Goal: Task Accomplishment & Management: Manage account settings

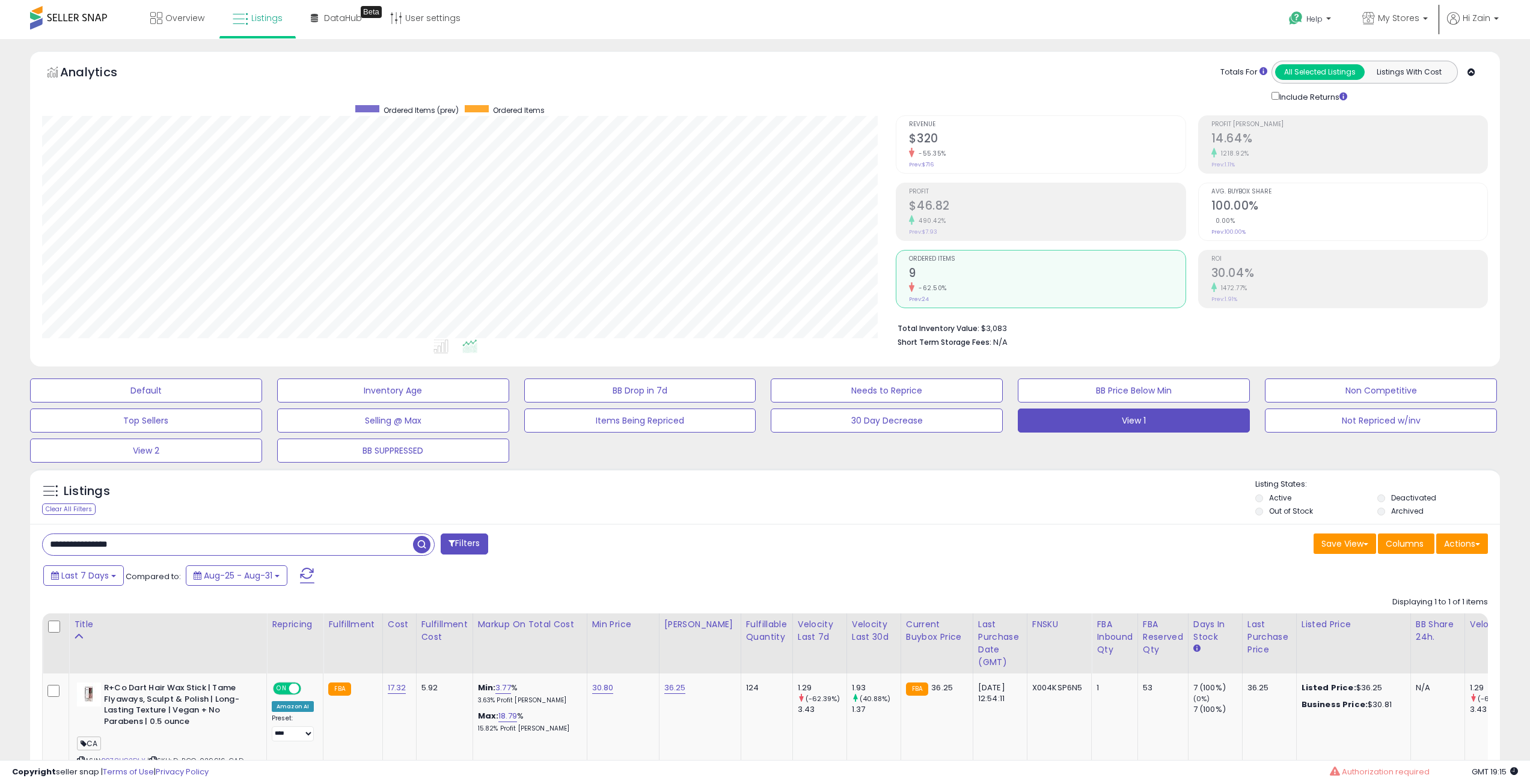
select select "**"
click at [166, 534] on input "**********" at bounding box center [228, 544] width 370 height 21
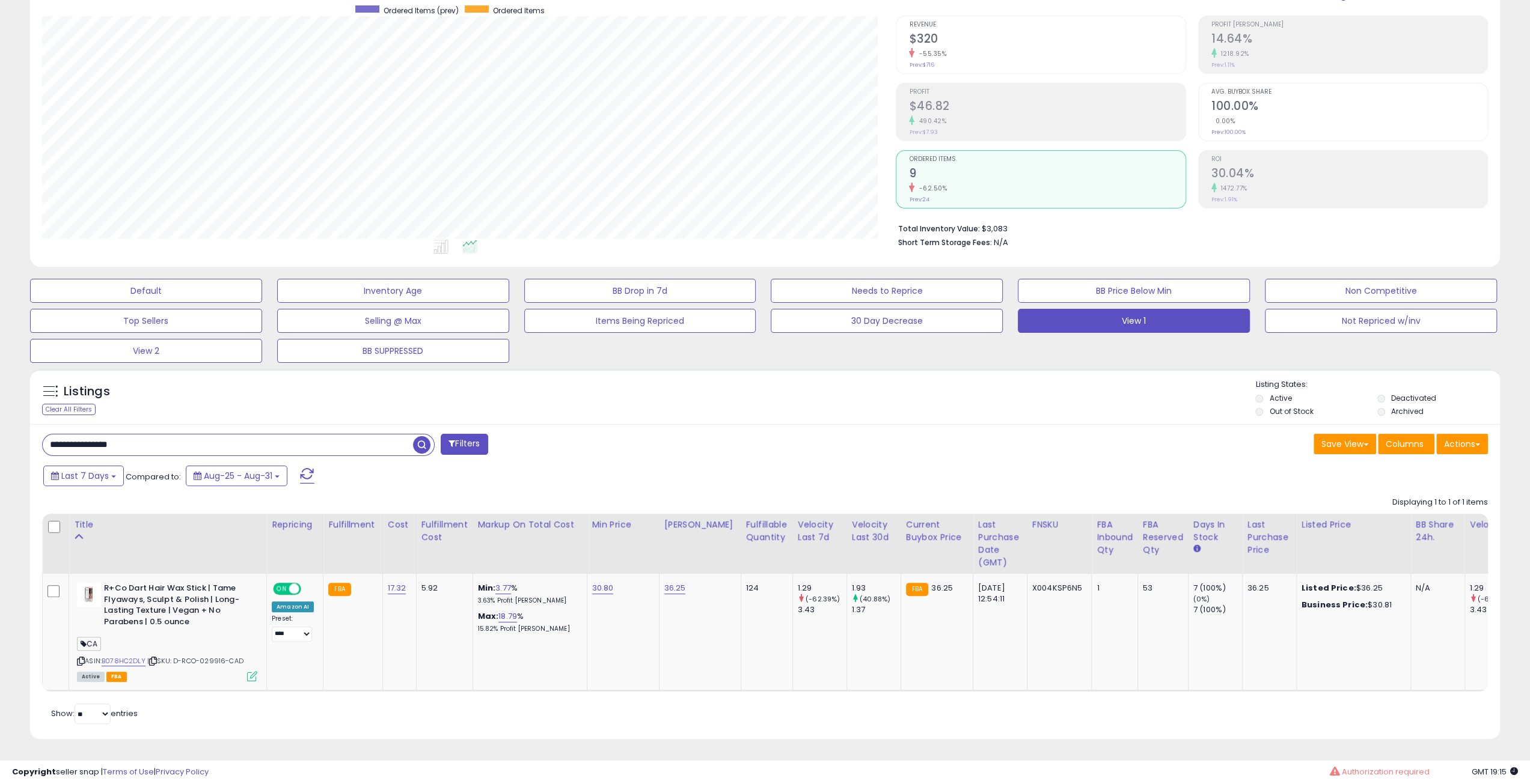
click at [166, 434] on input "**********" at bounding box center [228, 444] width 370 height 21
click at [425, 436] on span "button" at bounding box center [421, 445] width 18 height 18
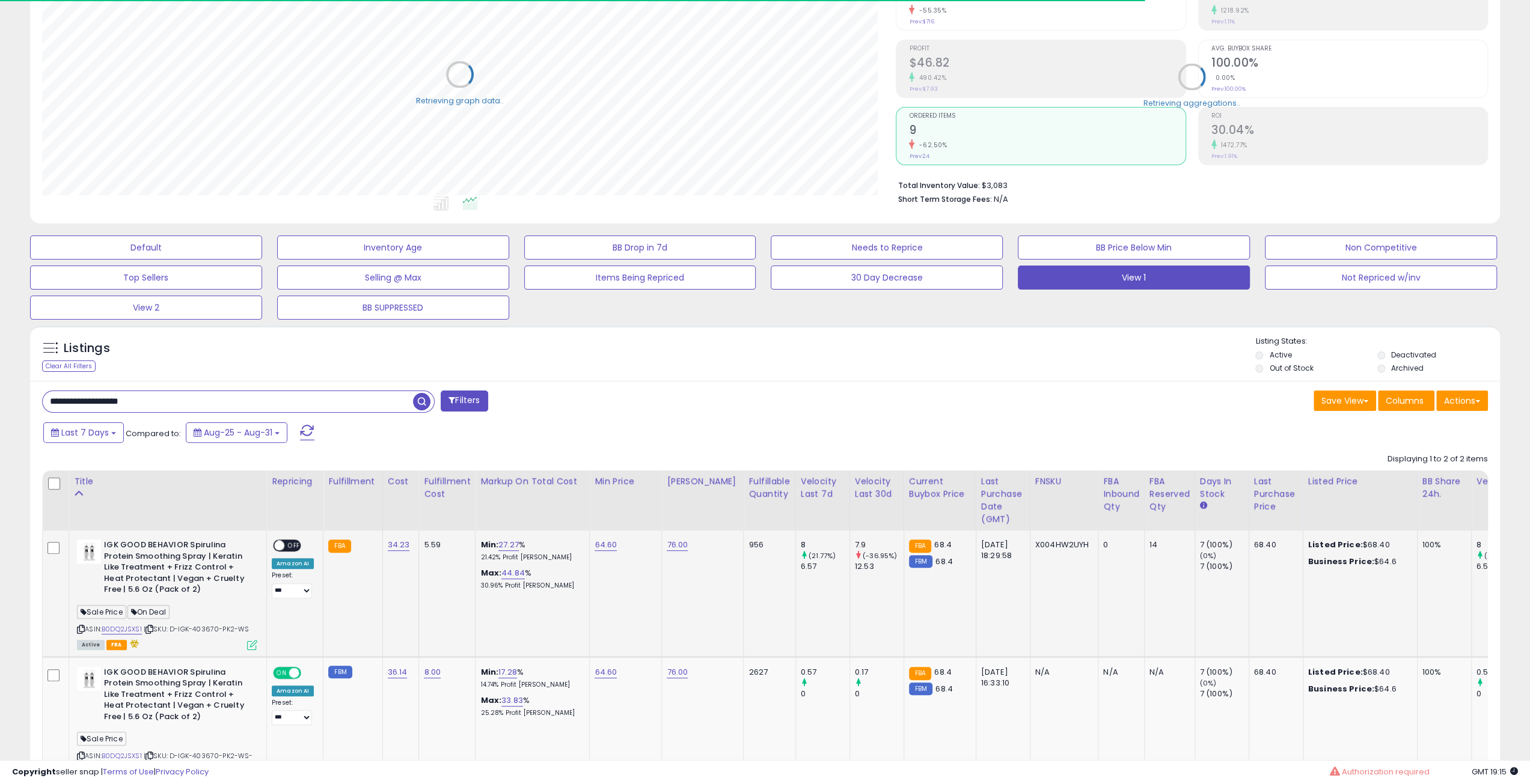
scroll to position [240, 0]
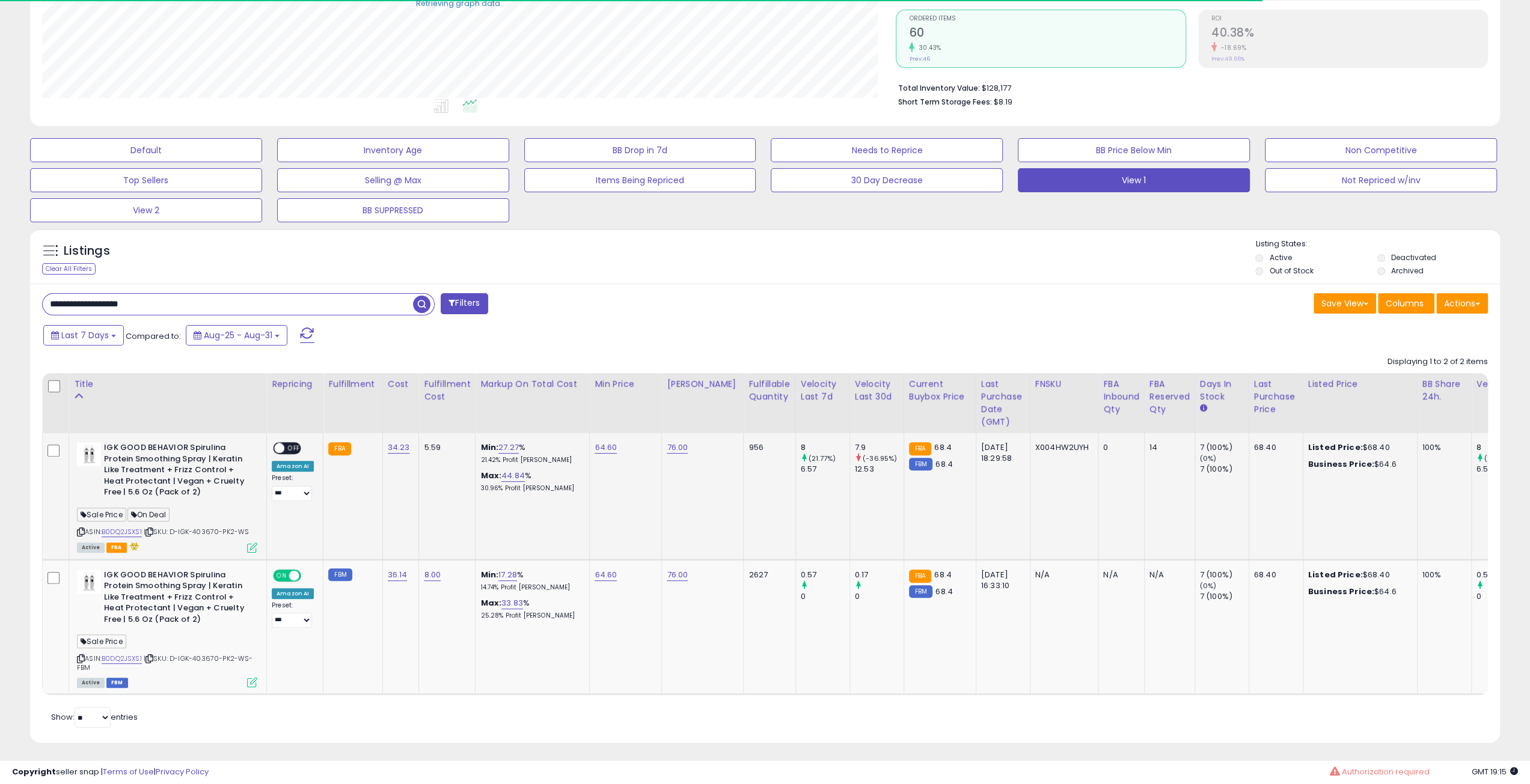
click at [285, 446] on span "OFF" at bounding box center [294, 448] width 19 height 10
click at [285, 446] on span "ON" at bounding box center [282, 448] width 15 height 10
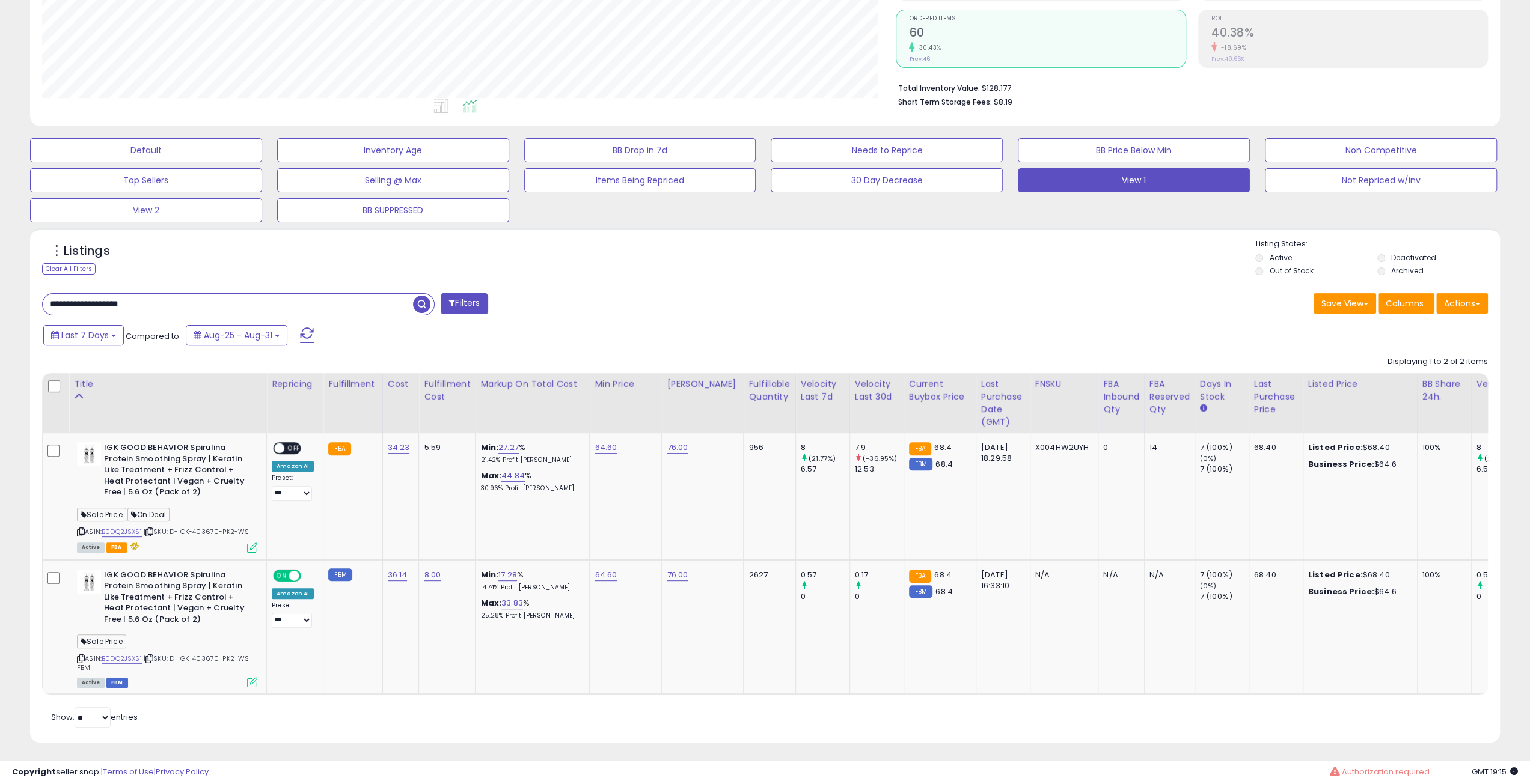
scroll to position [246, 854]
click at [731, 321] on div "**********" at bounding box center [765, 513] width 1469 height 459
click at [172, 306] on input "**********" at bounding box center [228, 304] width 370 height 21
click at [172, 306] on input "**********" at bounding box center [228, 304] width 370 height 21
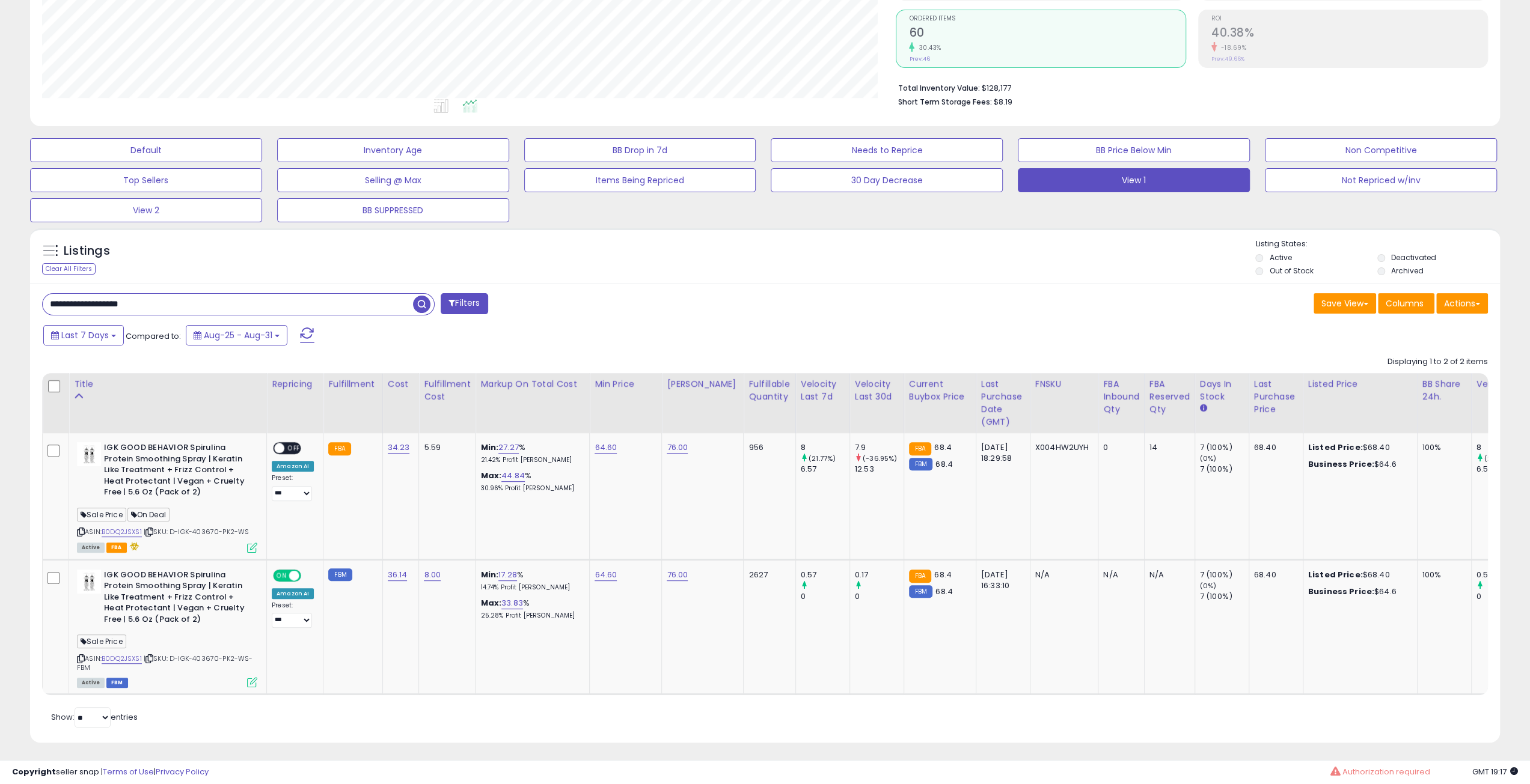
paste input "text"
type input "**********"
click at [426, 308] on span "button" at bounding box center [421, 304] width 18 height 18
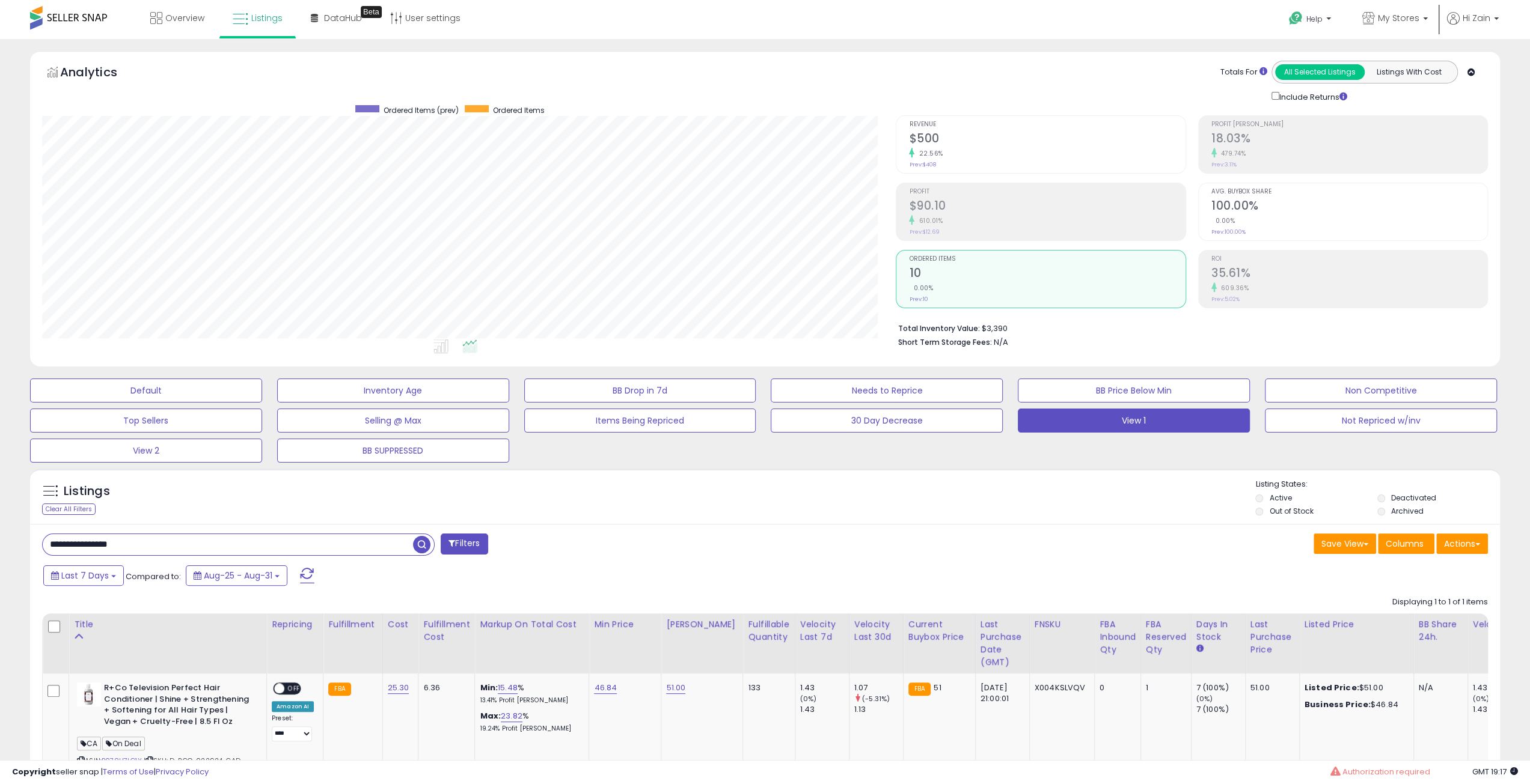
scroll to position [108, 0]
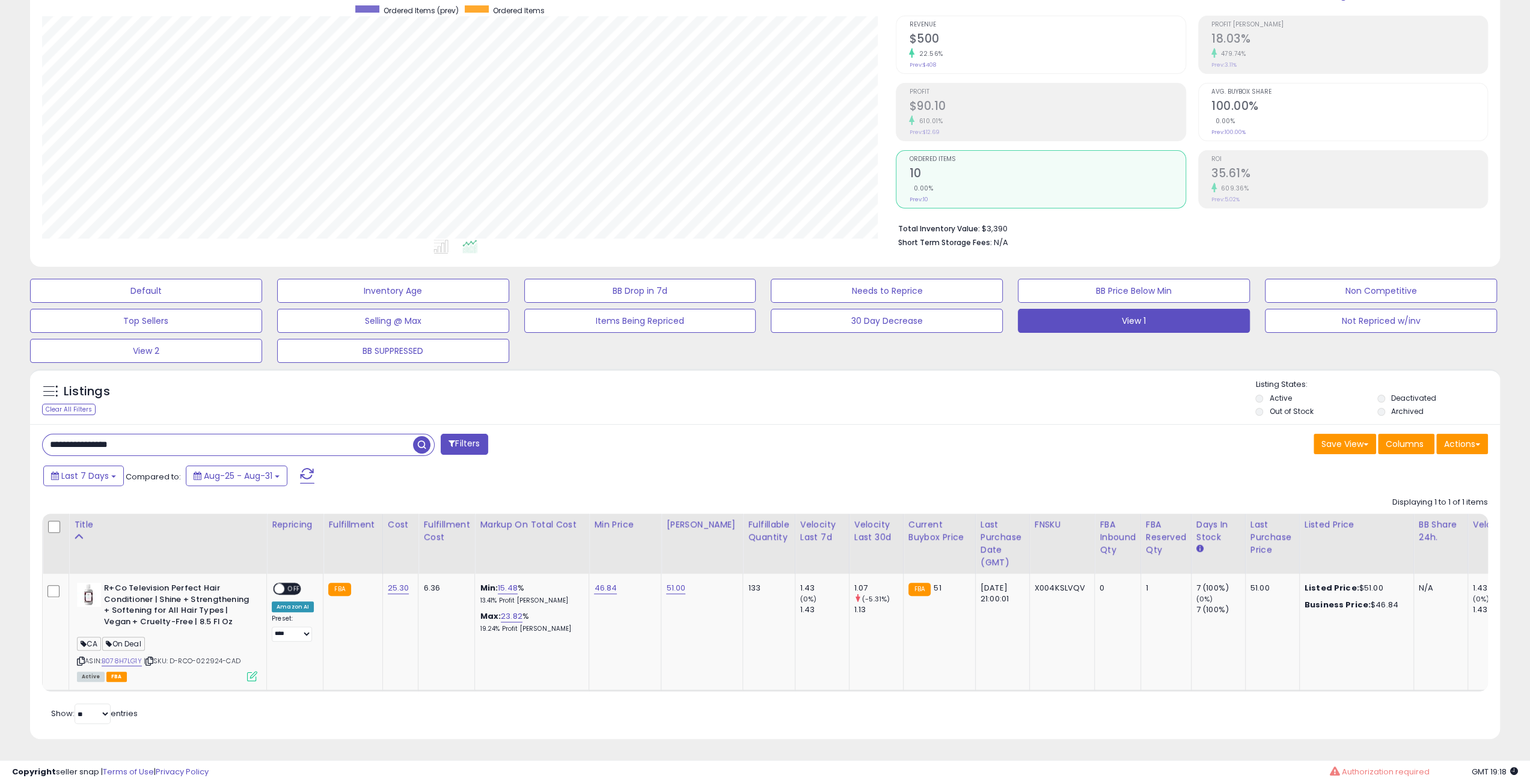
click at [331, 442] on input "**********" at bounding box center [228, 444] width 370 height 21
paste input "text"
click at [419, 439] on span "button" at bounding box center [421, 445] width 18 height 18
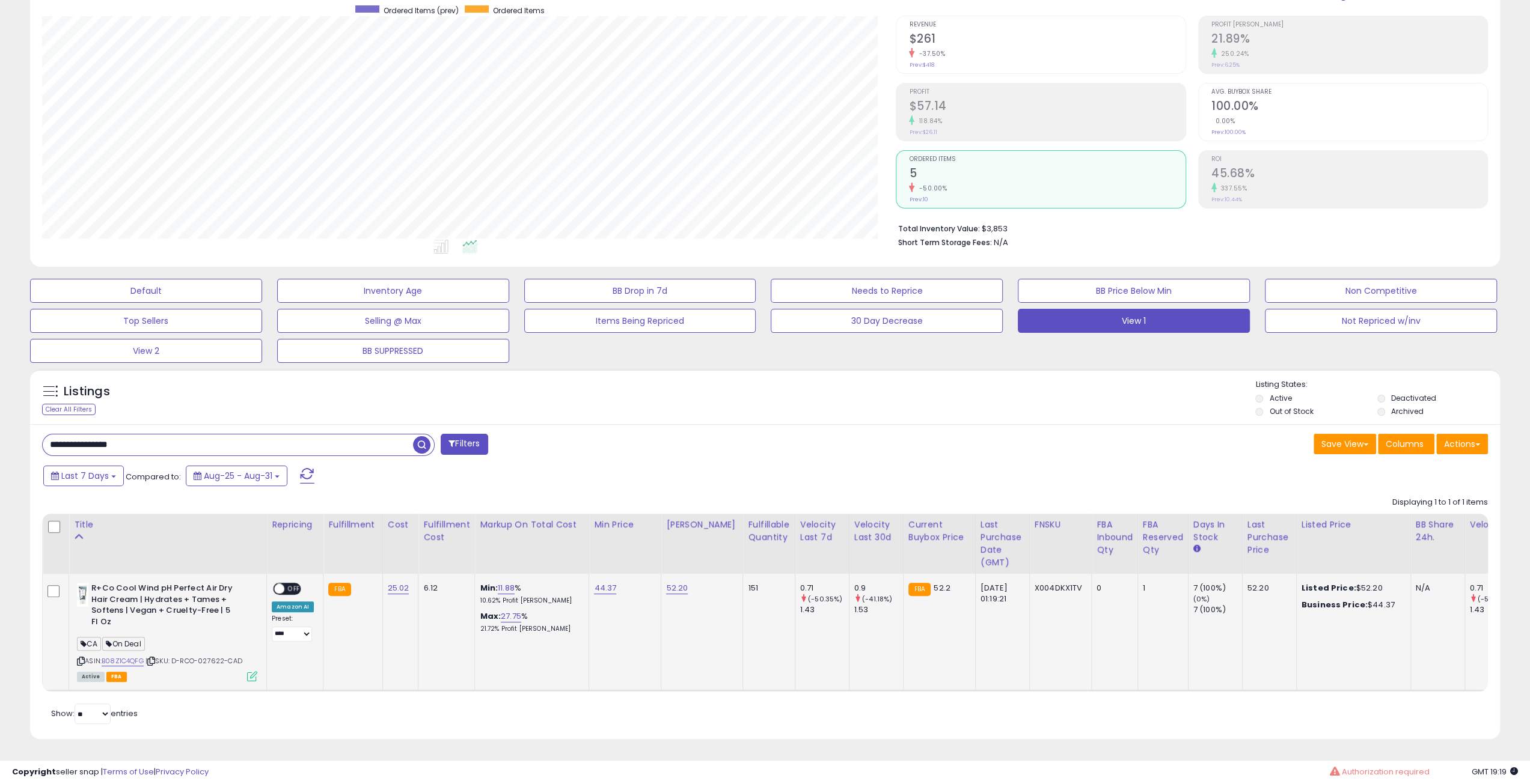
scroll to position [246, 854]
click at [400, 445] on input "**********" at bounding box center [228, 444] width 370 height 21
paste input "*******"
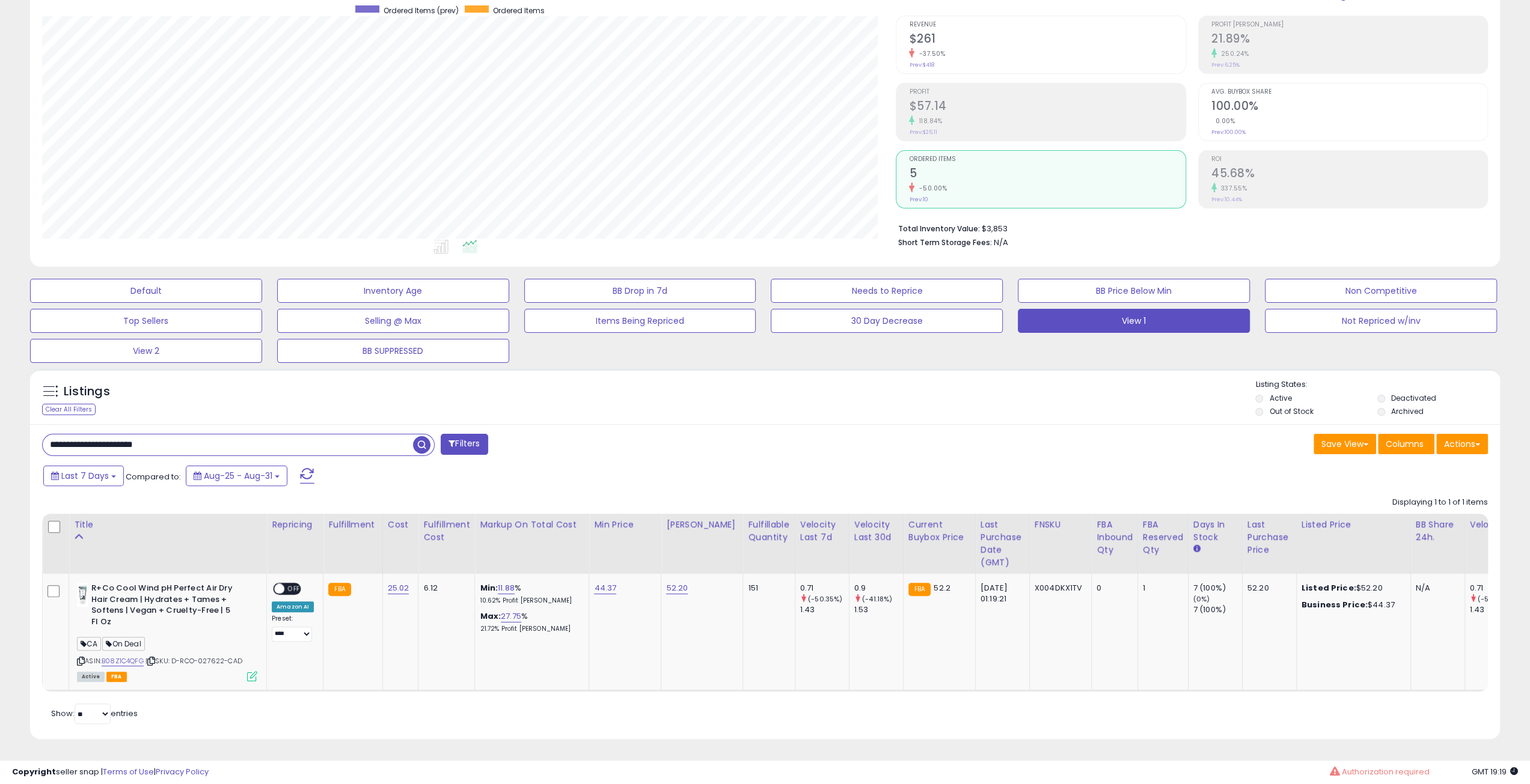
type input "**********"
click at [426, 439] on span "button" at bounding box center [421, 445] width 18 height 18
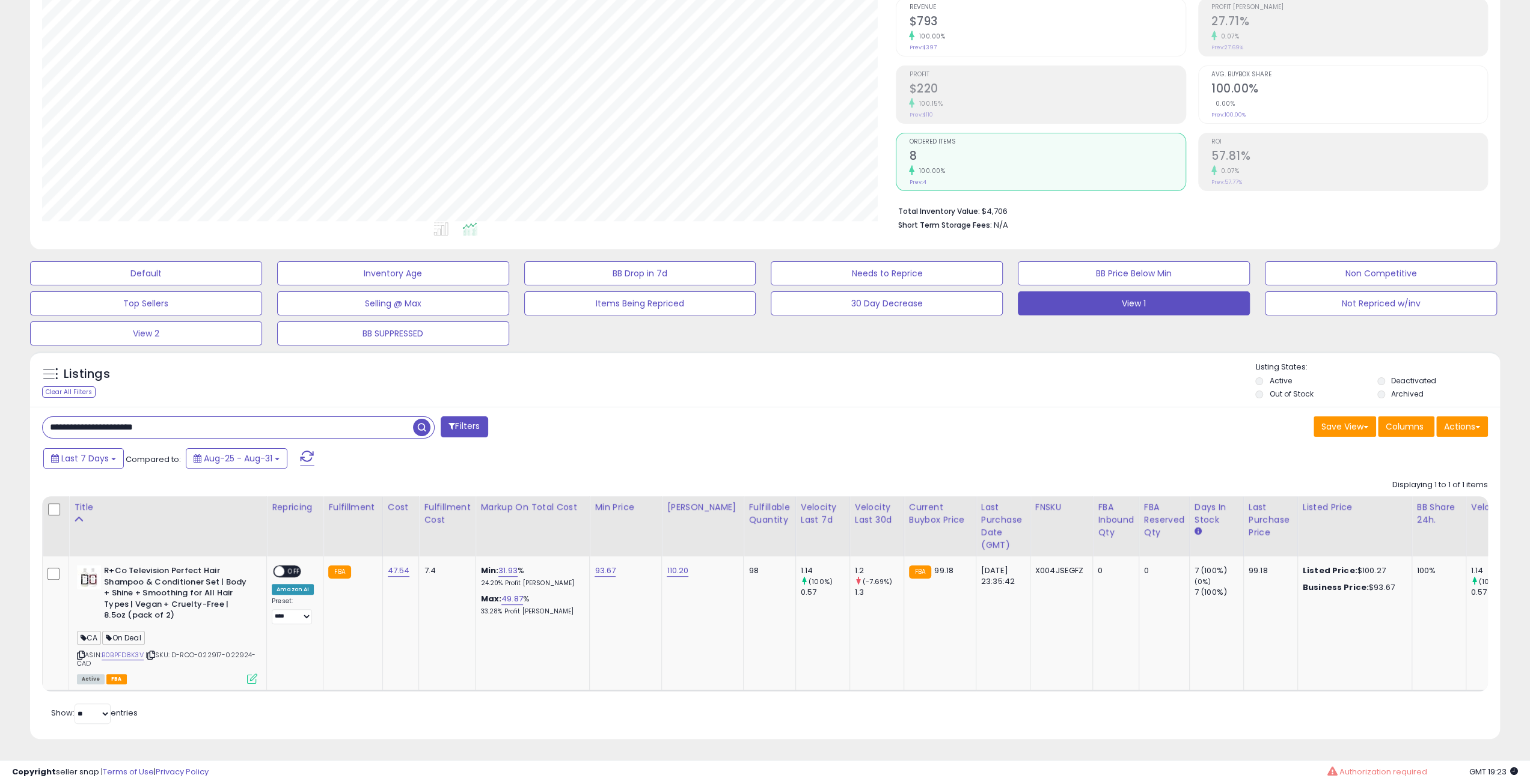
click at [458, 423] on button "Filters" at bounding box center [464, 427] width 47 height 21
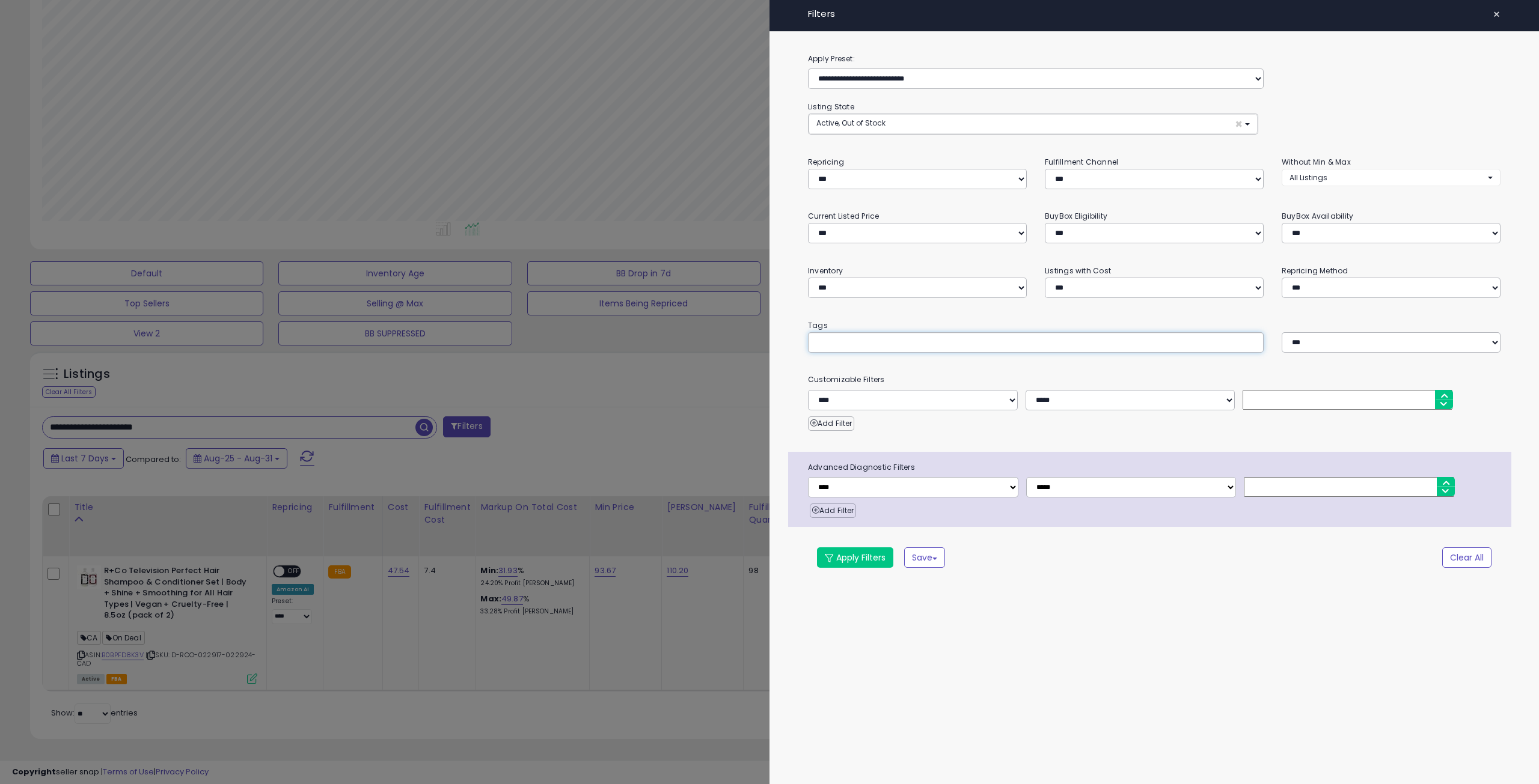
click at [908, 337] on input "text" at bounding box center [906, 342] width 180 height 12
type input "*******"
click at [854, 559] on button "Apply Filters" at bounding box center [855, 557] width 76 height 20
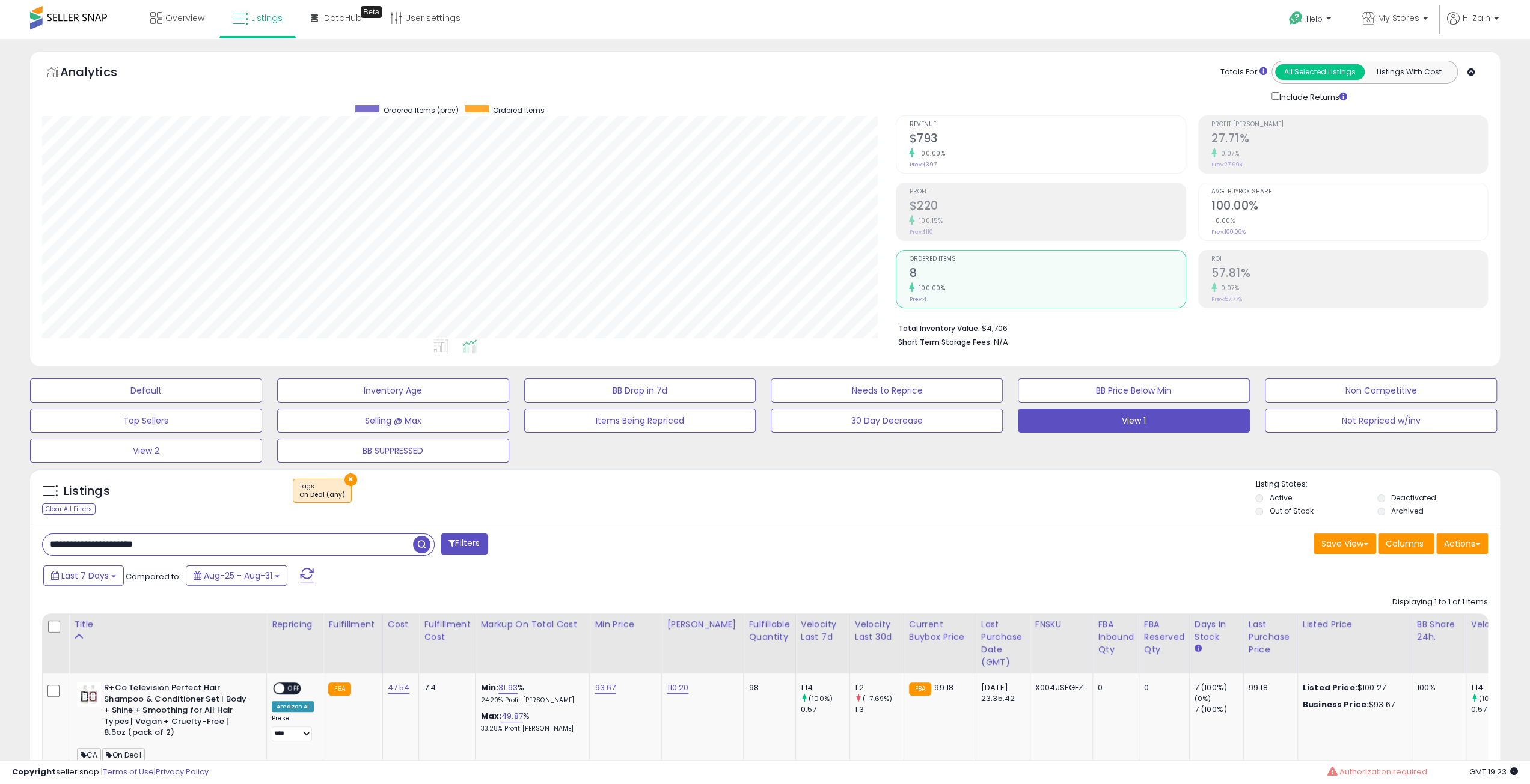
scroll to position [246, 854]
click at [348, 536] on input "**********" at bounding box center [228, 544] width 370 height 21
click at [349, 536] on input "**********" at bounding box center [228, 544] width 370 height 21
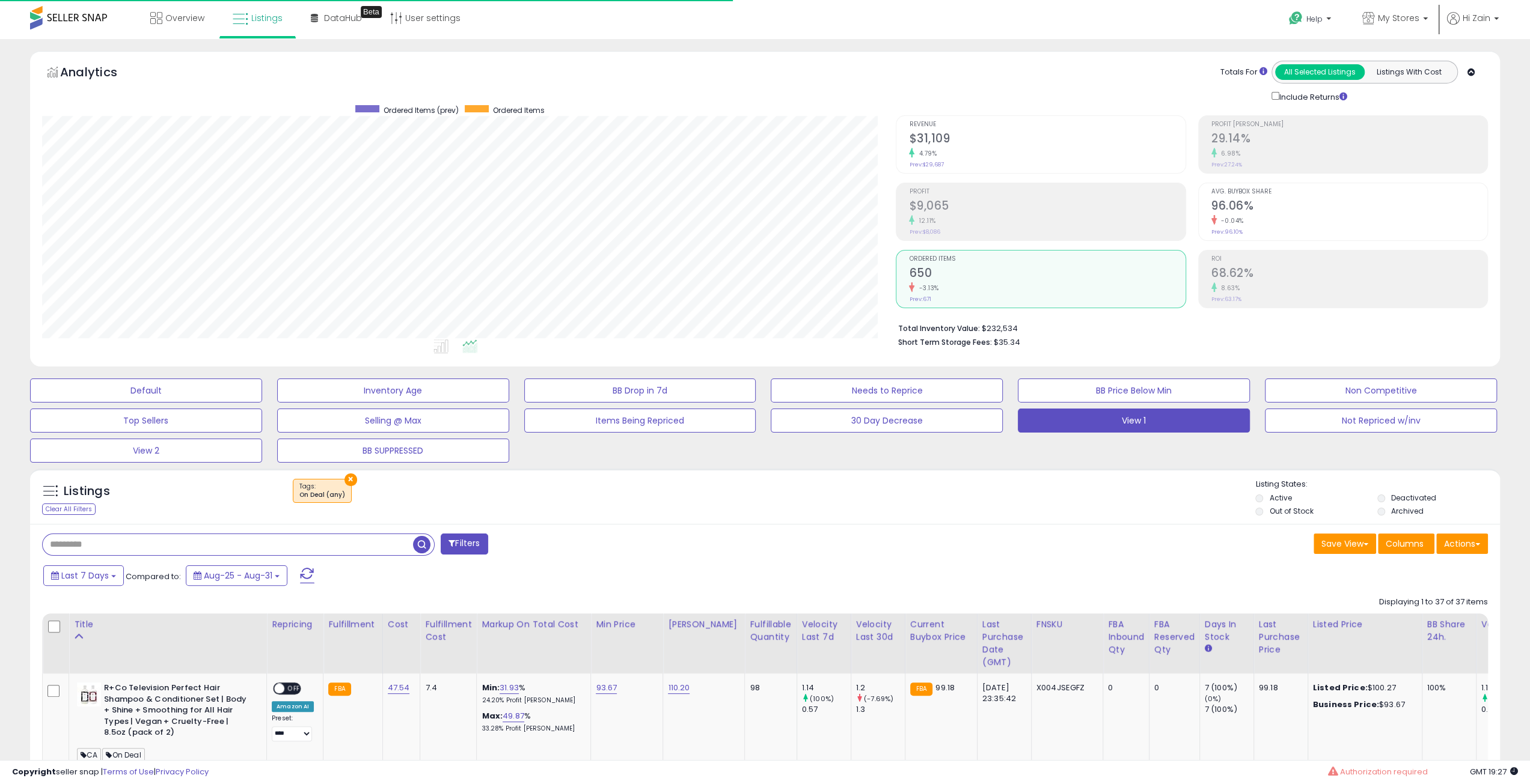
scroll to position [180, 0]
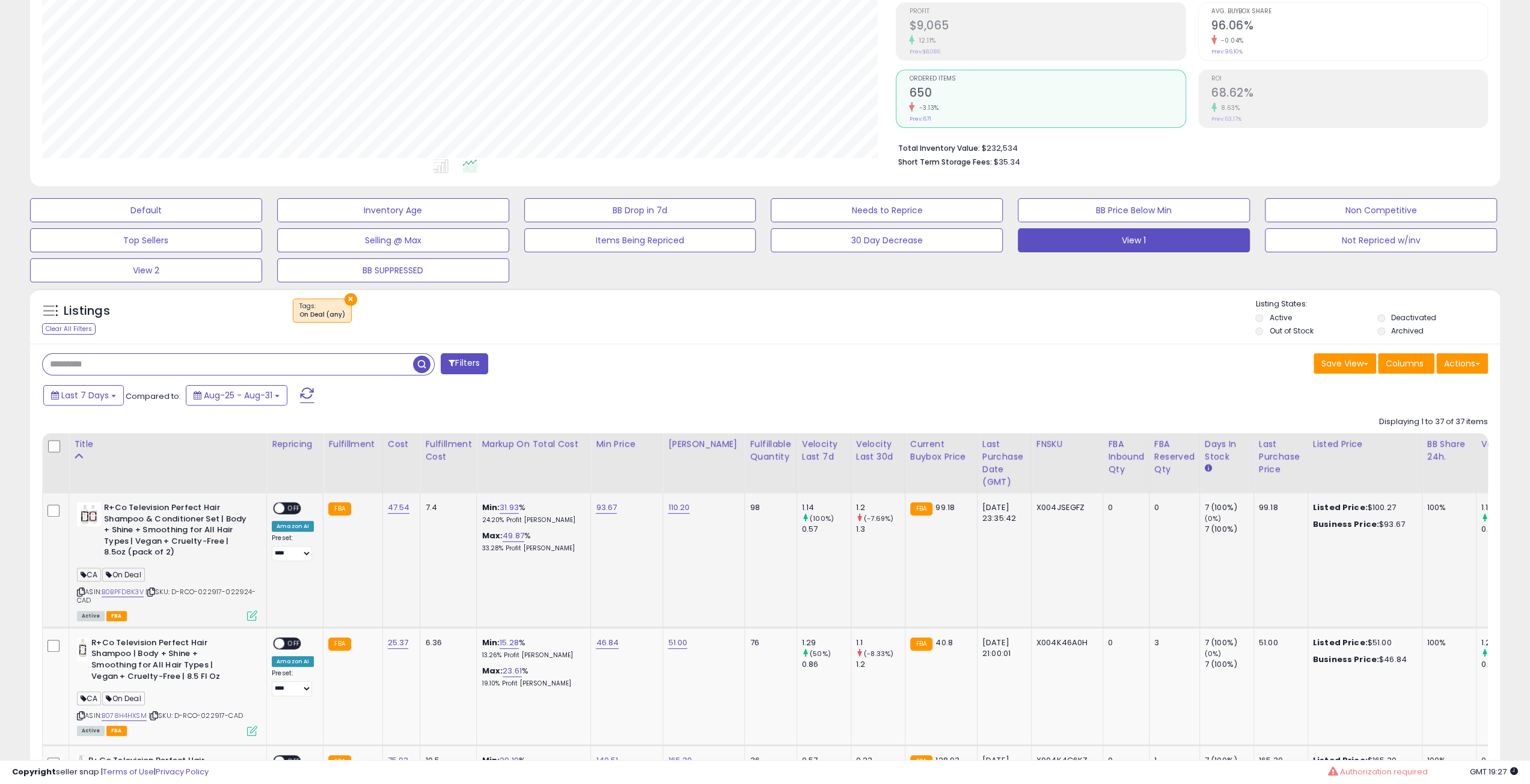
click at [153, 590] on icon at bounding box center [150, 592] width 7 height 7
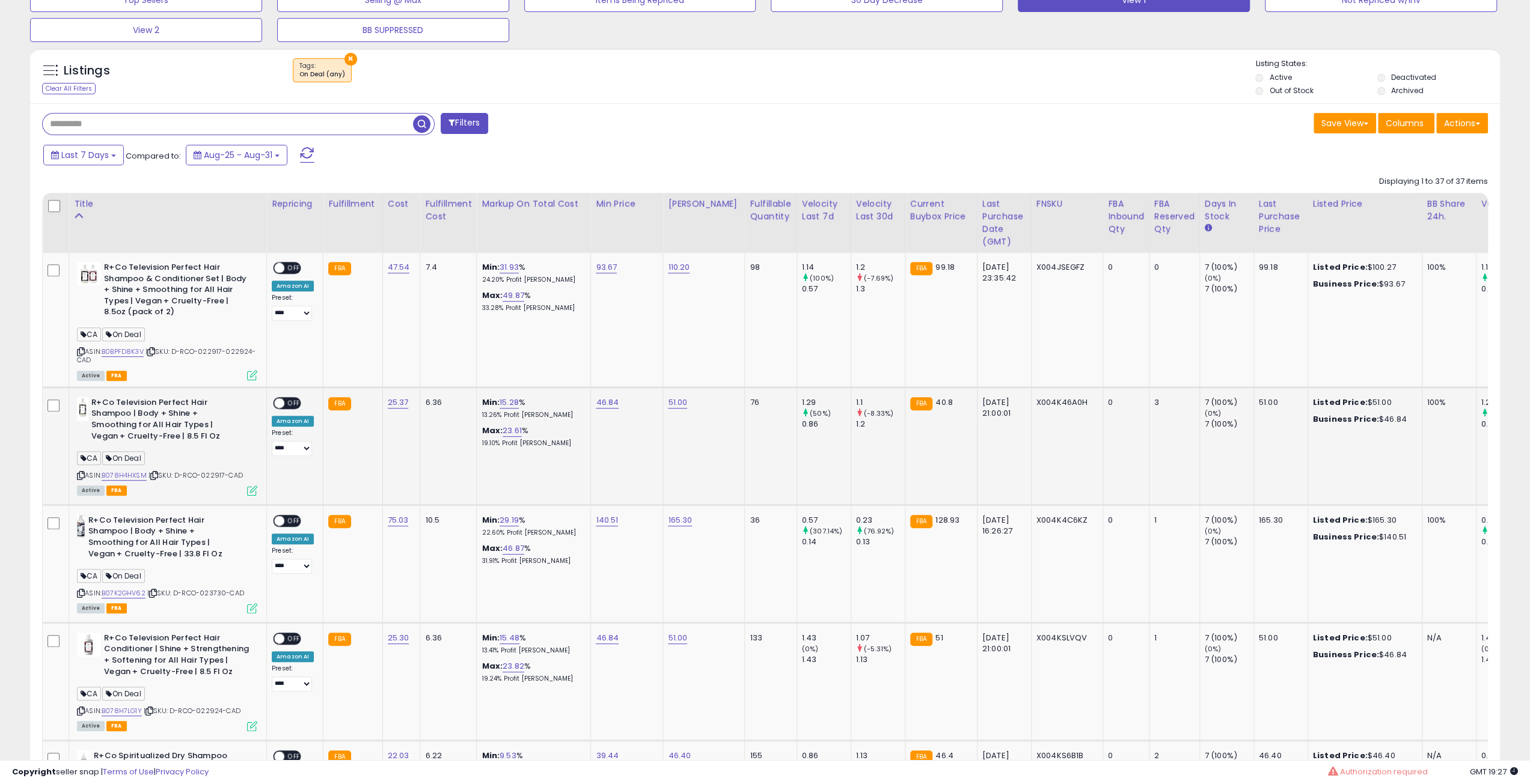
click at [154, 472] on icon at bounding box center [154, 476] width 7 height 7
click at [157, 476] on icon at bounding box center [154, 476] width 7 height 7
click at [157, 591] on icon at bounding box center [153, 593] width 7 height 7
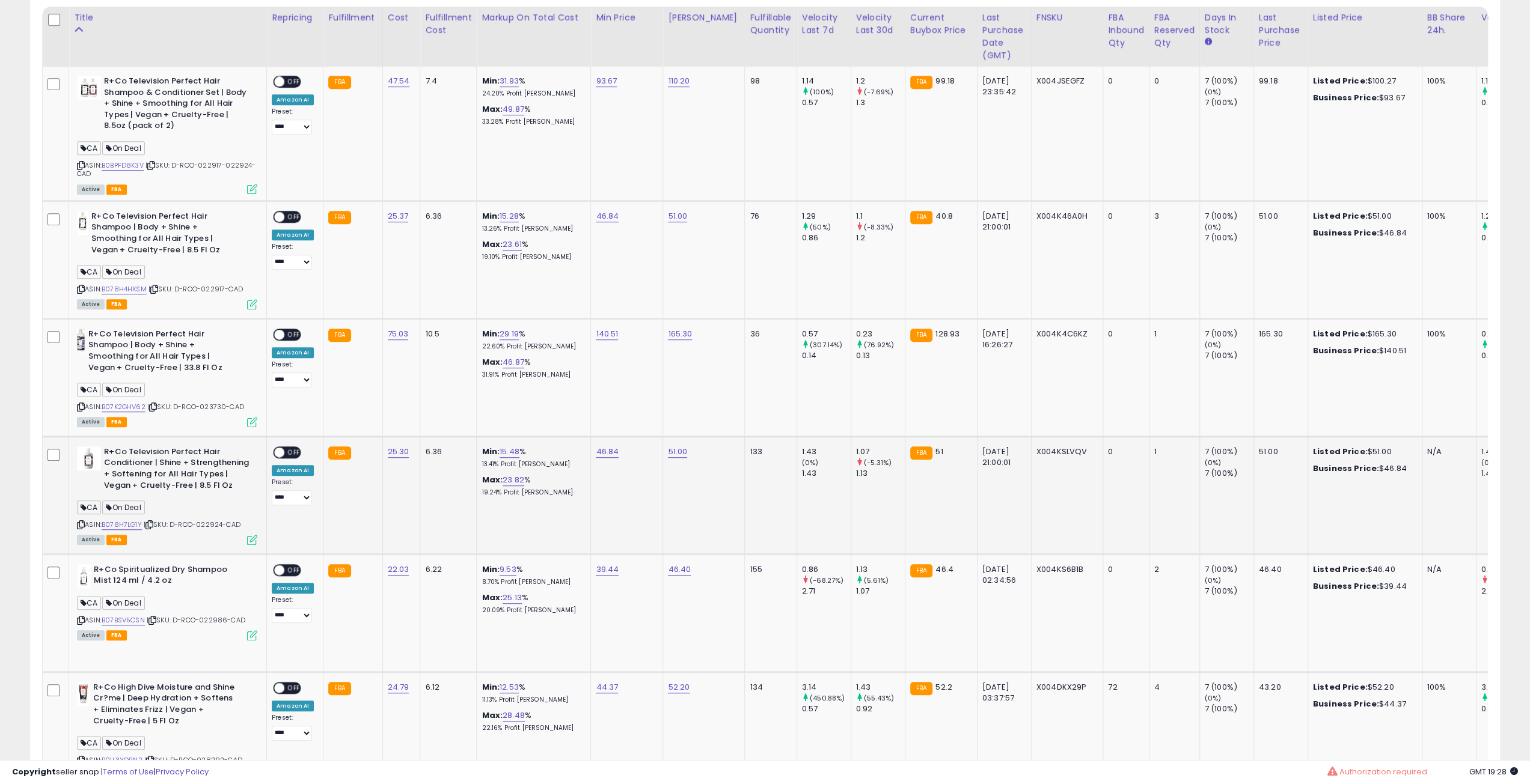
scroll to position [661, 0]
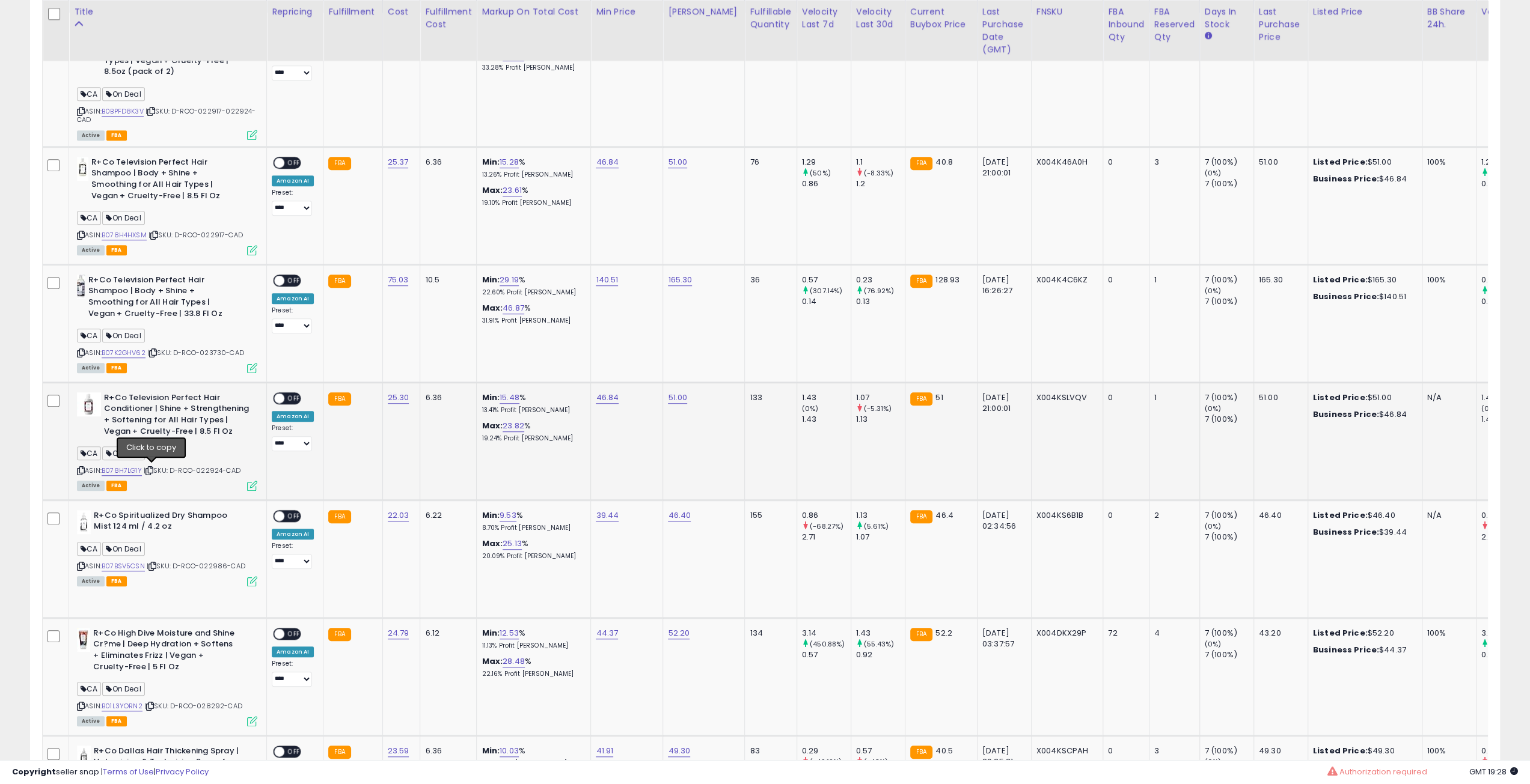
click at [153, 468] on icon at bounding box center [149, 471] width 7 height 7
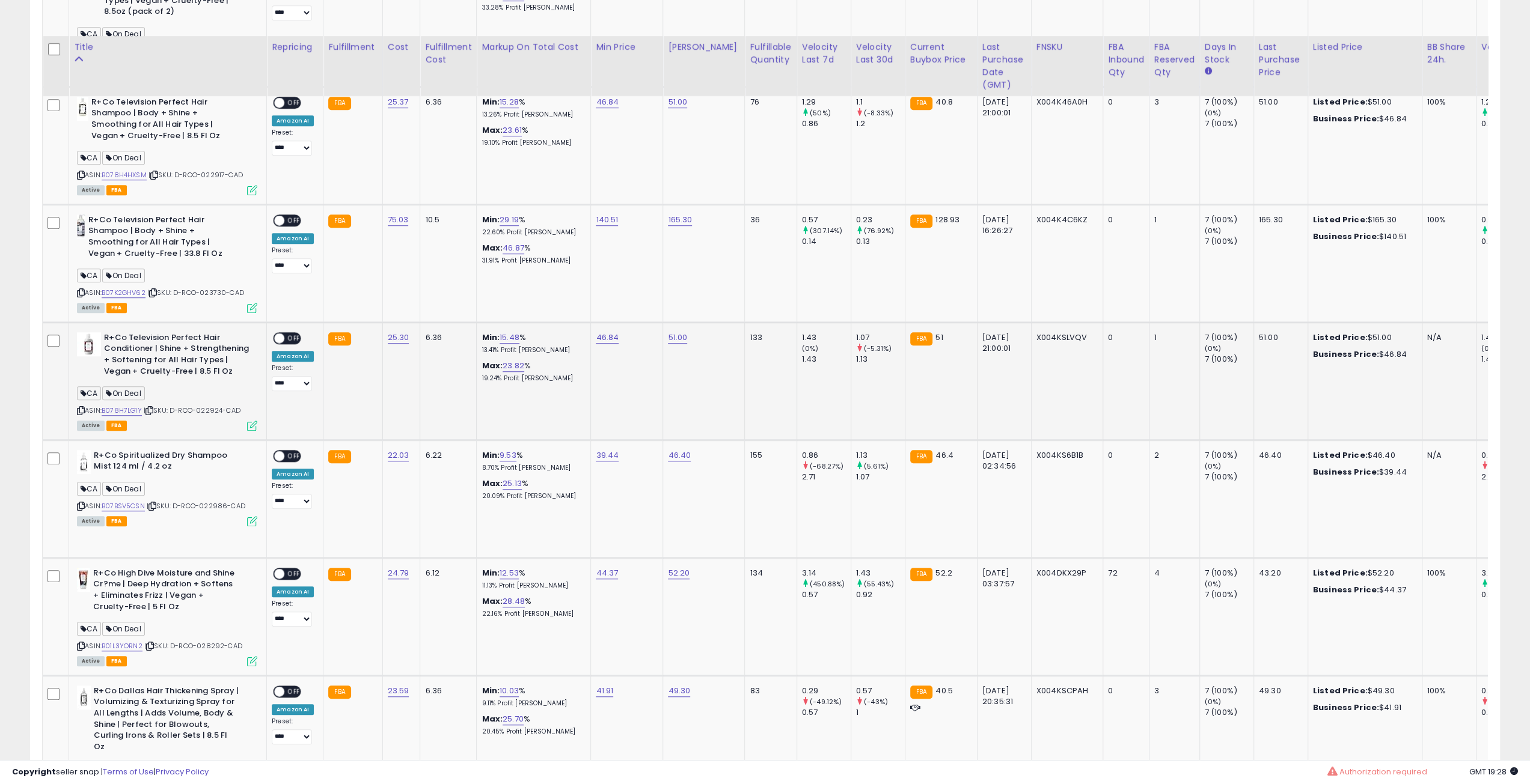
scroll to position [781, 0]
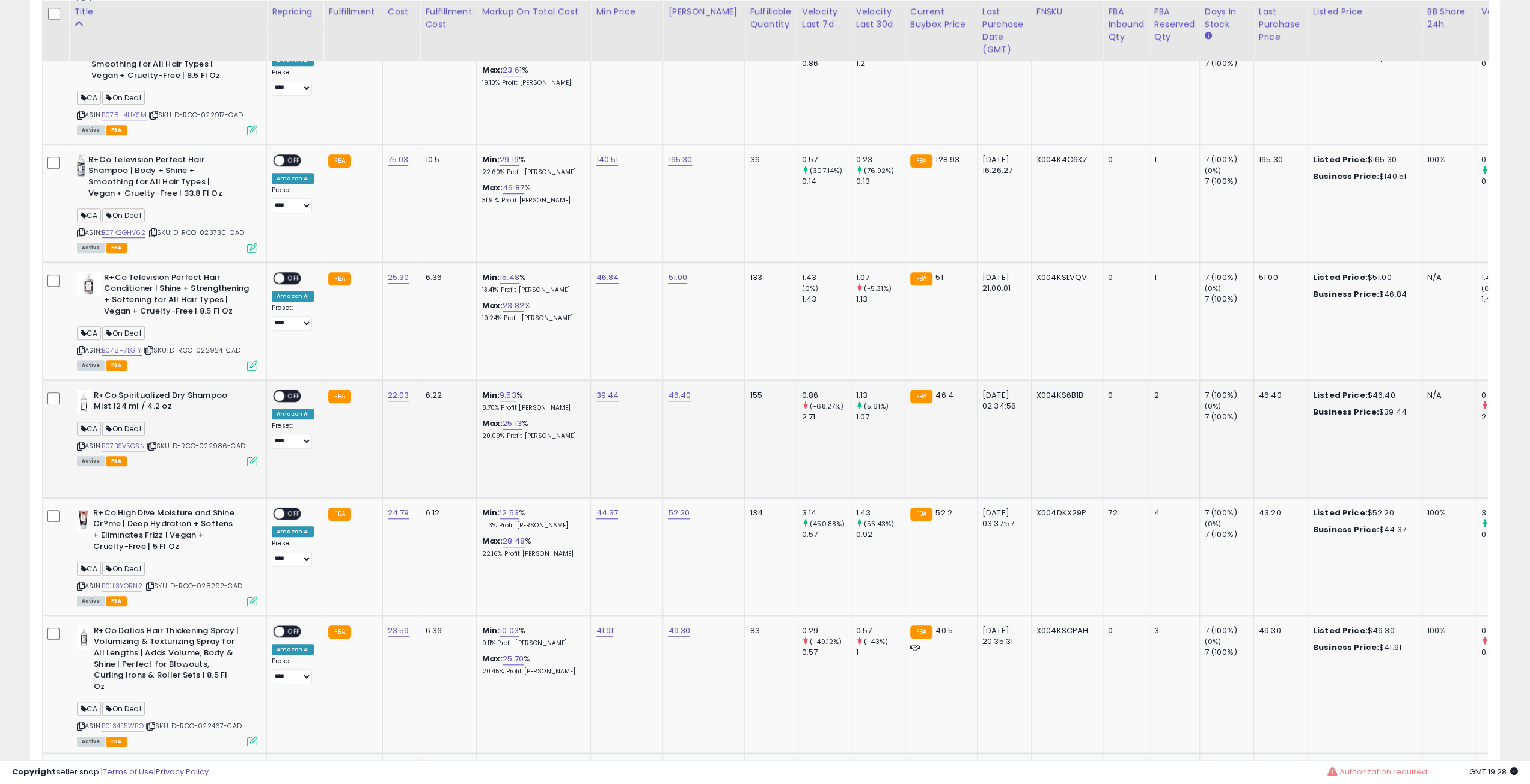
click at [156, 446] on icon at bounding box center [152, 446] width 7 height 7
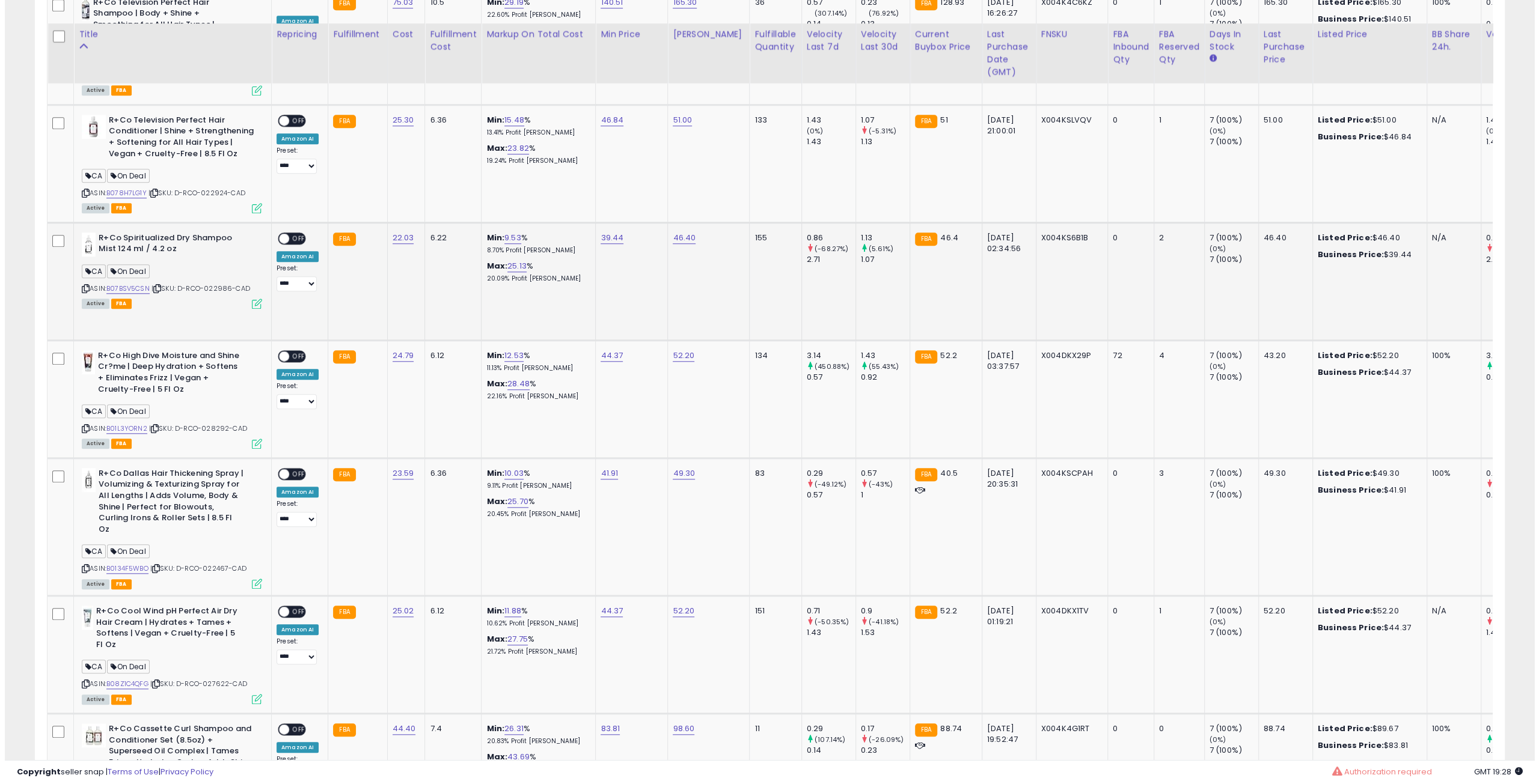
scroll to position [961, 0]
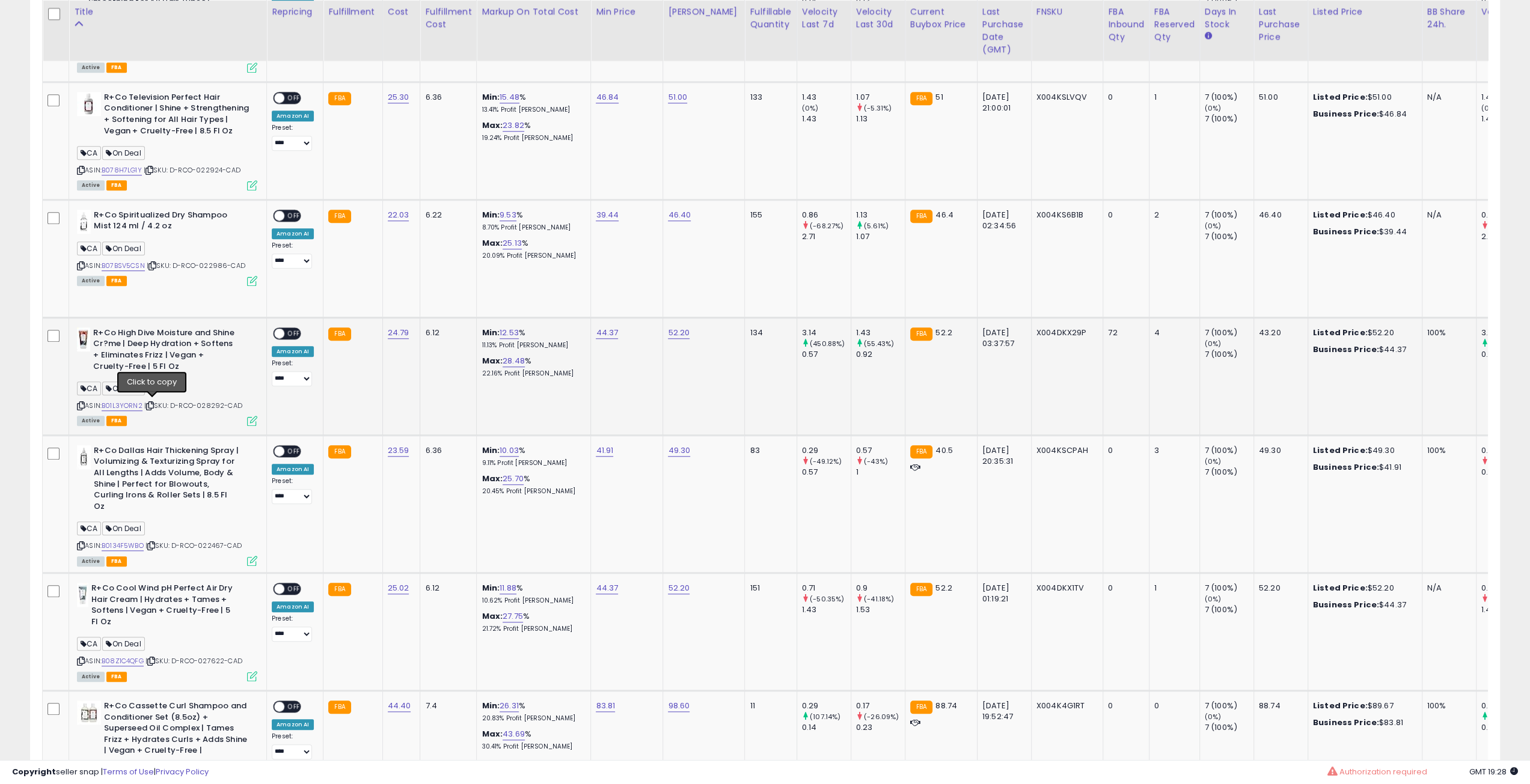
click at [154, 406] on icon at bounding box center [150, 406] width 7 height 7
click at [289, 329] on span "OFF" at bounding box center [294, 333] width 19 height 10
click at [252, 418] on icon at bounding box center [252, 421] width 10 height 10
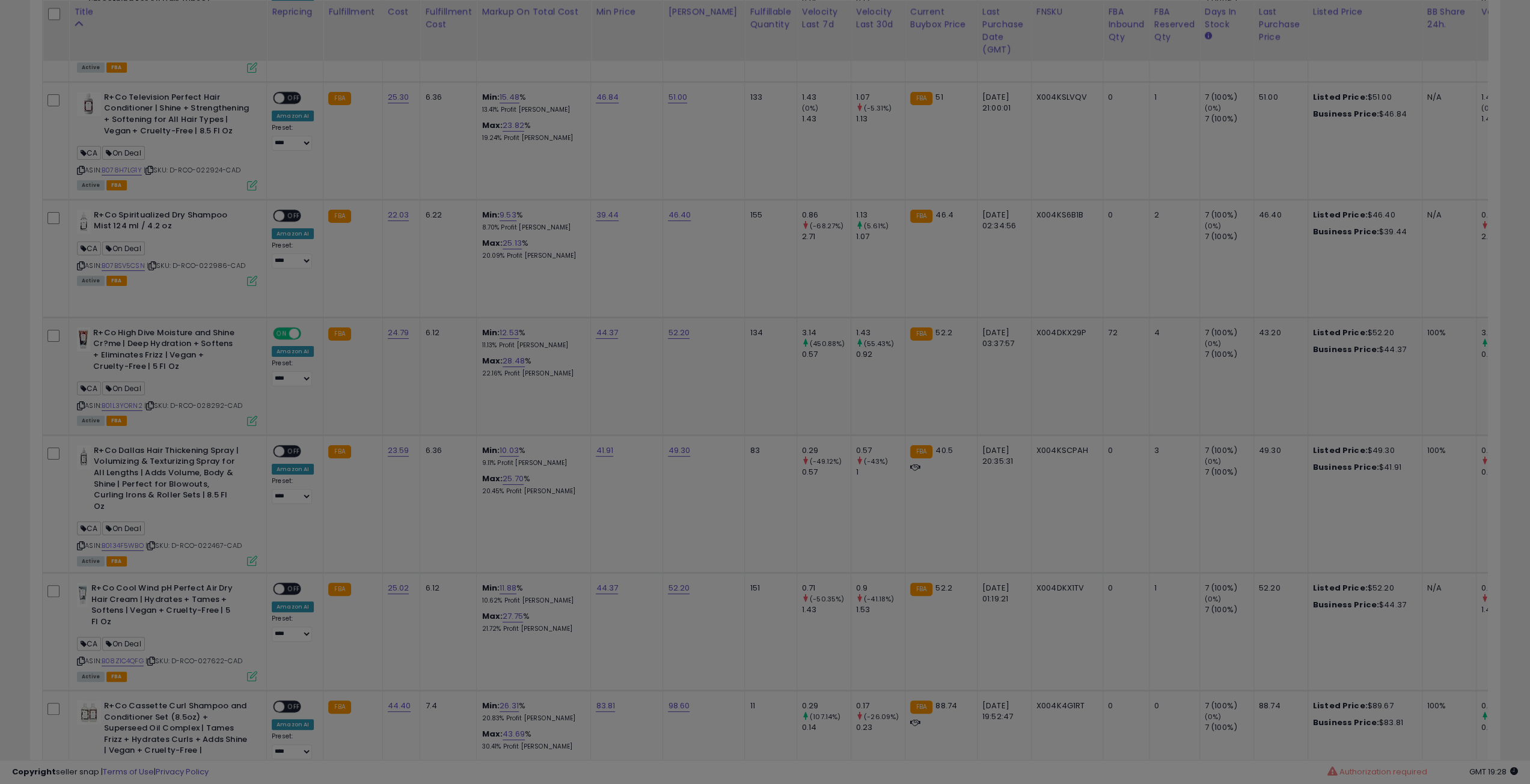
scroll to position [246, 859]
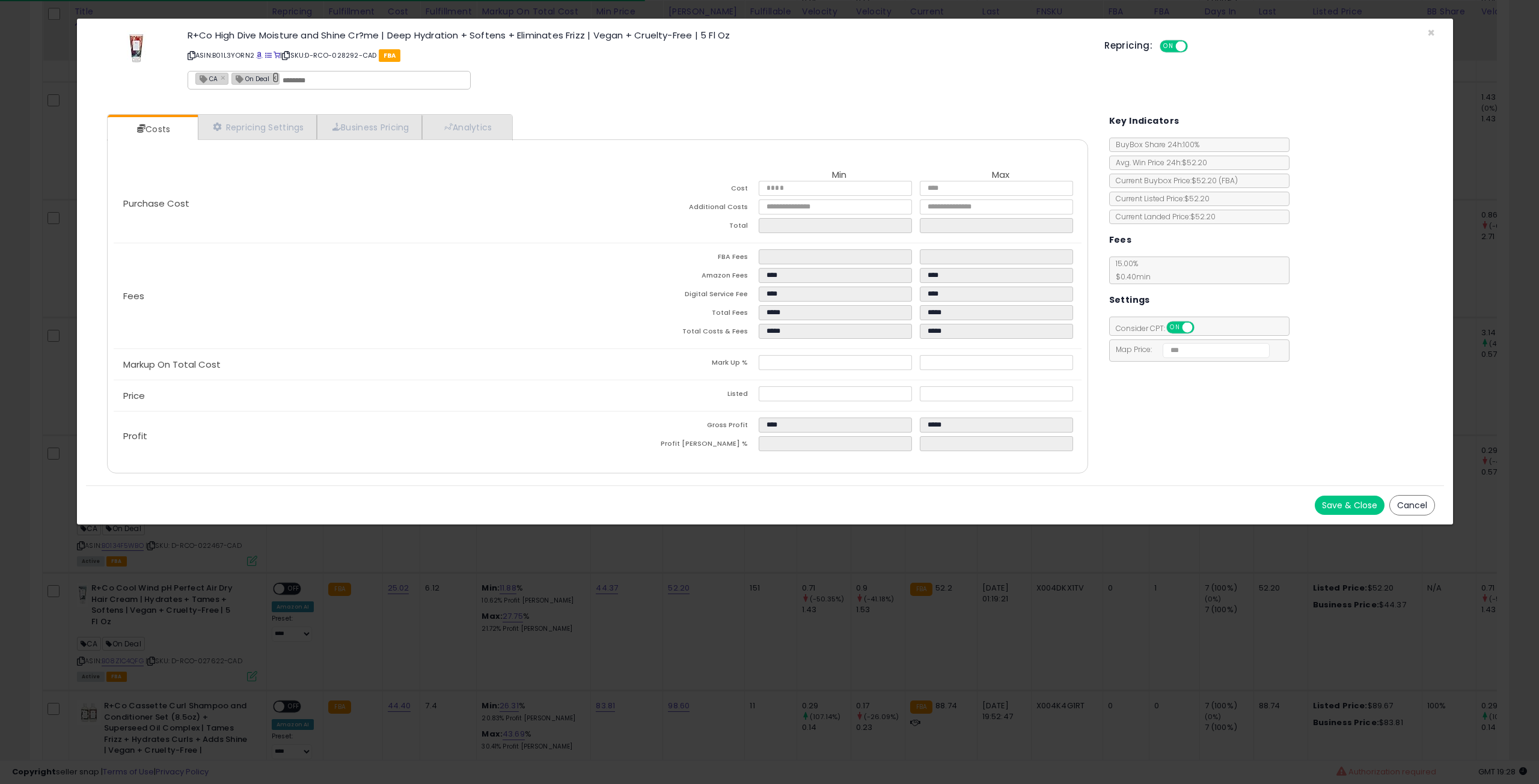
click at [272, 76] on link "×" at bounding box center [276, 78] width 7 height 11
type input "**"
click at [1354, 489] on div "Save & Close Cancel" at bounding box center [765, 504] width 1358 height 39
click at [1354, 497] on button "Save & Close" at bounding box center [1350, 505] width 69 height 19
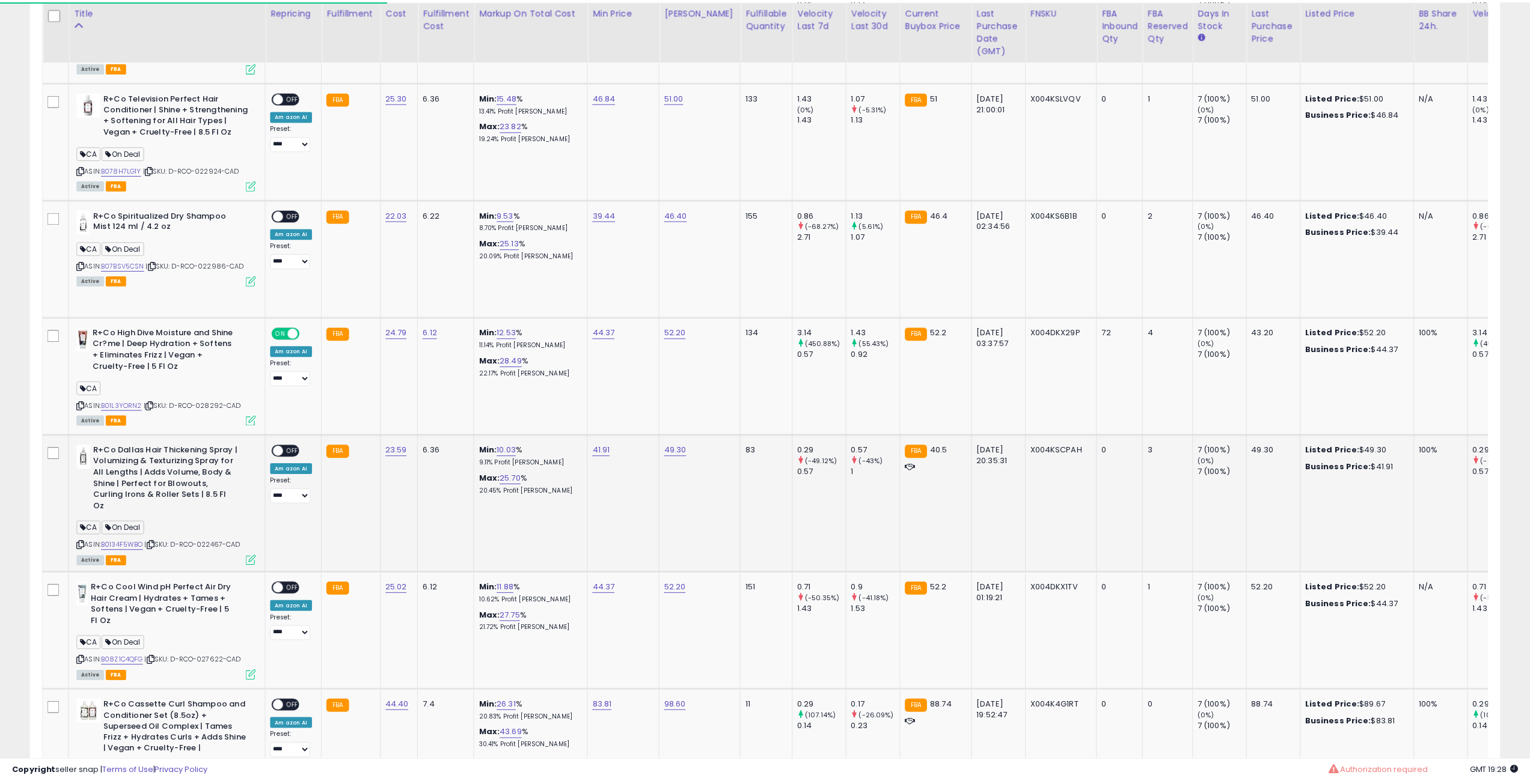
scroll to position [600515, 600218]
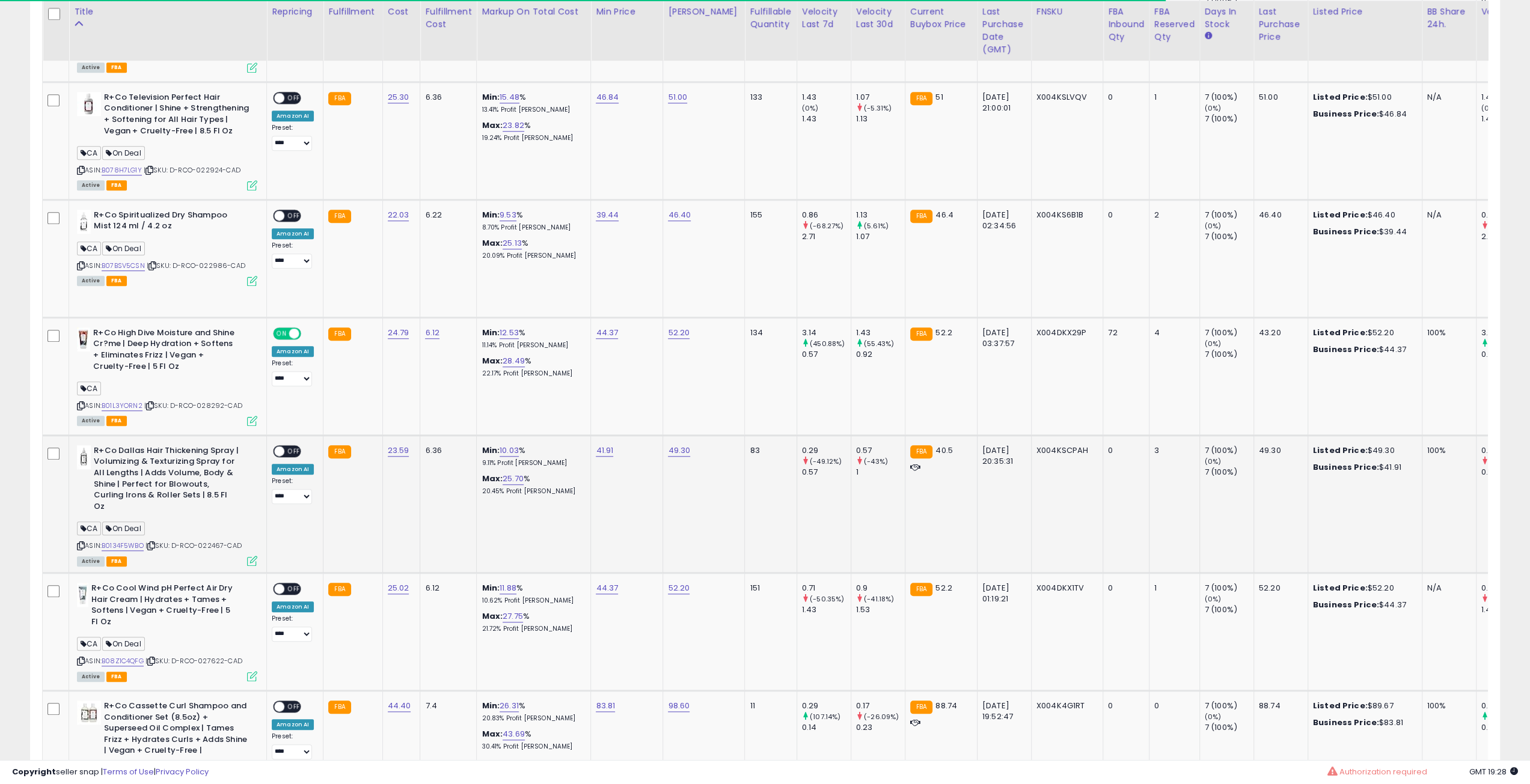
click at [155, 542] on icon at bounding box center [150, 546] width 7 height 7
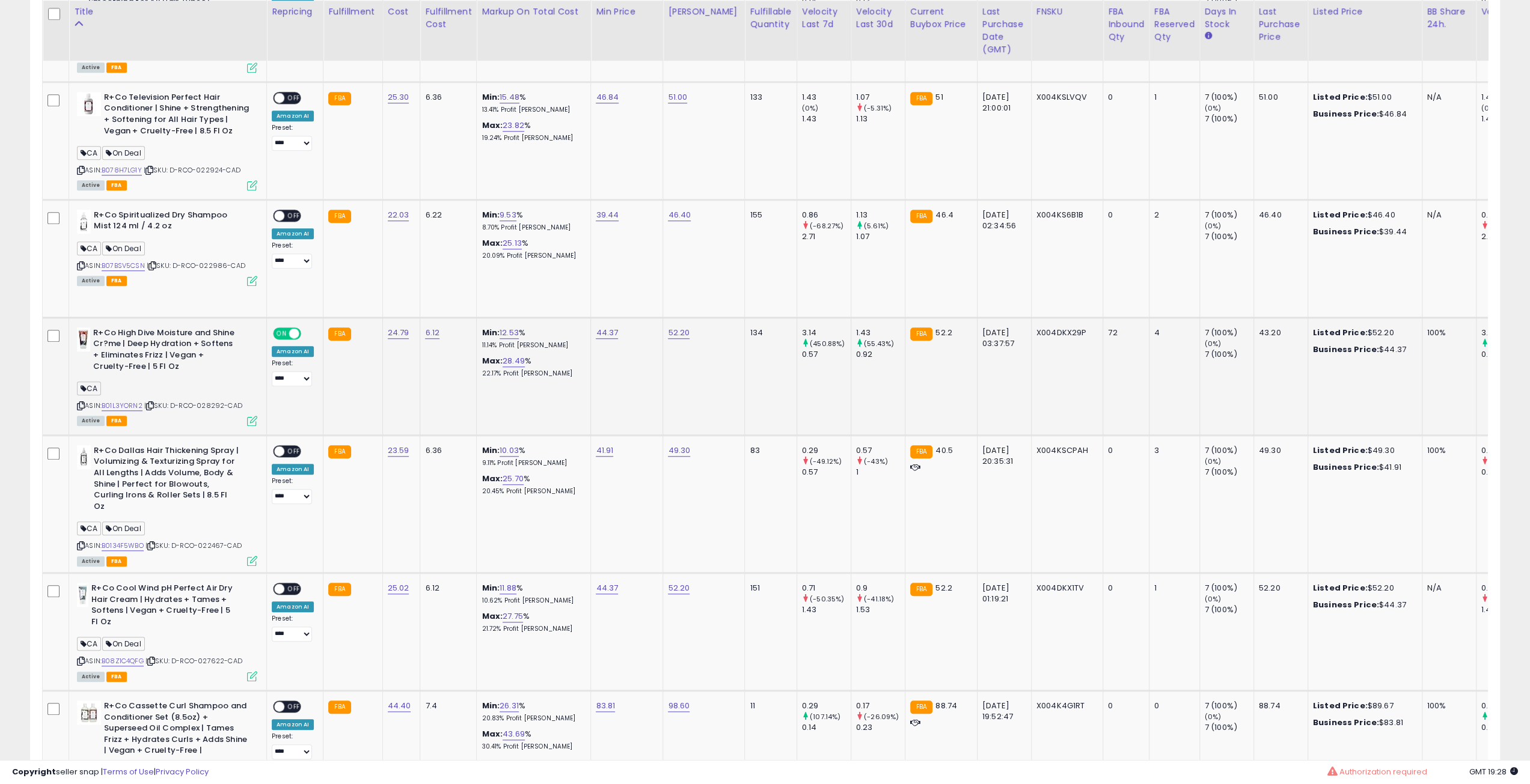
click at [153, 403] on icon at bounding box center [150, 406] width 7 height 7
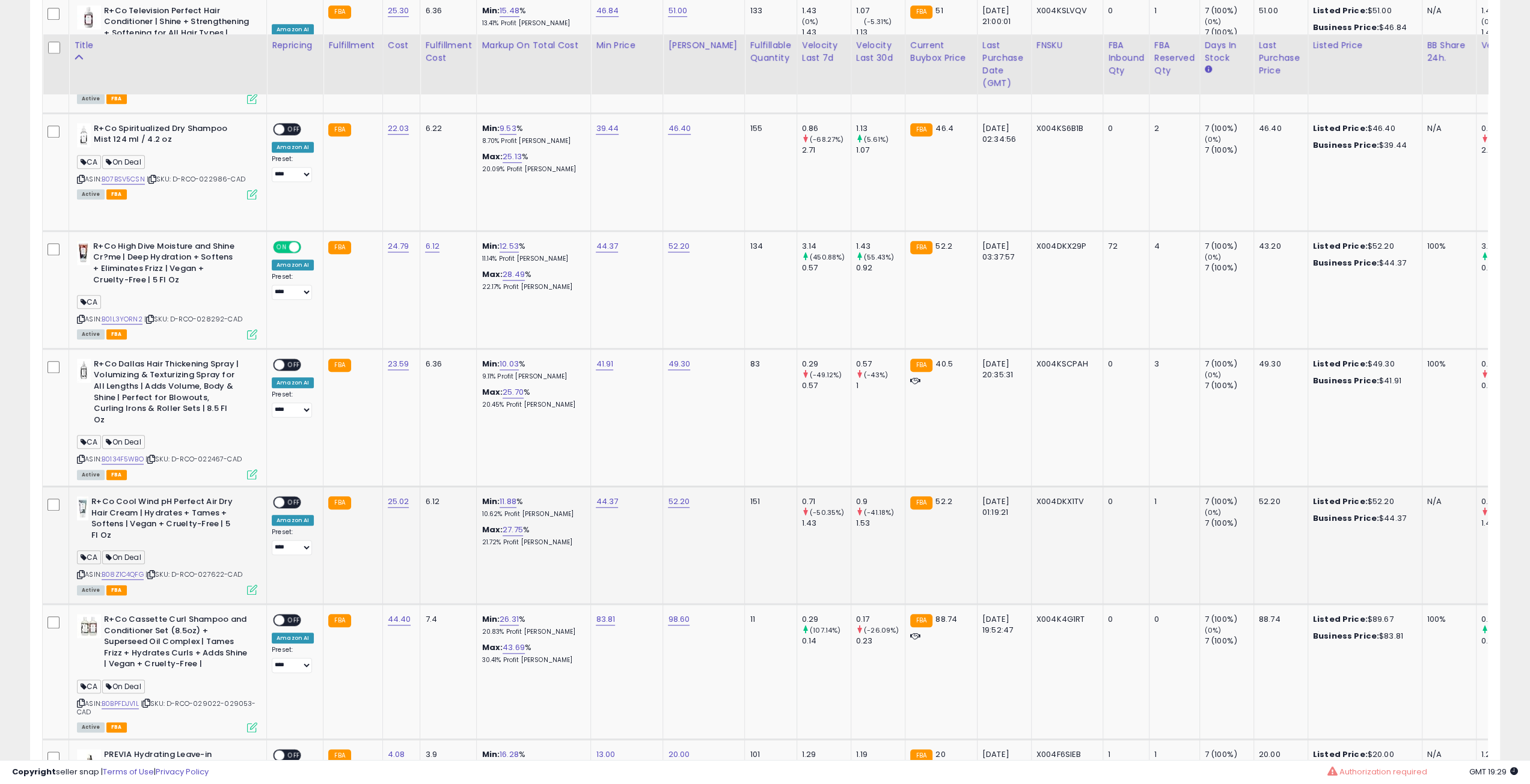
scroll to position [1081, 0]
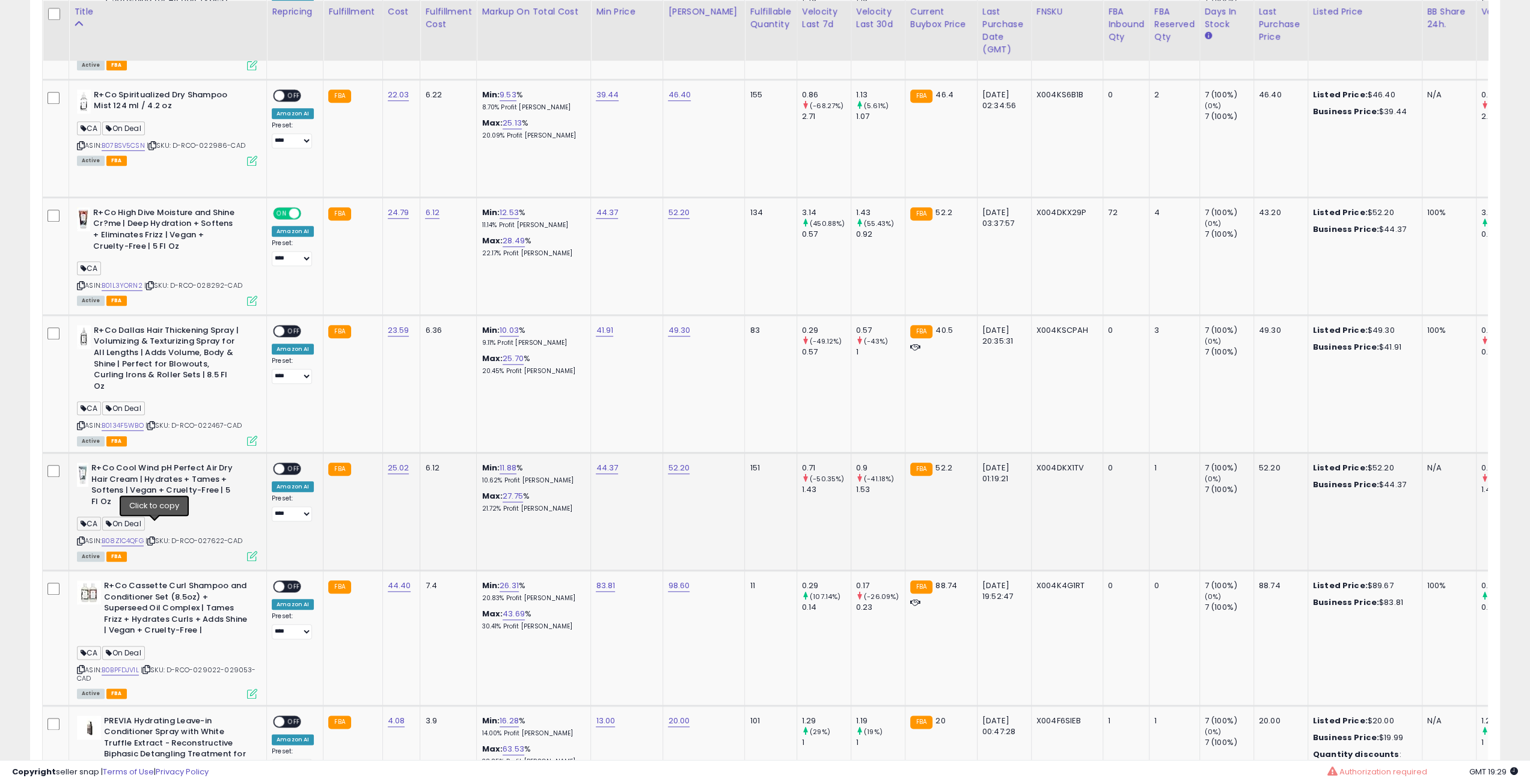
click at [155, 538] on icon at bounding box center [150, 541] width 7 height 7
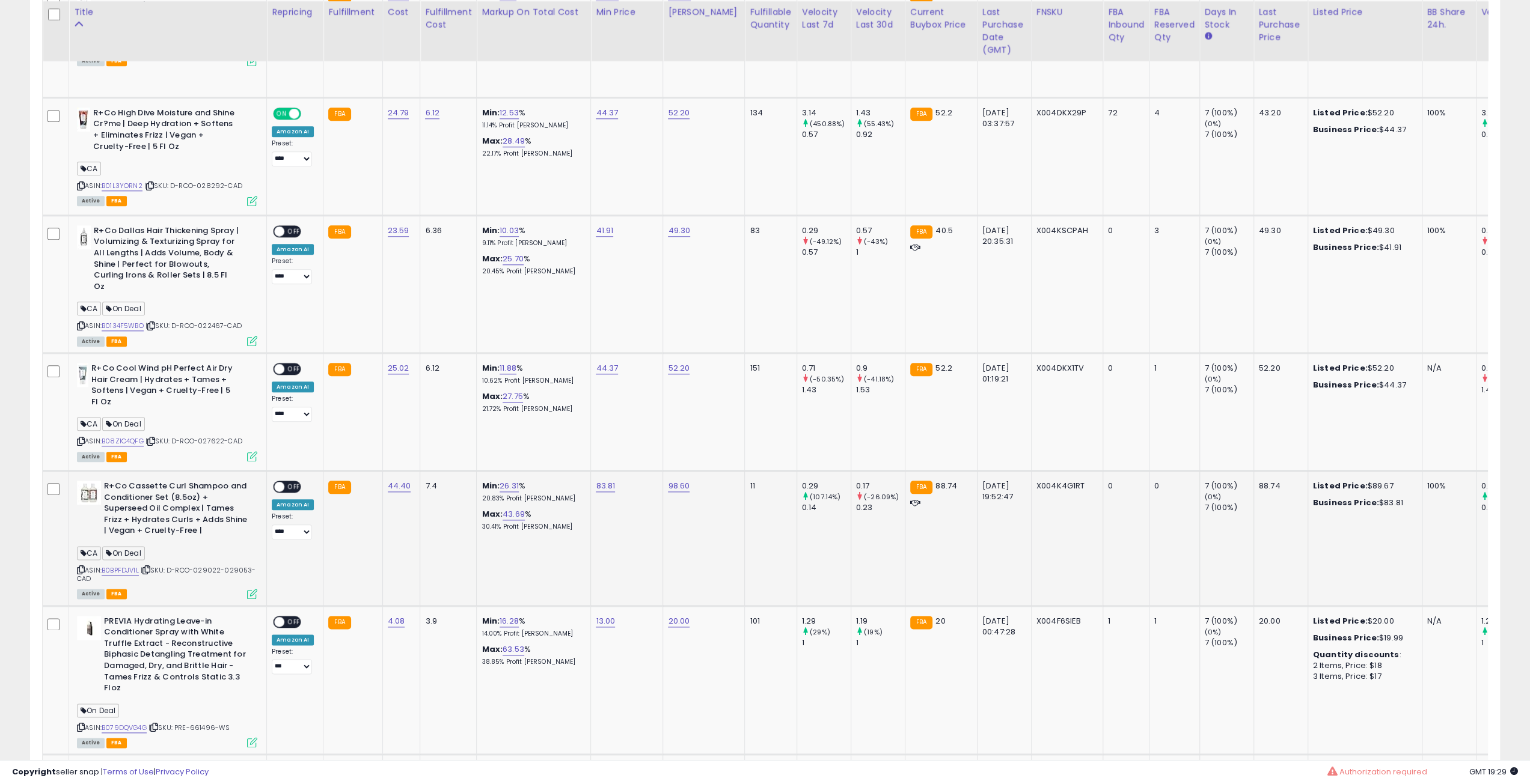
scroll to position [1202, 0]
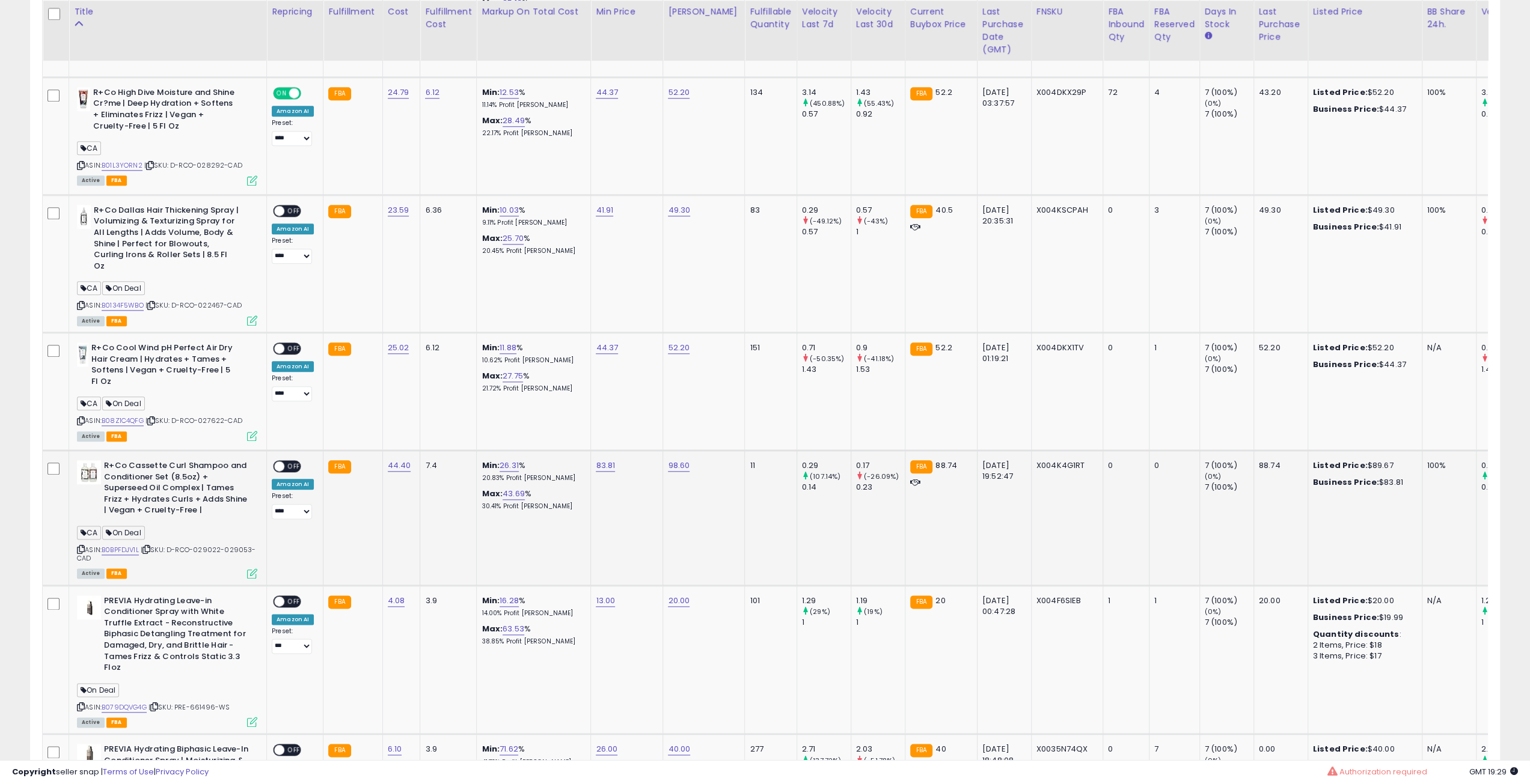
click at [150, 546] on icon at bounding box center [146, 549] width 7 height 7
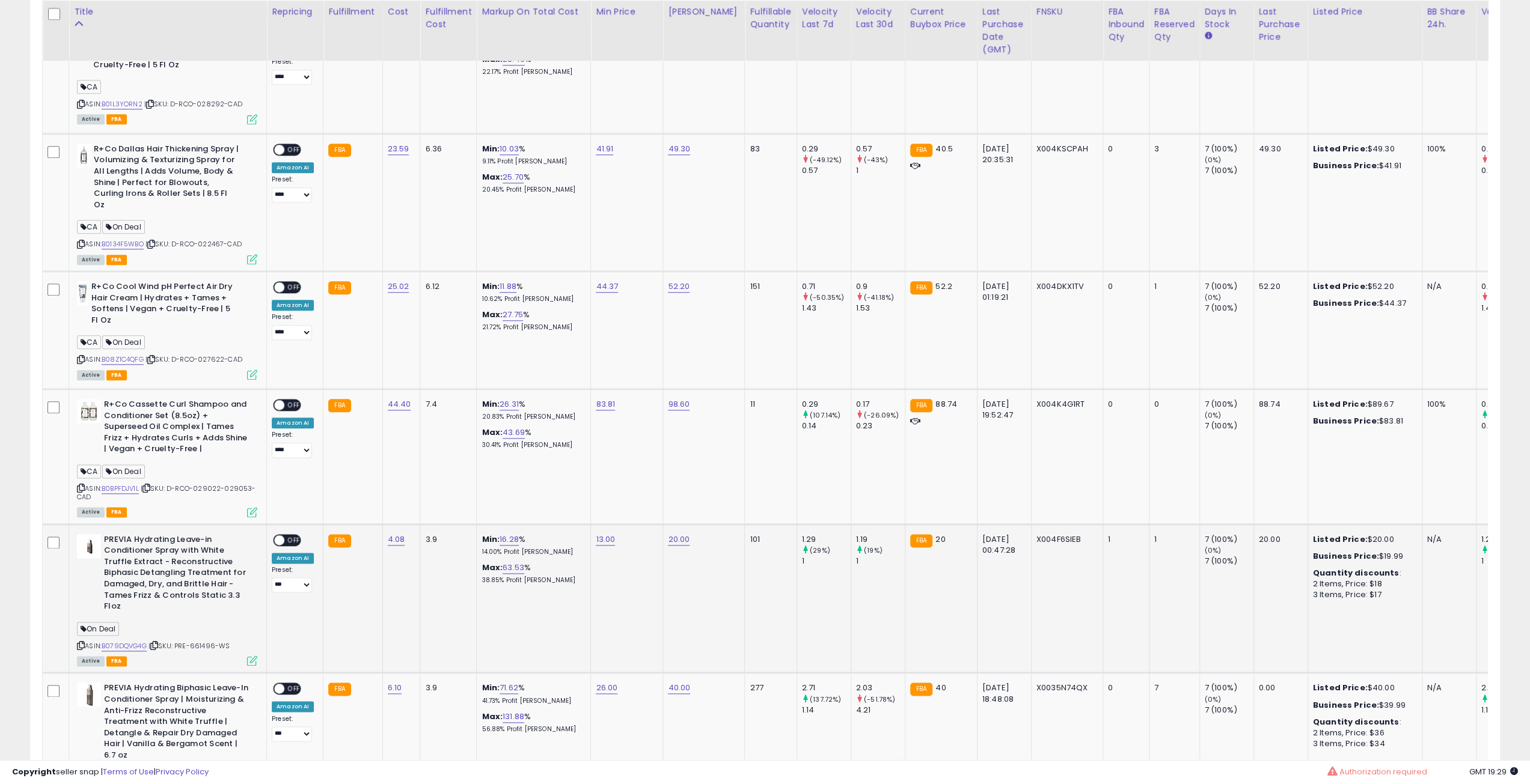
scroll to position [1322, 0]
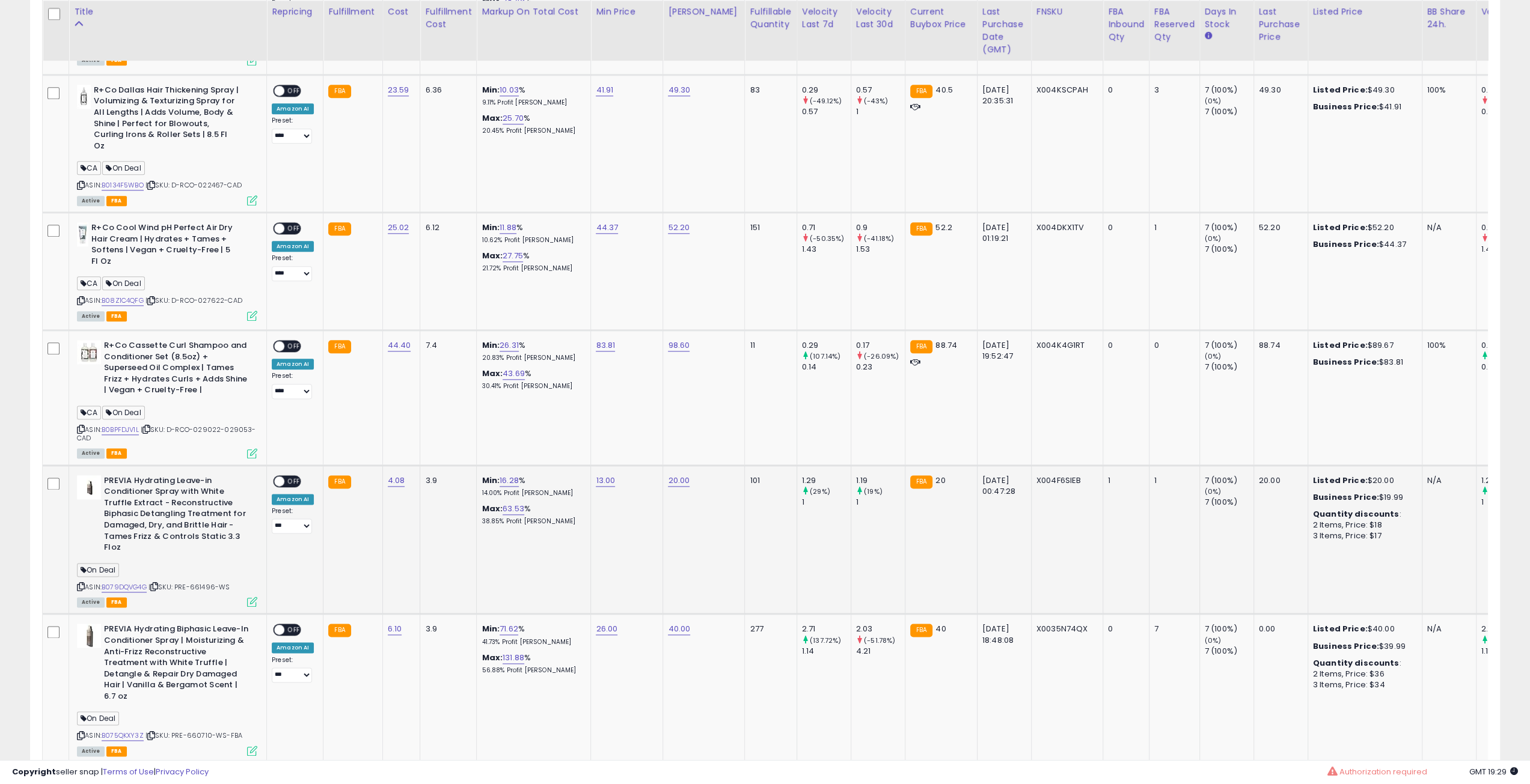
click at [158, 583] on icon at bounding box center [154, 587] width 7 height 7
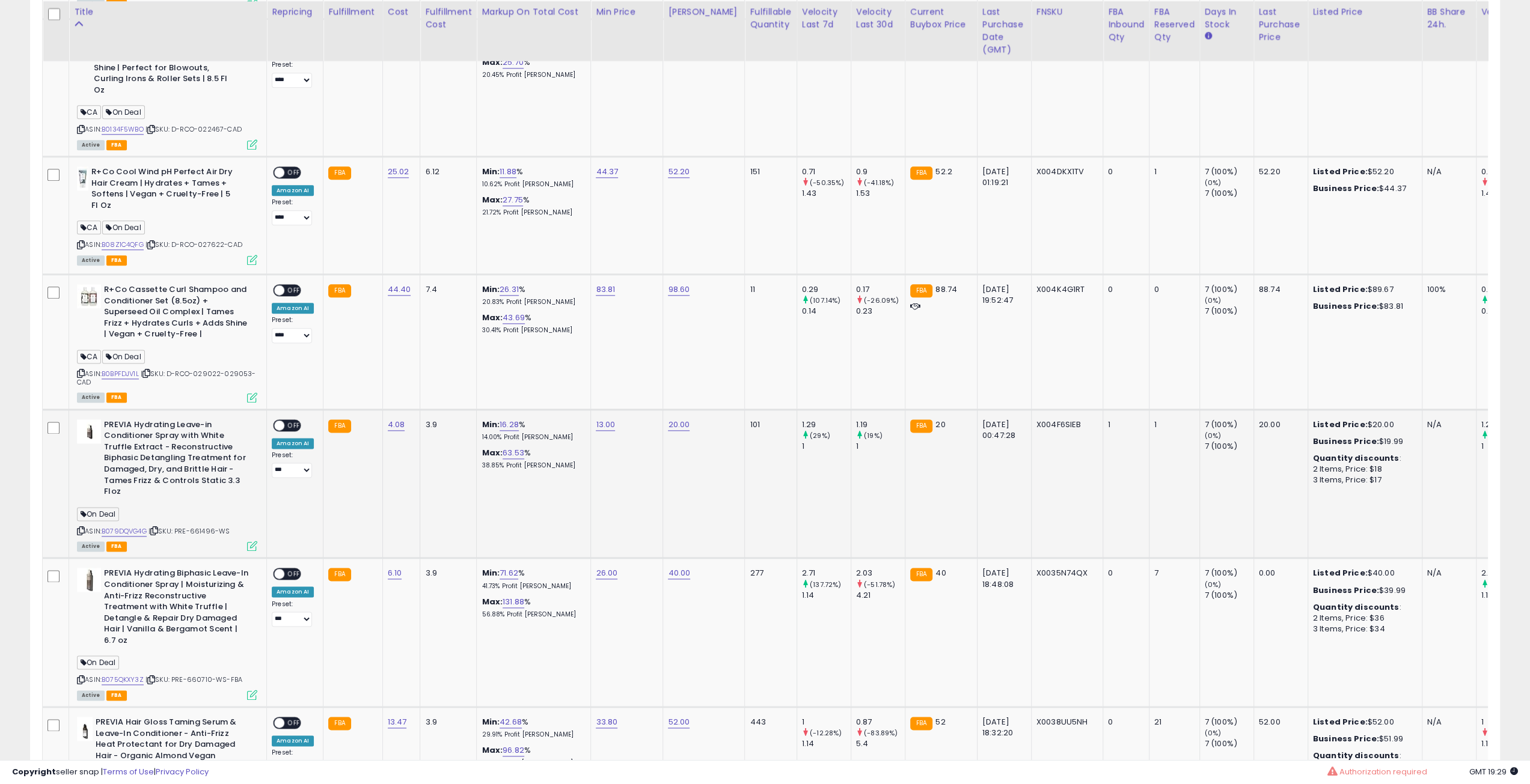
scroll to position [1442, 0]
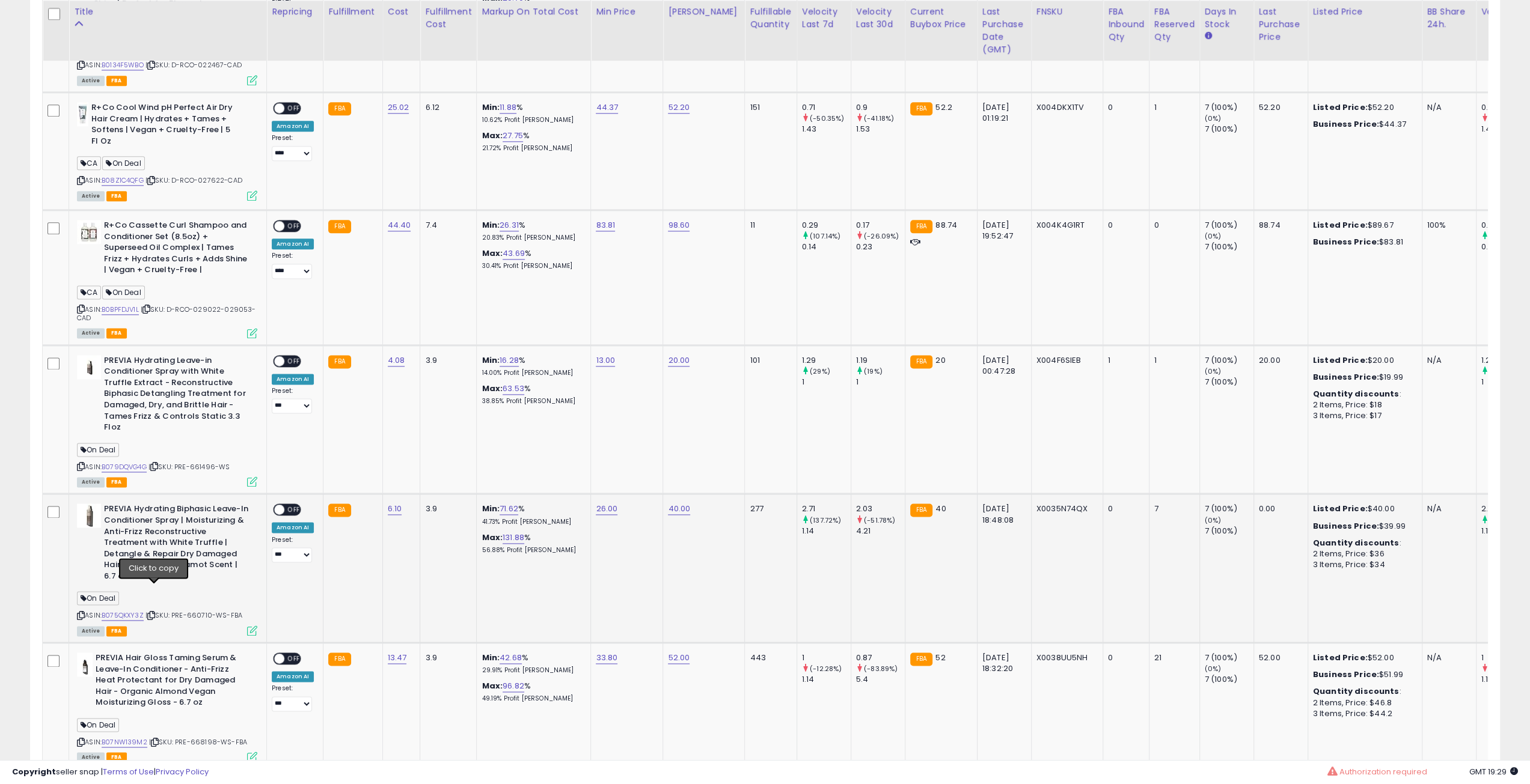
click at [155, 612] on icon at bounding box center [150, 616] width 7 height 7
click at [292, 505] on span "OFF" at bounding box center [294, 510] width 19 height 10
click at [292, 653] on span "OFF" at bounding box center [294, 658] width 19 height 10
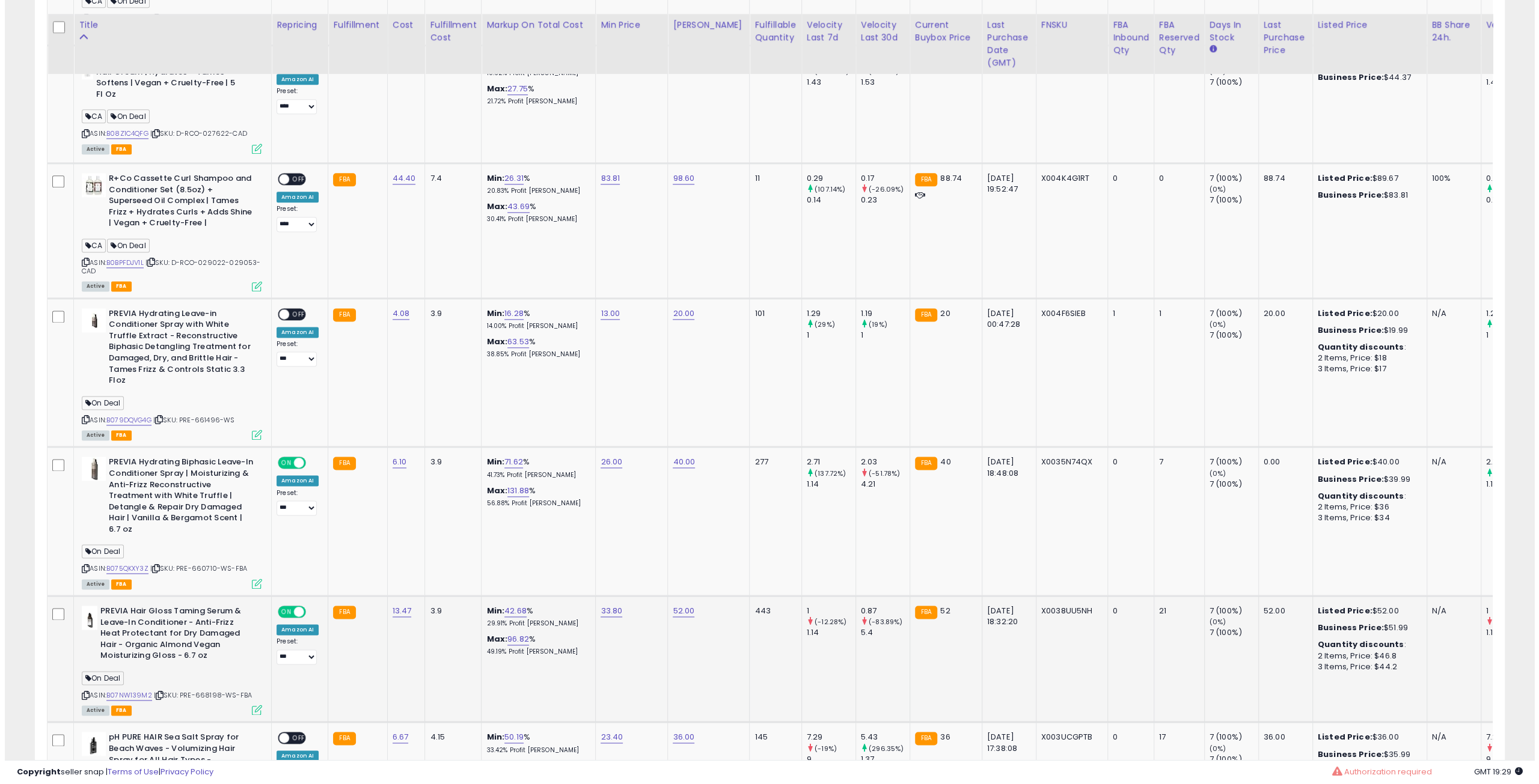
scroll to position [1502, 0]
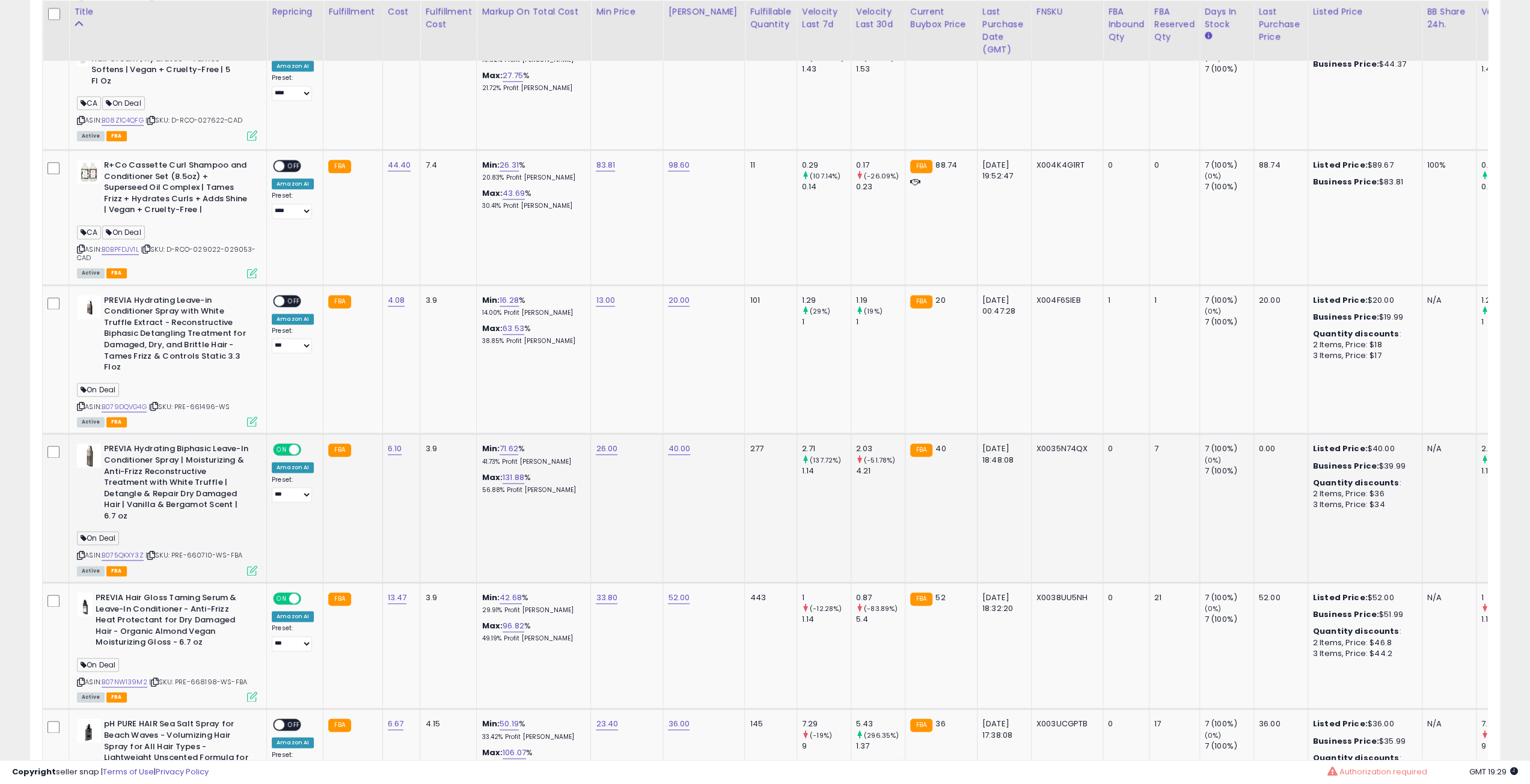
click at [254, 566] on icon at bounding box center [252, 570] width 10 height 10
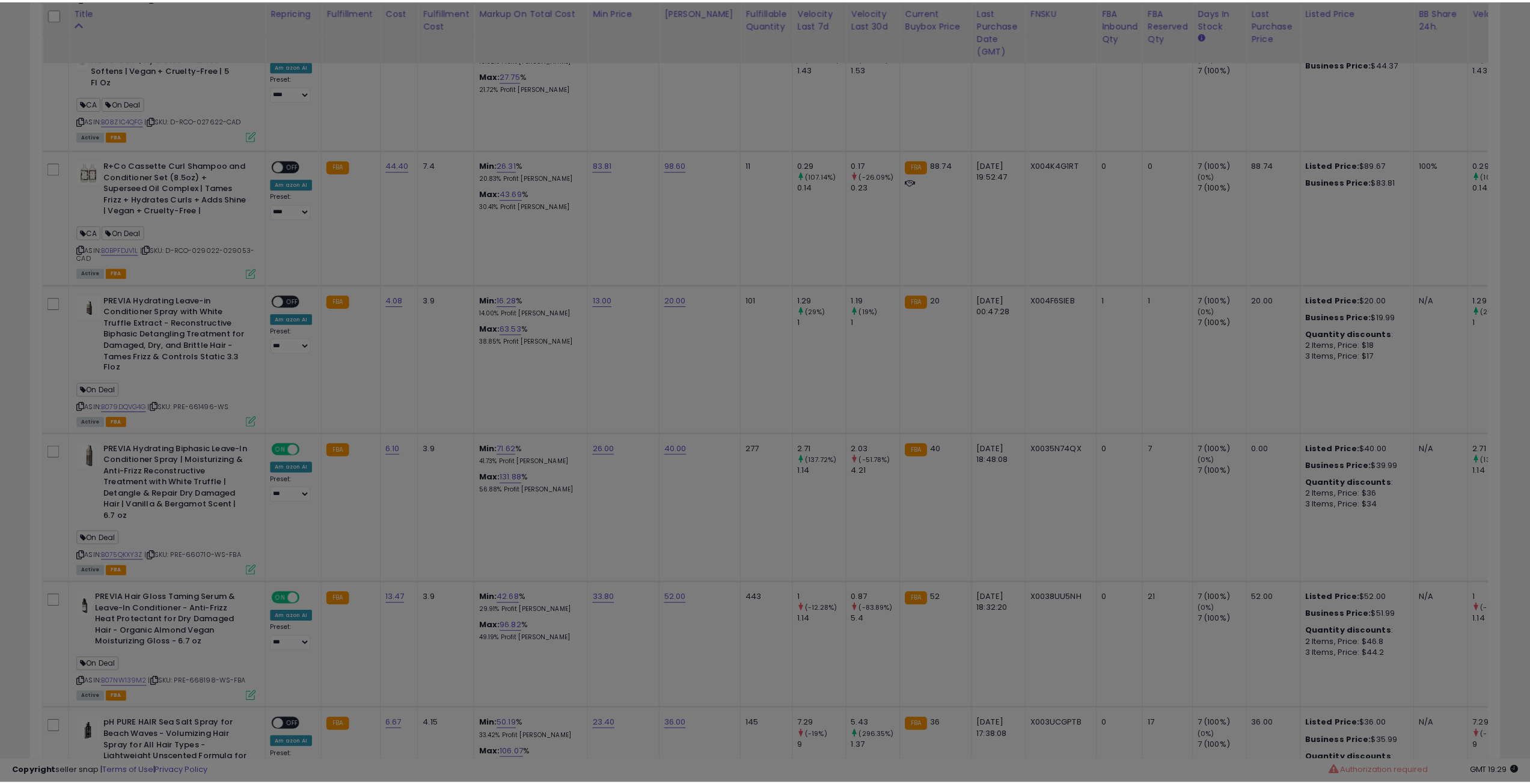
scroll to position [246, 859]
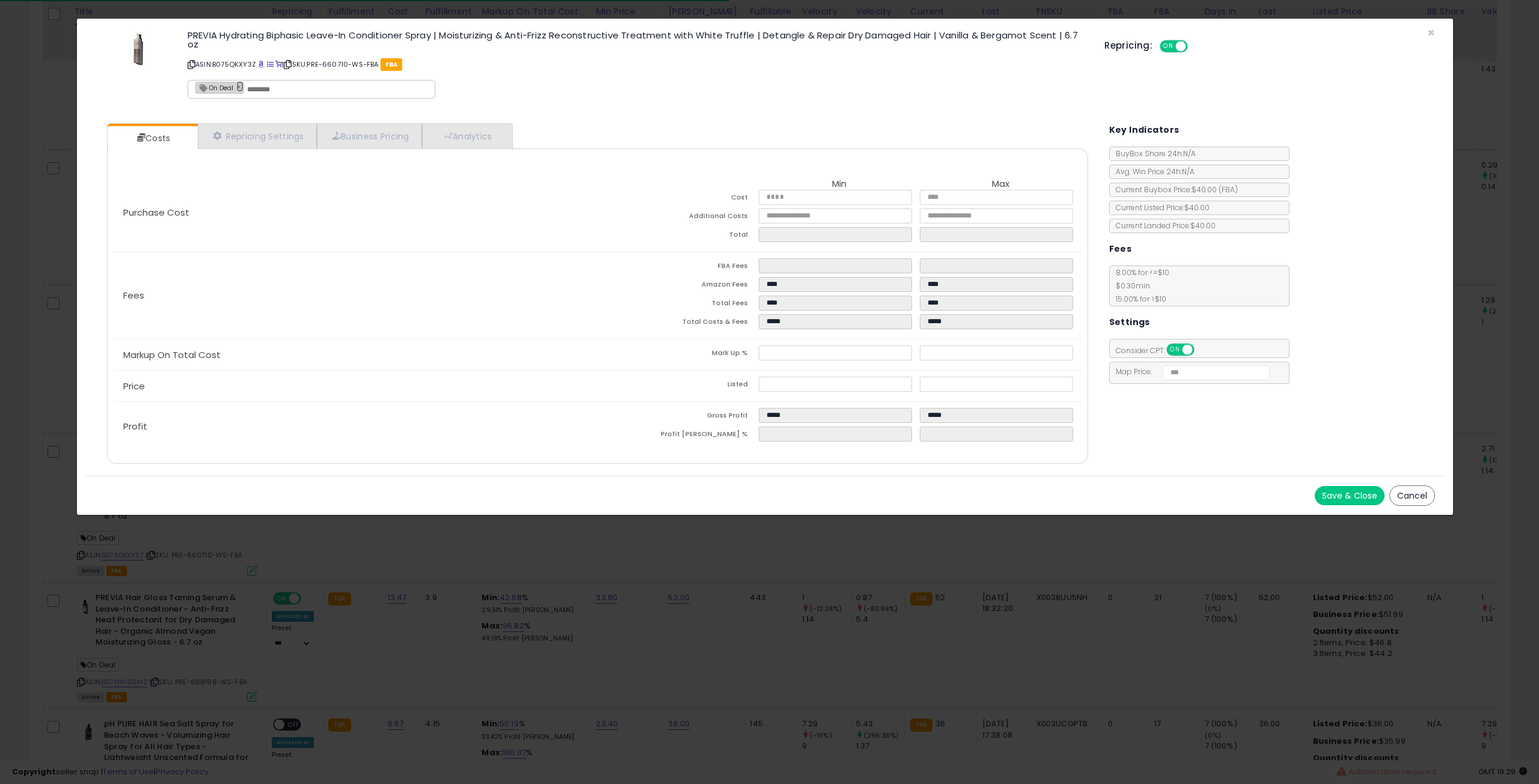
click at [240, 87] on link "×" at bounding box center [240, 86] width 7 height 11
click at [1344, 492] on button "Save & Close" at bounding box center [1350, 495] width 69 height 19
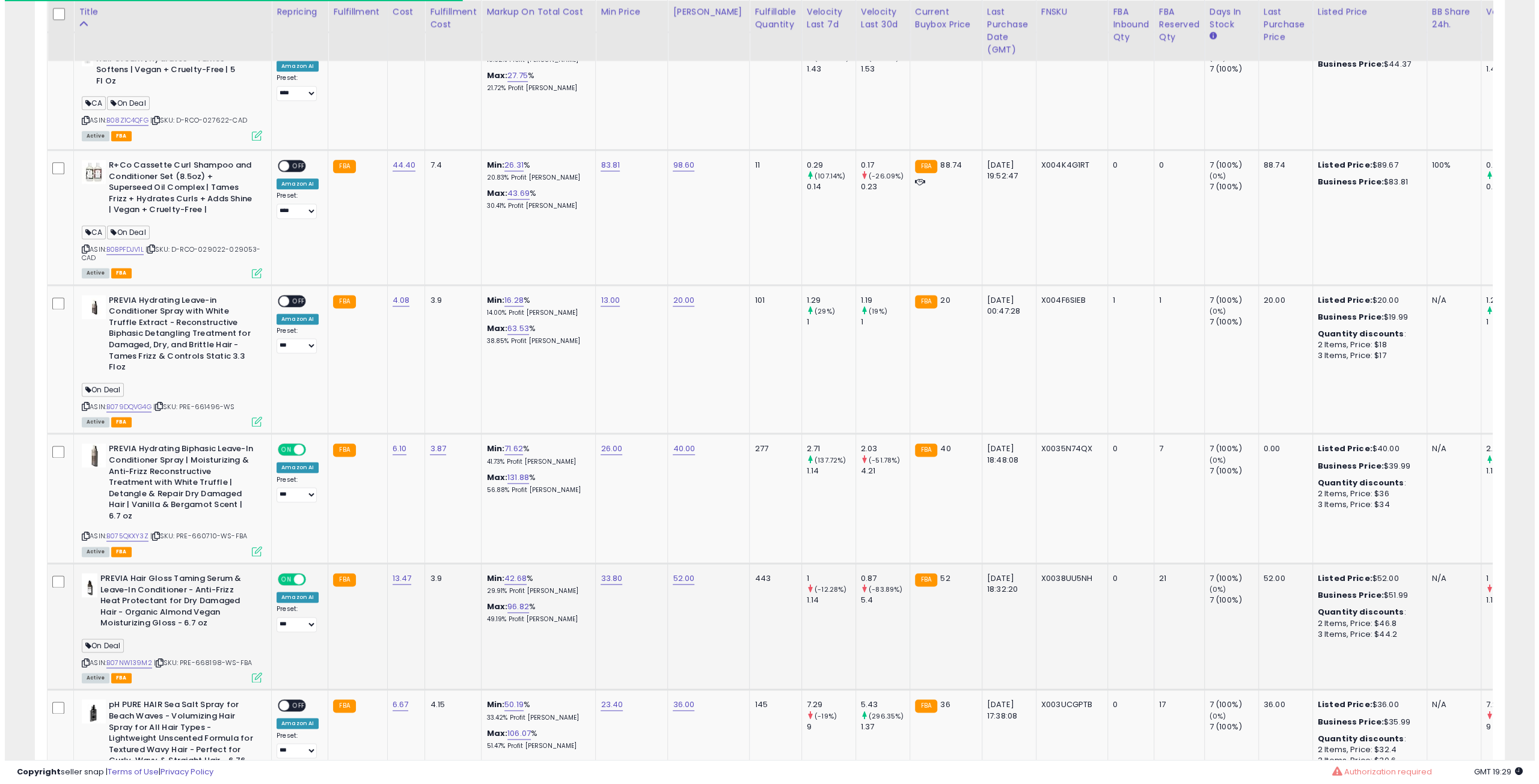
scroll to position [600515, 600276]
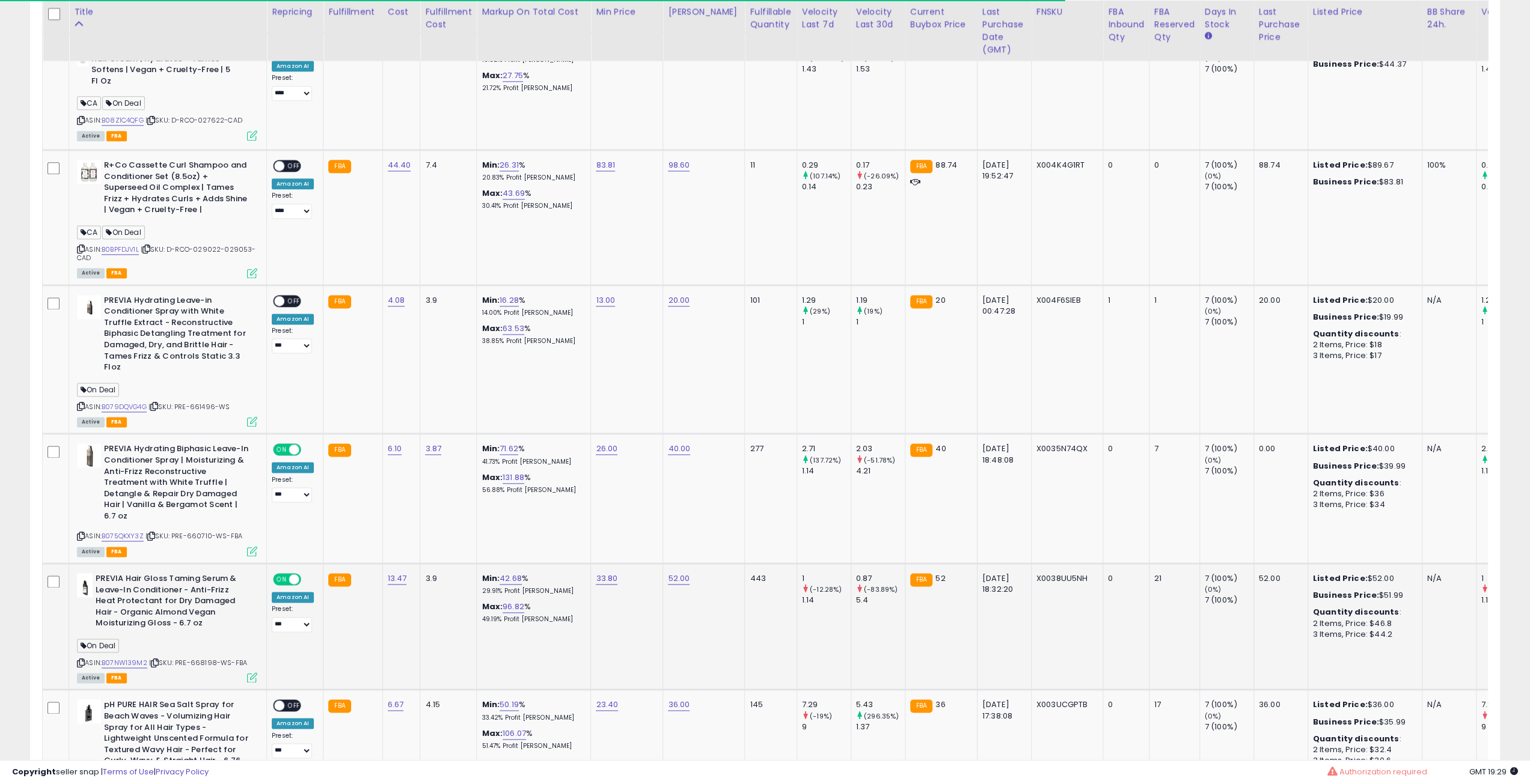
click at [255, 672] on icon at bounding box center [252, 677] width 10 height 10
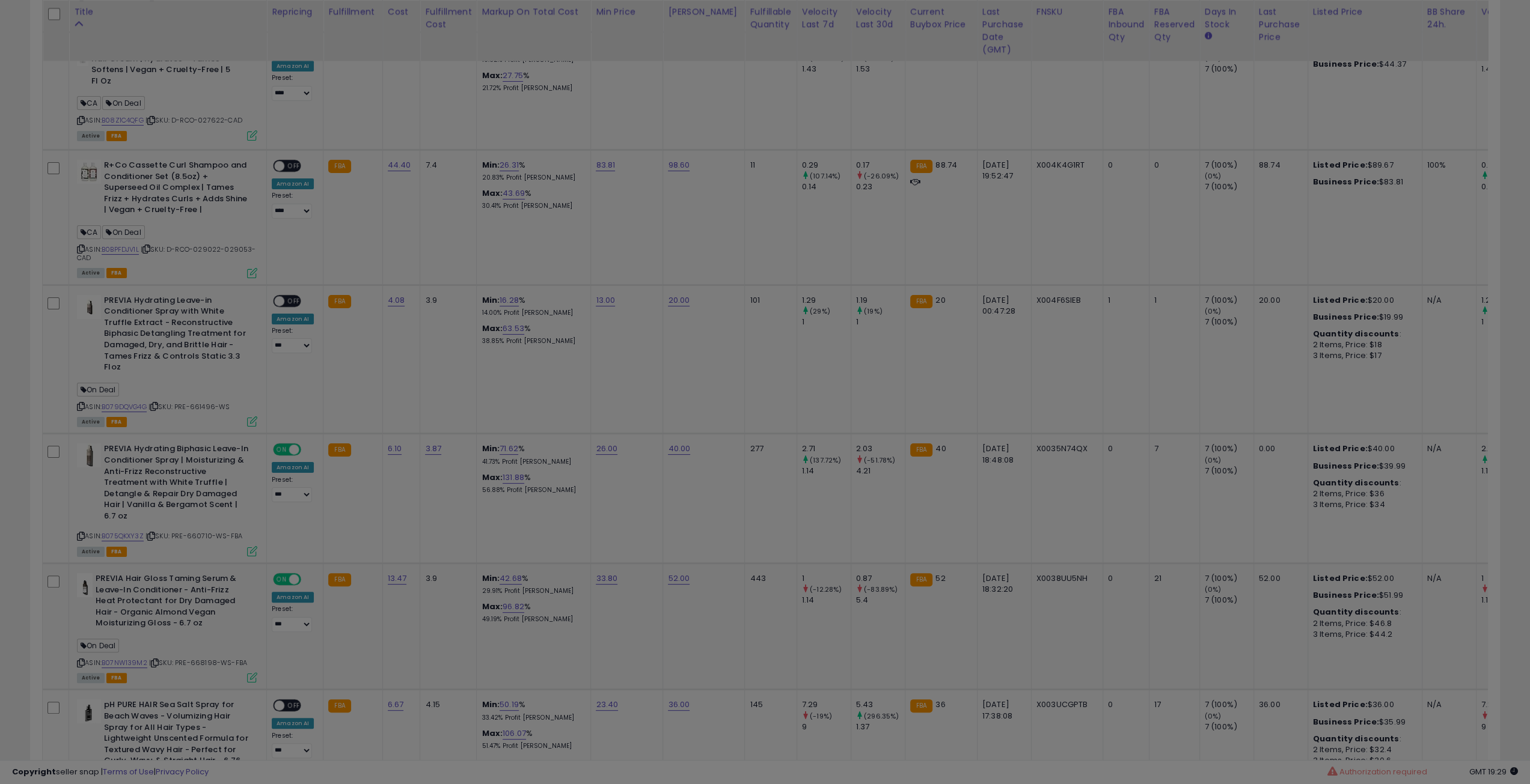
scroll to position [246, 859]
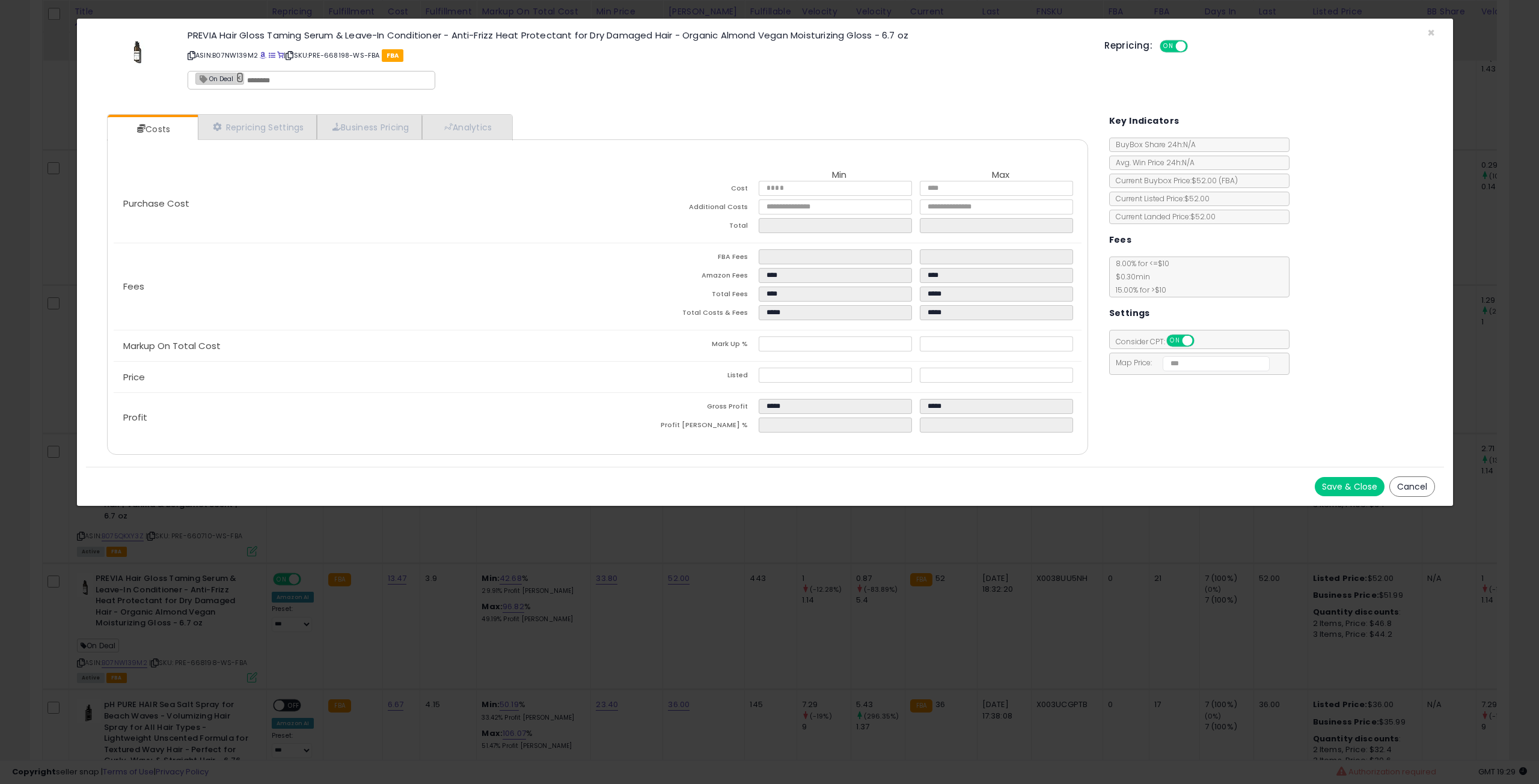
click at [236, 76] on link "×" at bounding box center [240, 78] width 7 height 11
click at [1348, 477] on button "Save & Close" at bounding box center [1350, 487] width 69 height 19
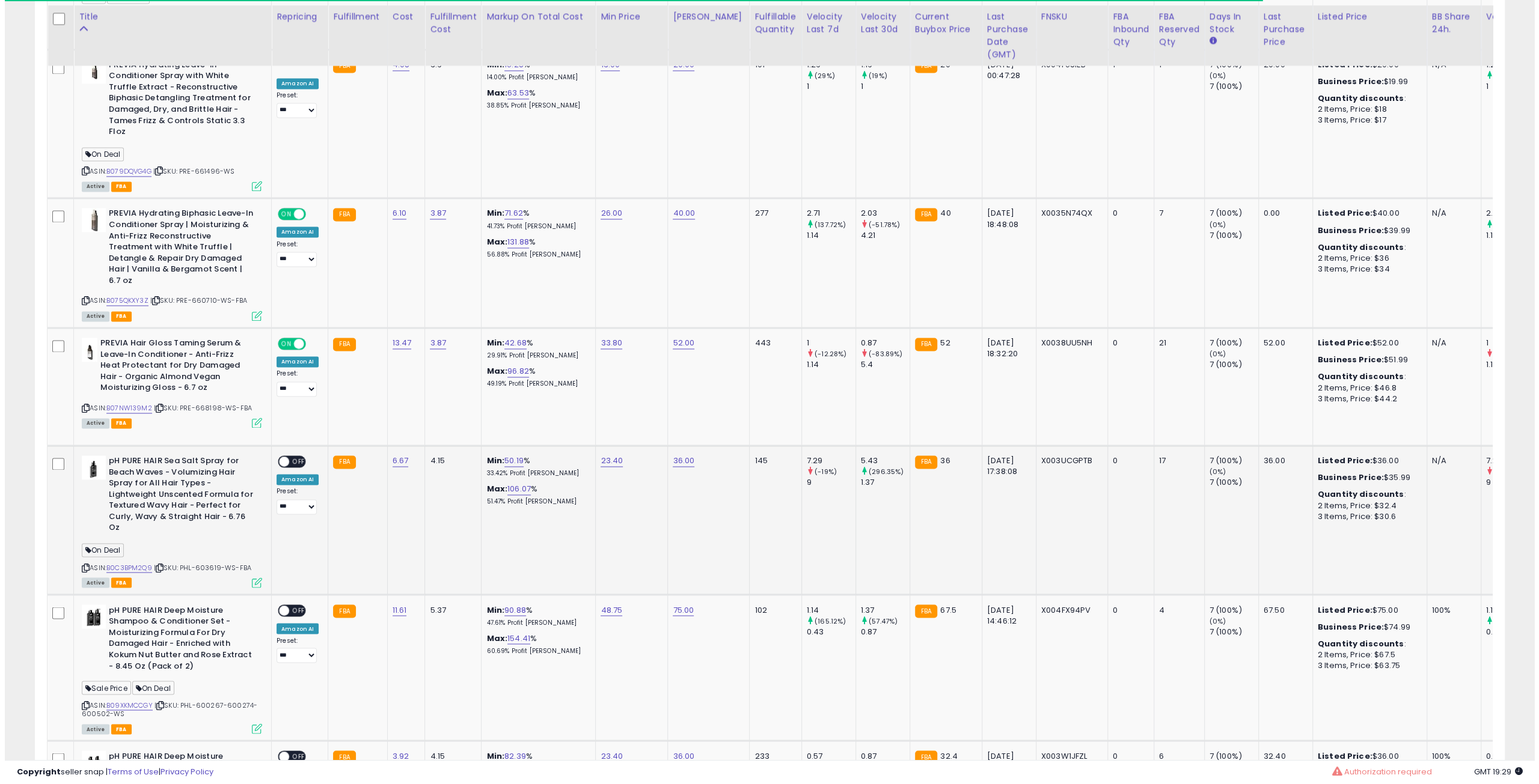
scroll to position [1742, 0]
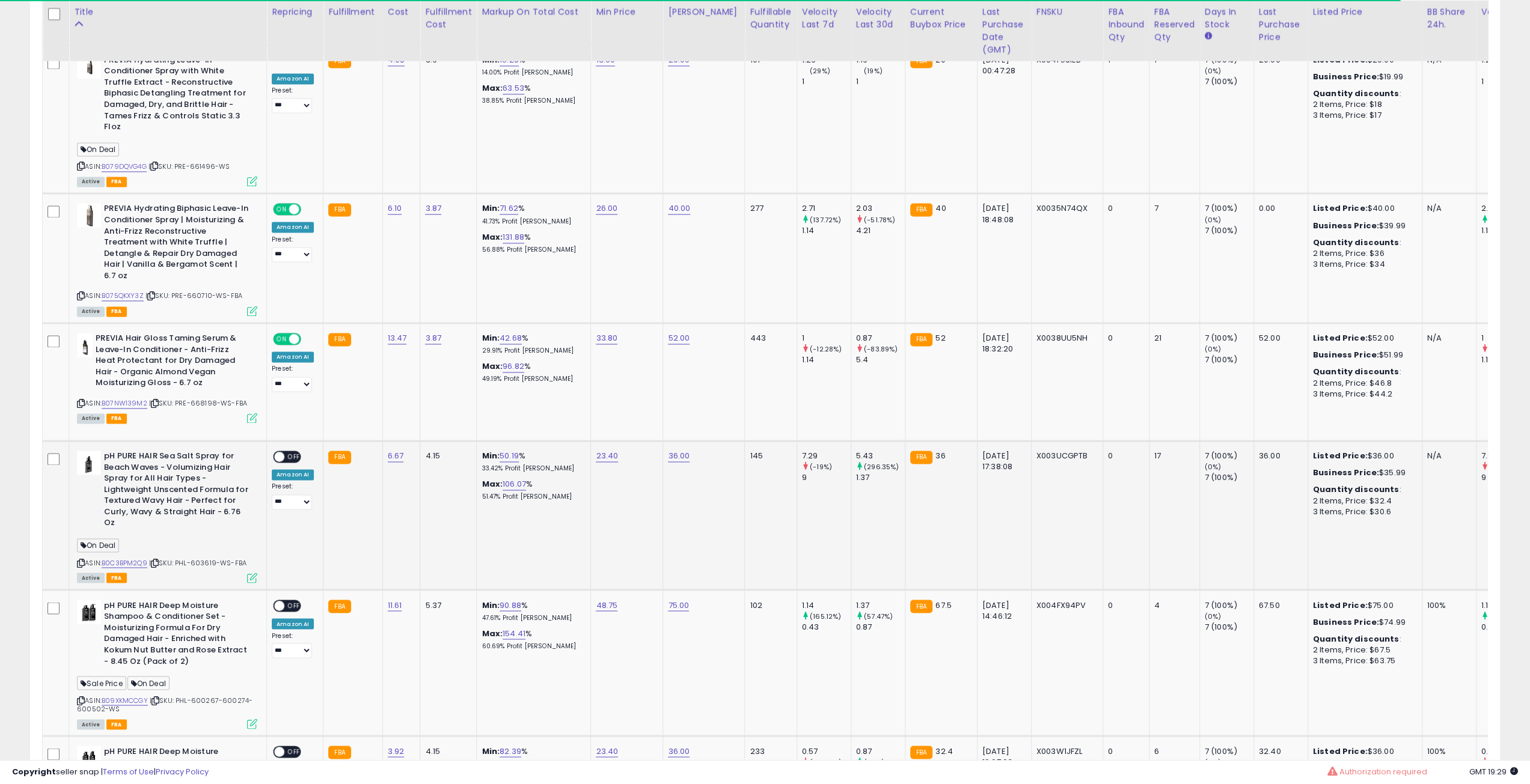
click at [157, 559] on icon at bounding box center [155, 563] width 7 height 7
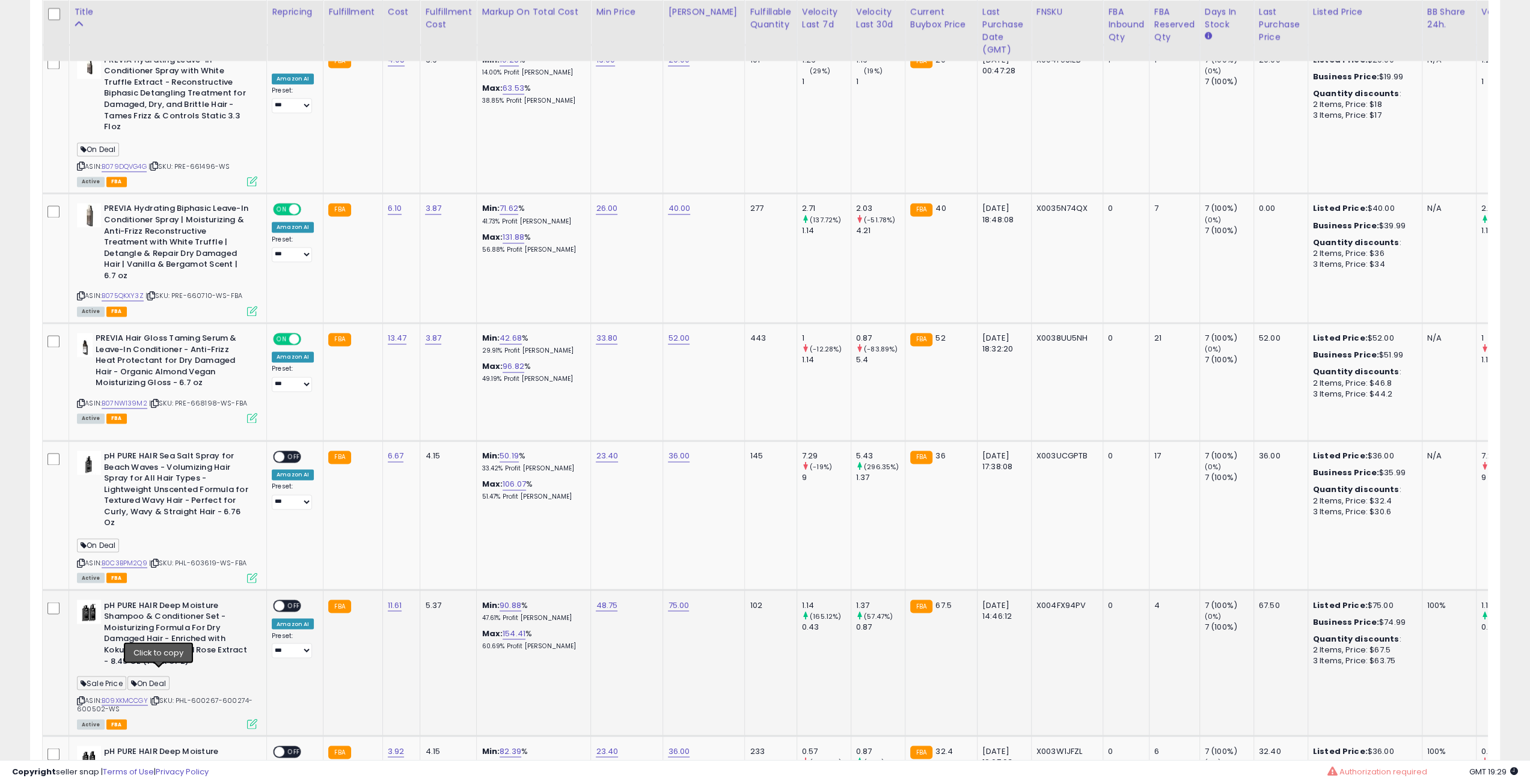
click at [159, 697] on icon at bounding box center [155, 700] width 7 height 7
click at [291, 452] on span "OFF" at bounding box center [294, 457] width 19 height 10
click at [254, 572] on icon at bounding box center [252, 577] width 10 height 10
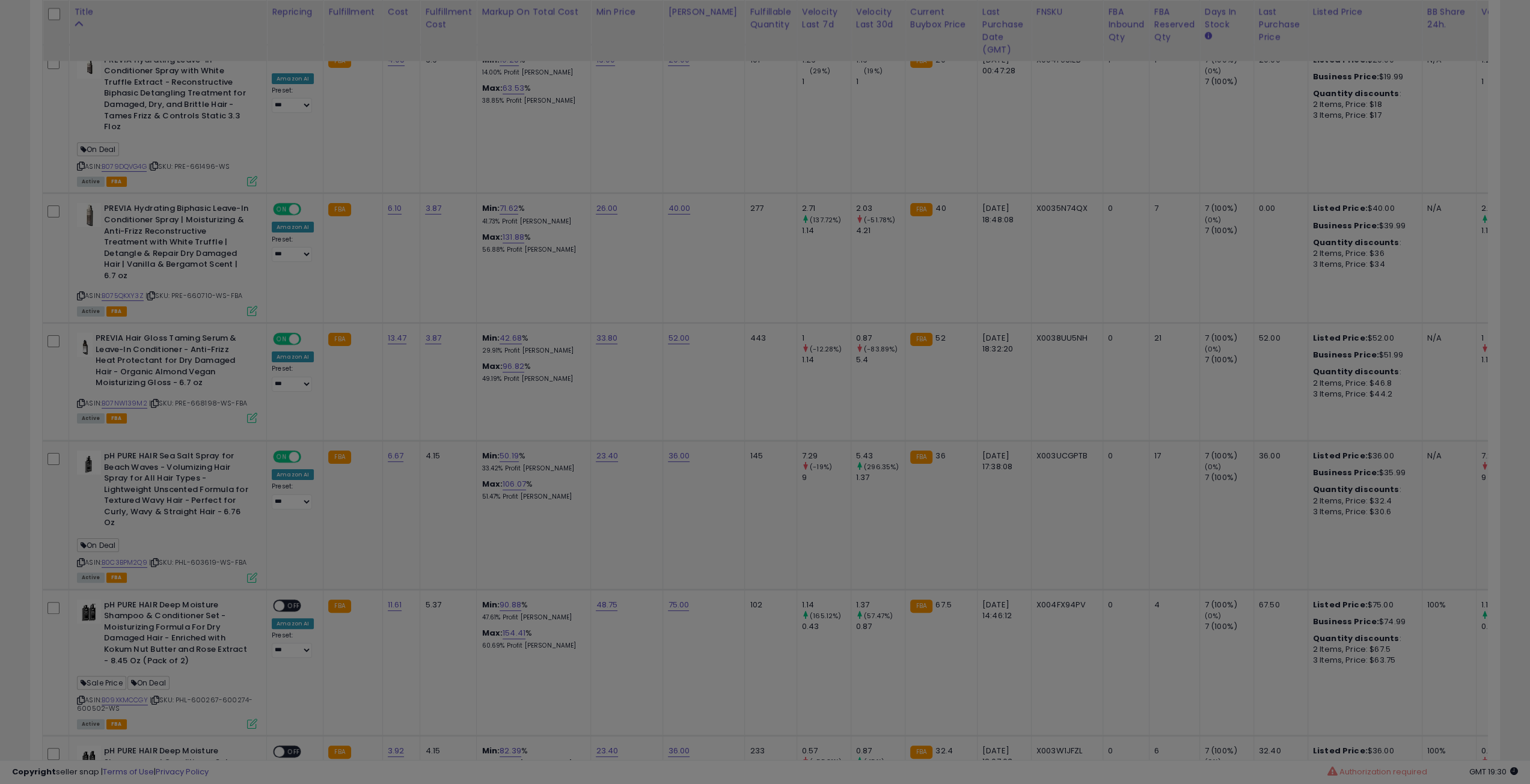
scroll to position [246, 859]
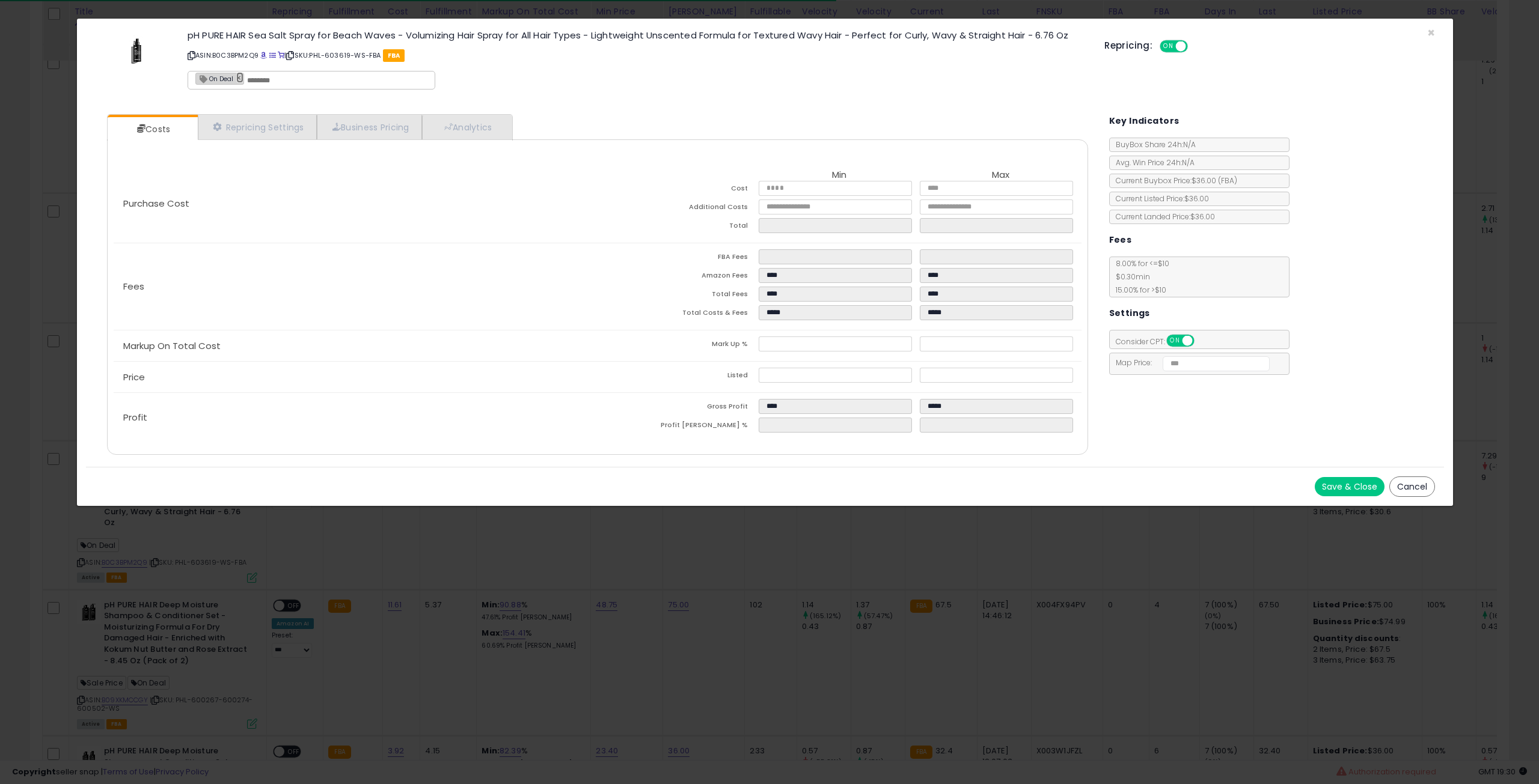
click at [240, 79] on link "×" at bounding box center [240, 78] width 7 height 11
click at [1351, 484] on button "Save & Close" at bounding box center [1350, 487] width 69 height 19
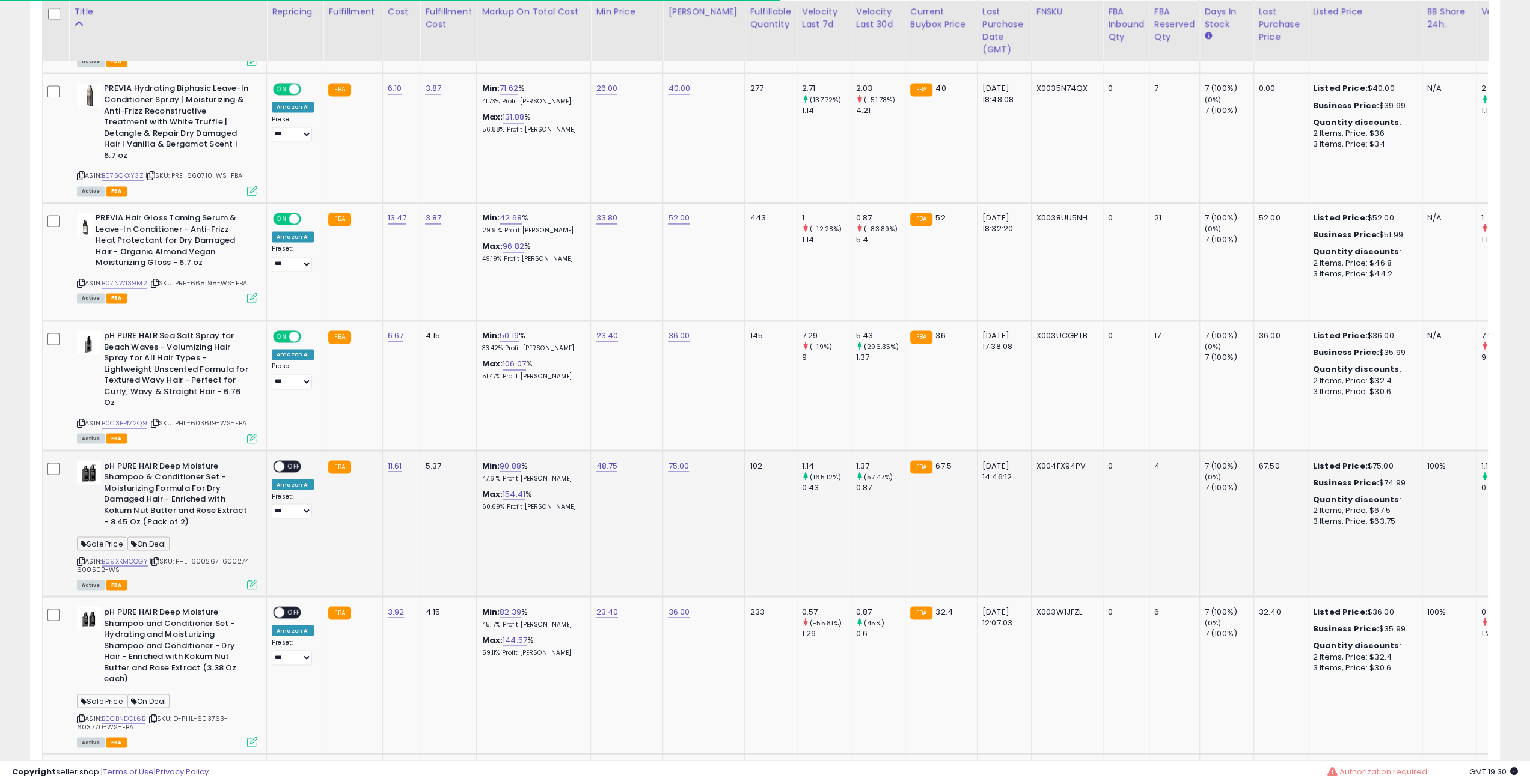
scroll to position [1923, 0]
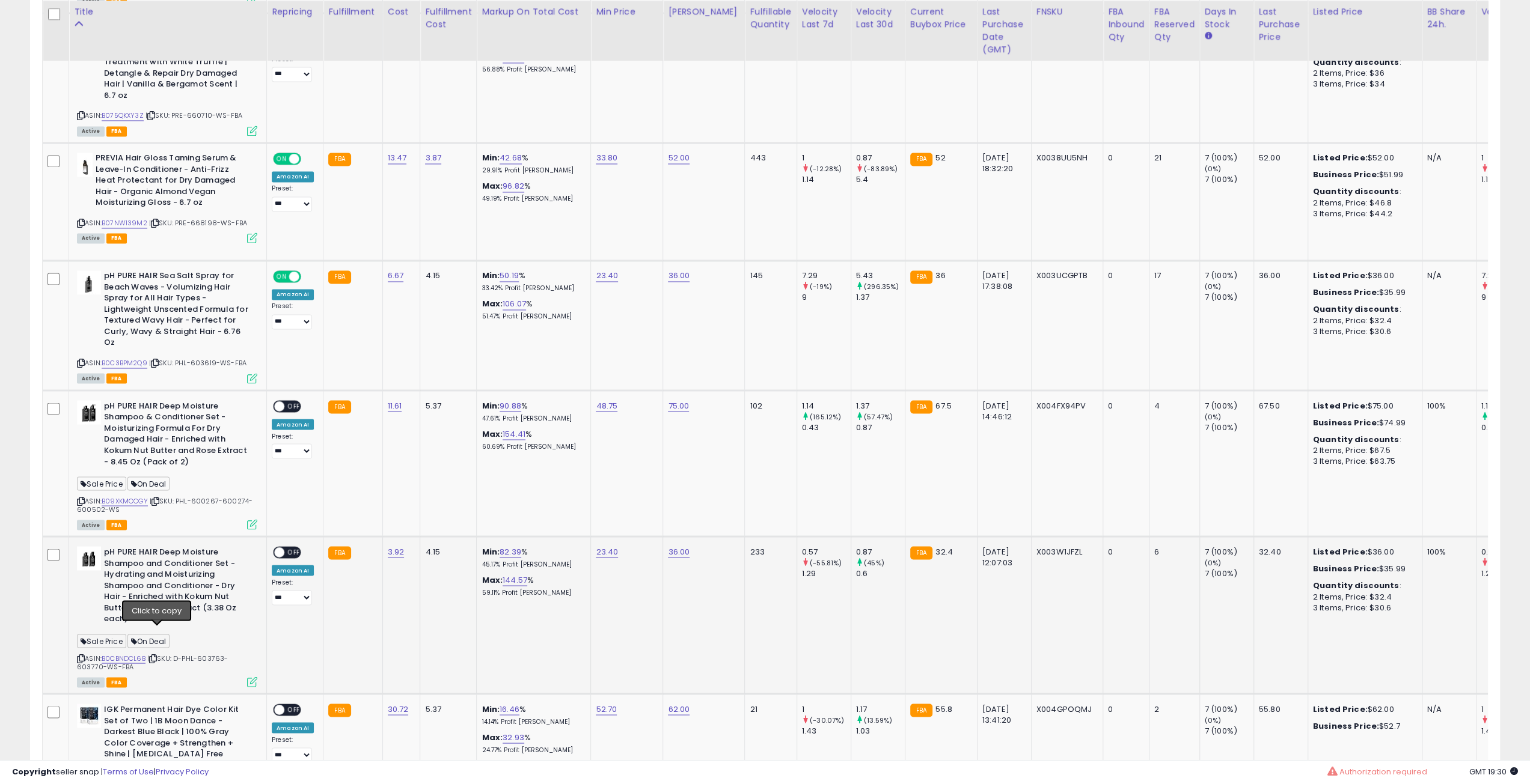
click at [157, 655] on icon at bounding box center [153, 658] width 7 height 7
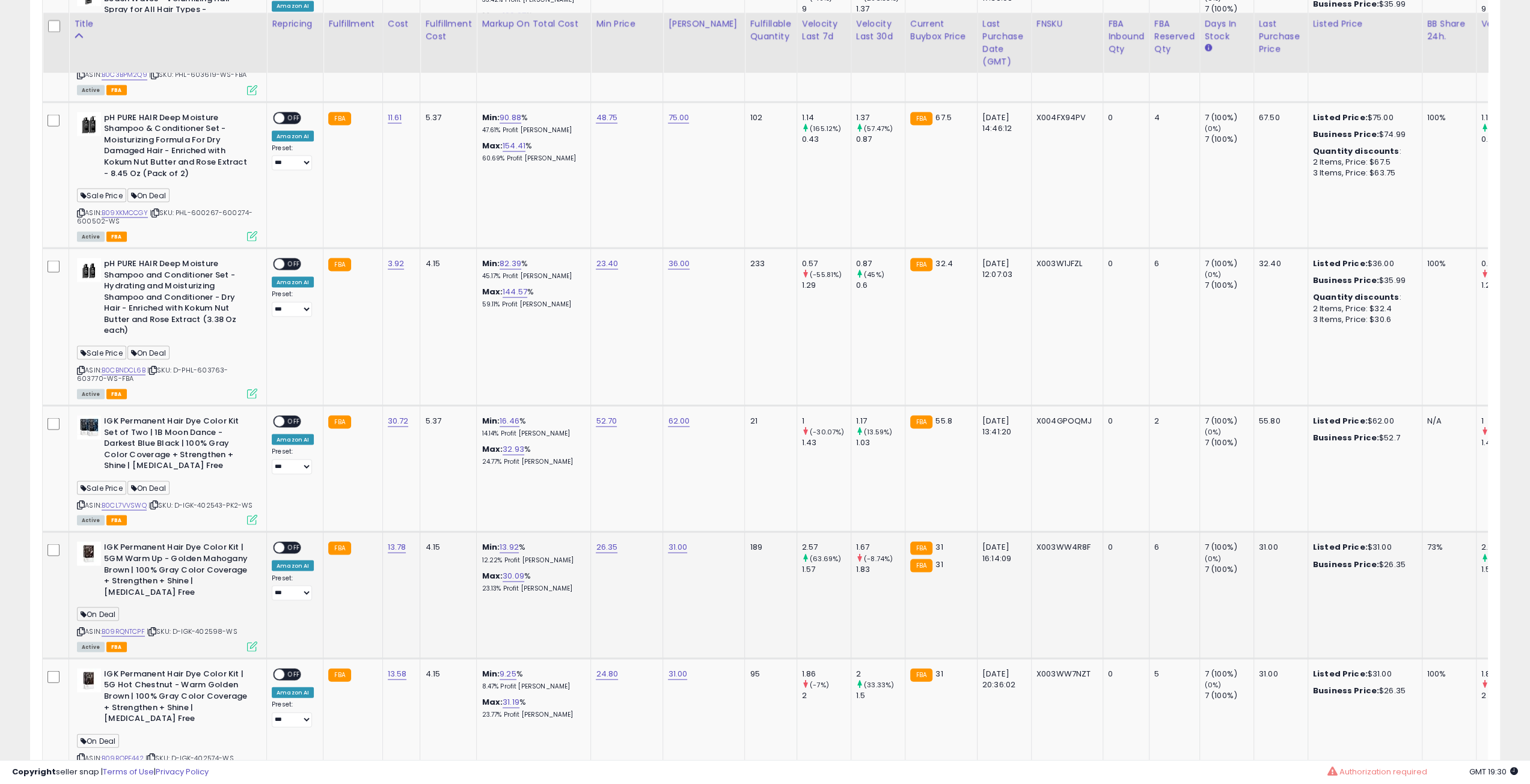
scroll to position [2223, 0]
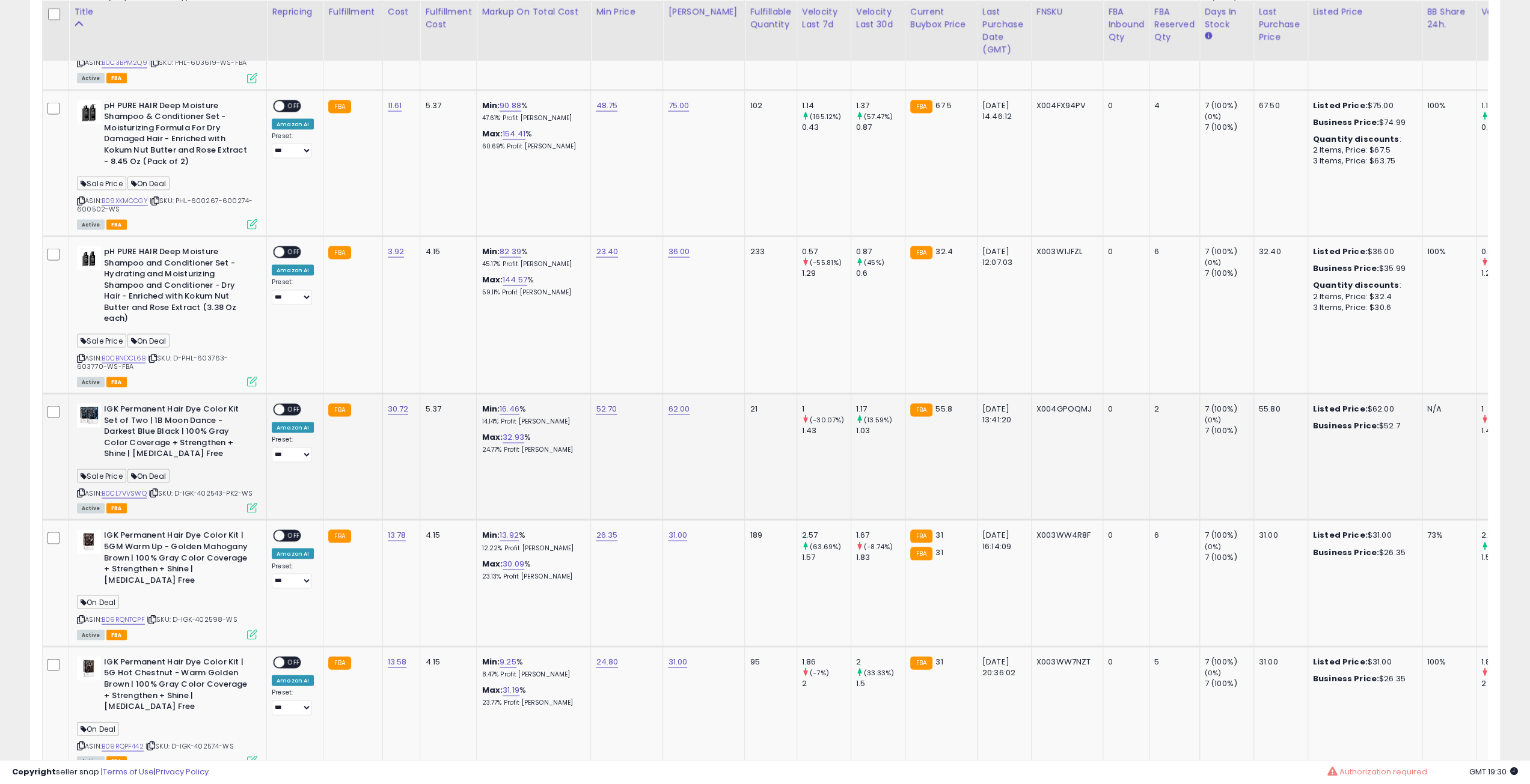
click at [157, 489] on icon at bounding box center [154, 493] width 7 height 7
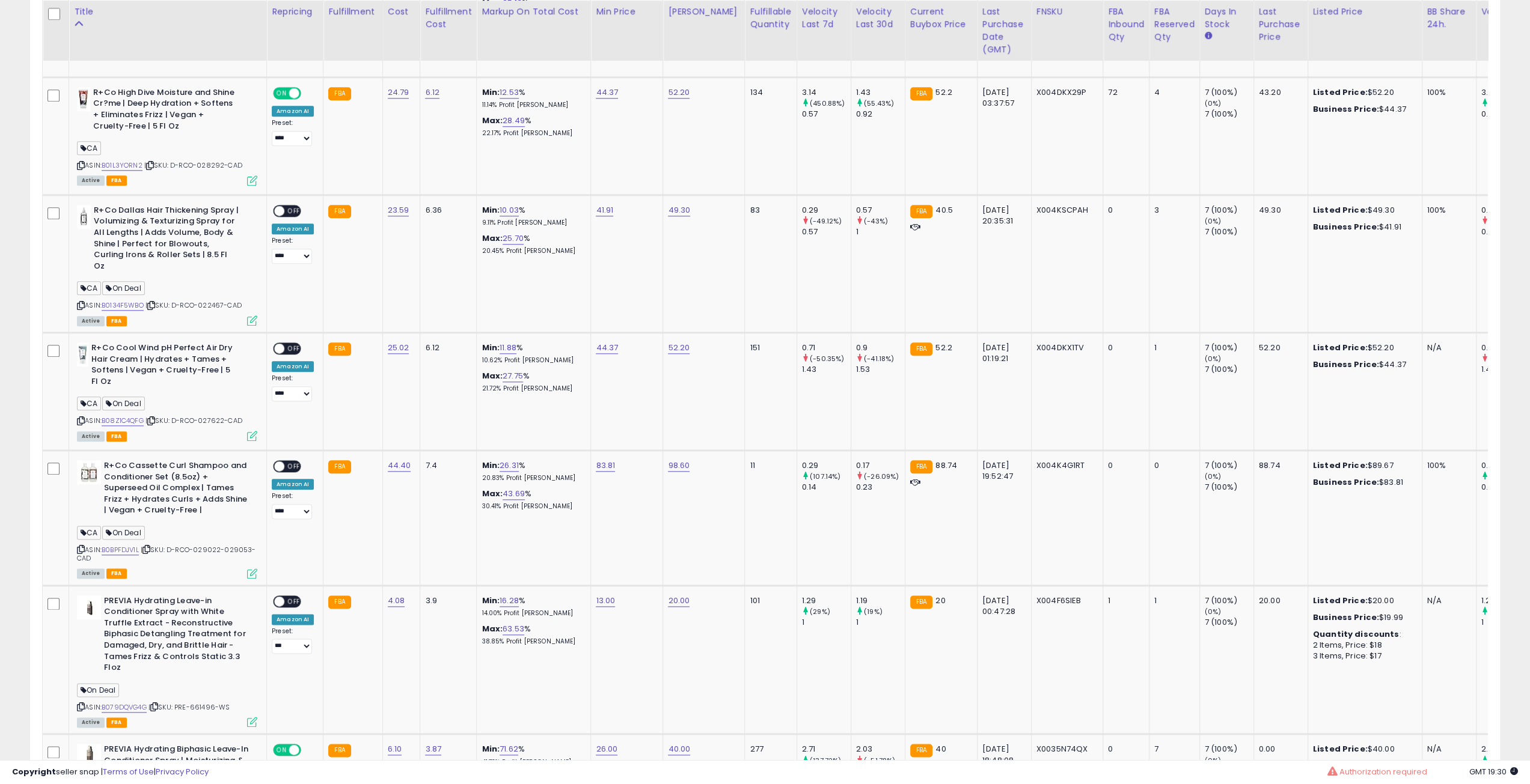
scroll to position [961, 0]
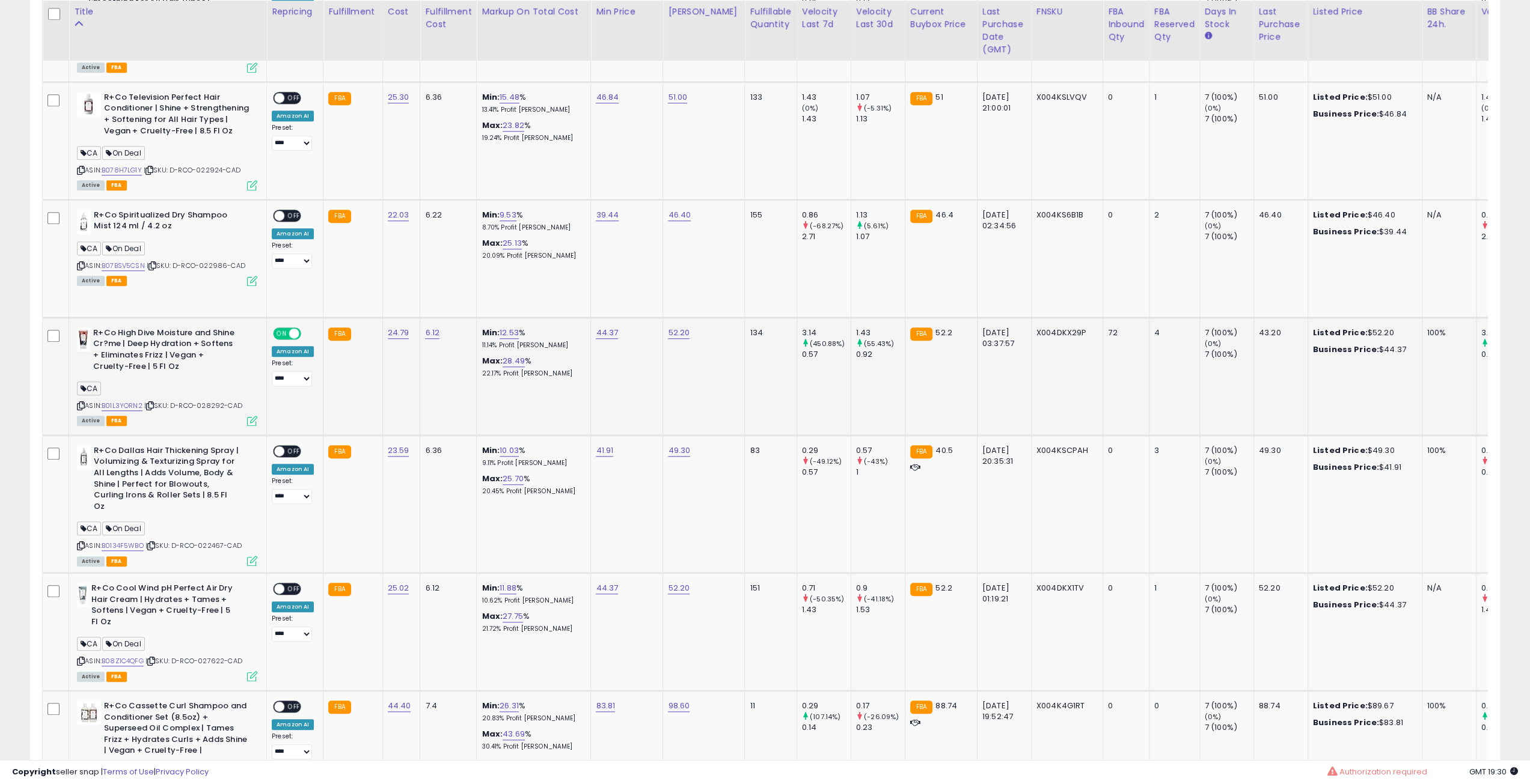
click at [150, 404] on icon at bounding box center [150, 406] width 7 height 7
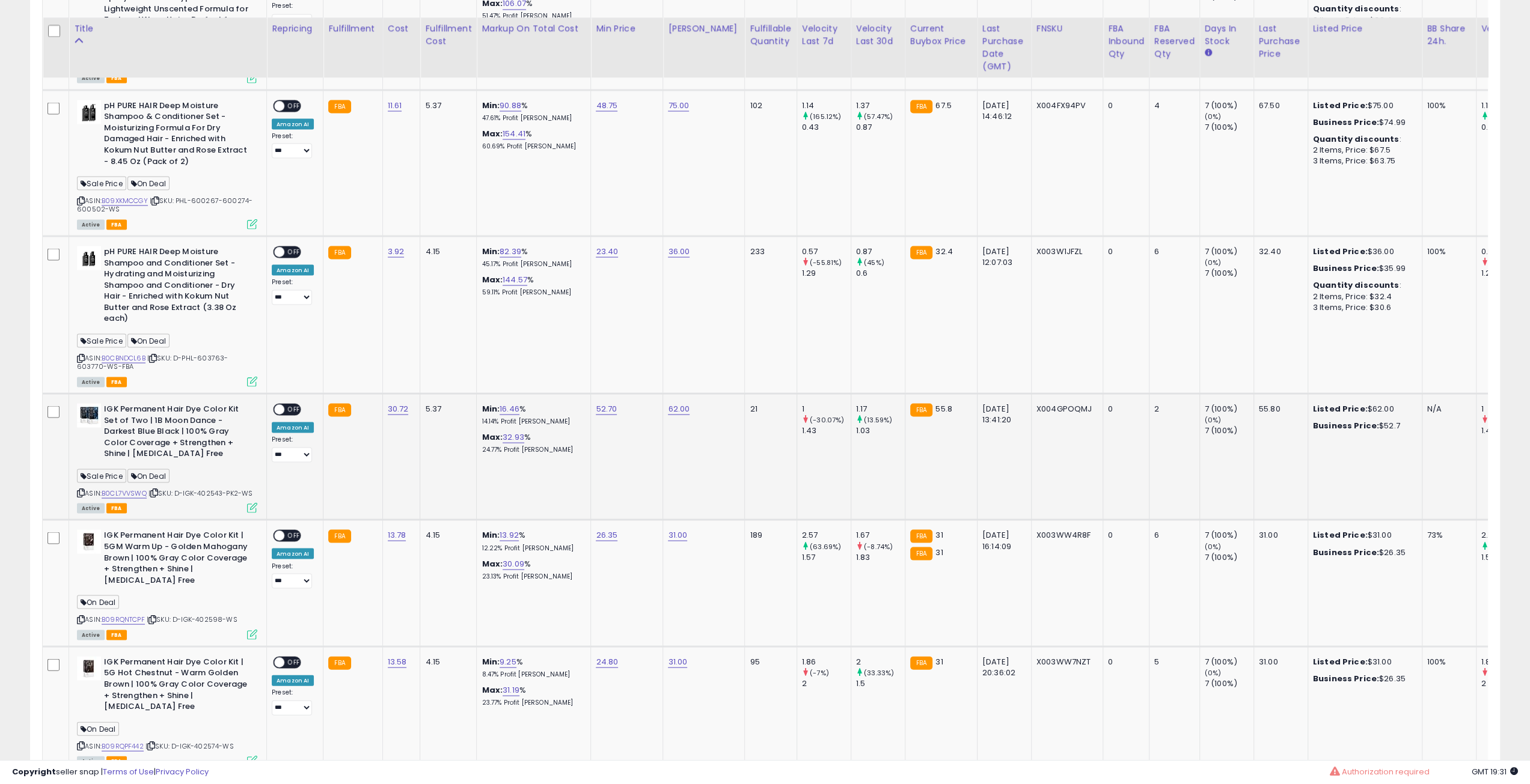
scroll to position [2283, 0]
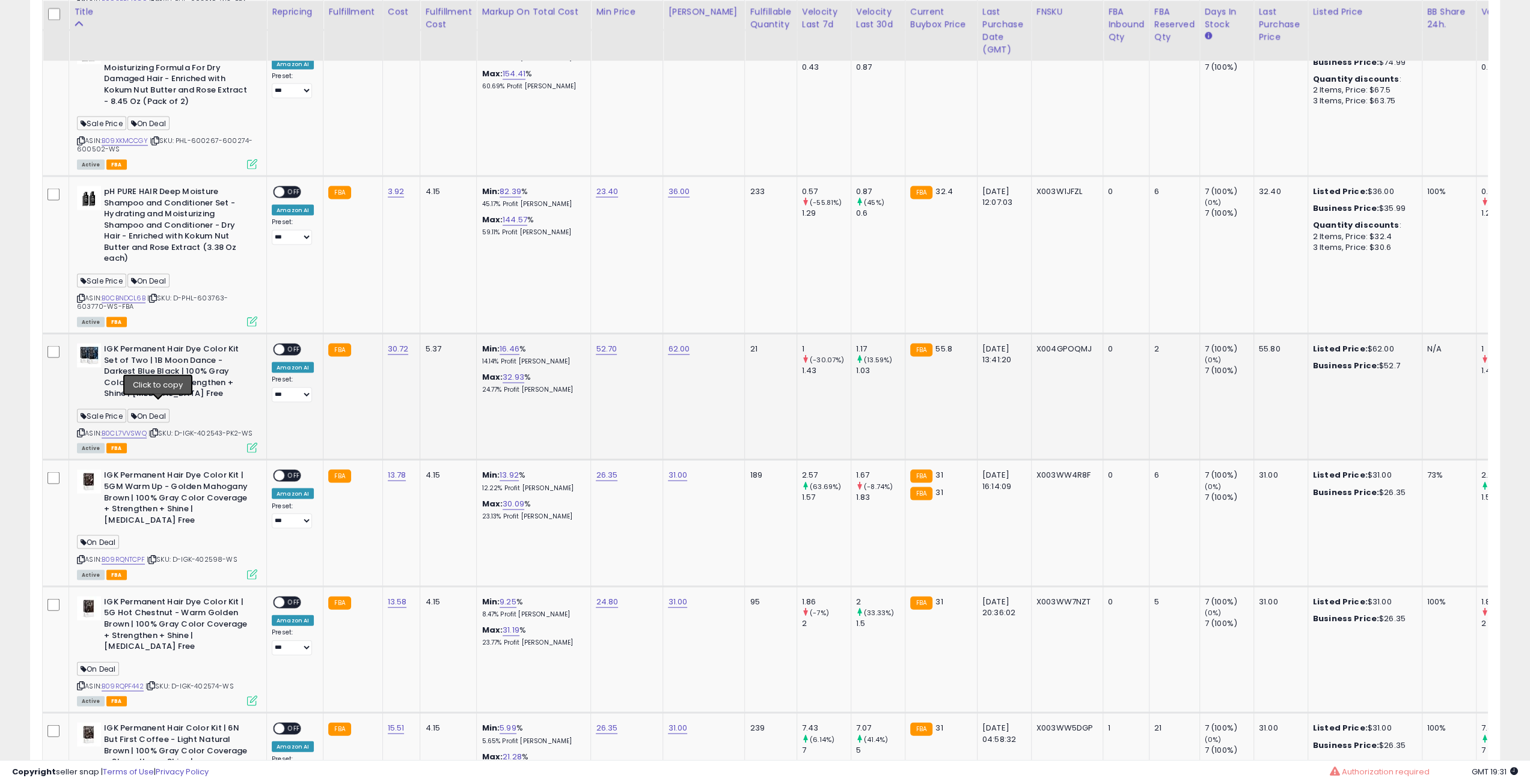
click at [158, 429] on icon at bounding box center [154, 432] width 7 height 7
click at [285, 344] on span "OFF" at bounding box center [294, 349] width 19 height 10
click at [287, 470] on span "OFF" at bounding box center [294, 475] width 19 height 10
click at [287, 596] on div "**********" at bounding box center [293, 625] width 42 height 59
click at [292, 596] on div "**********" at bounding box center [293, 625] width 42 height 59
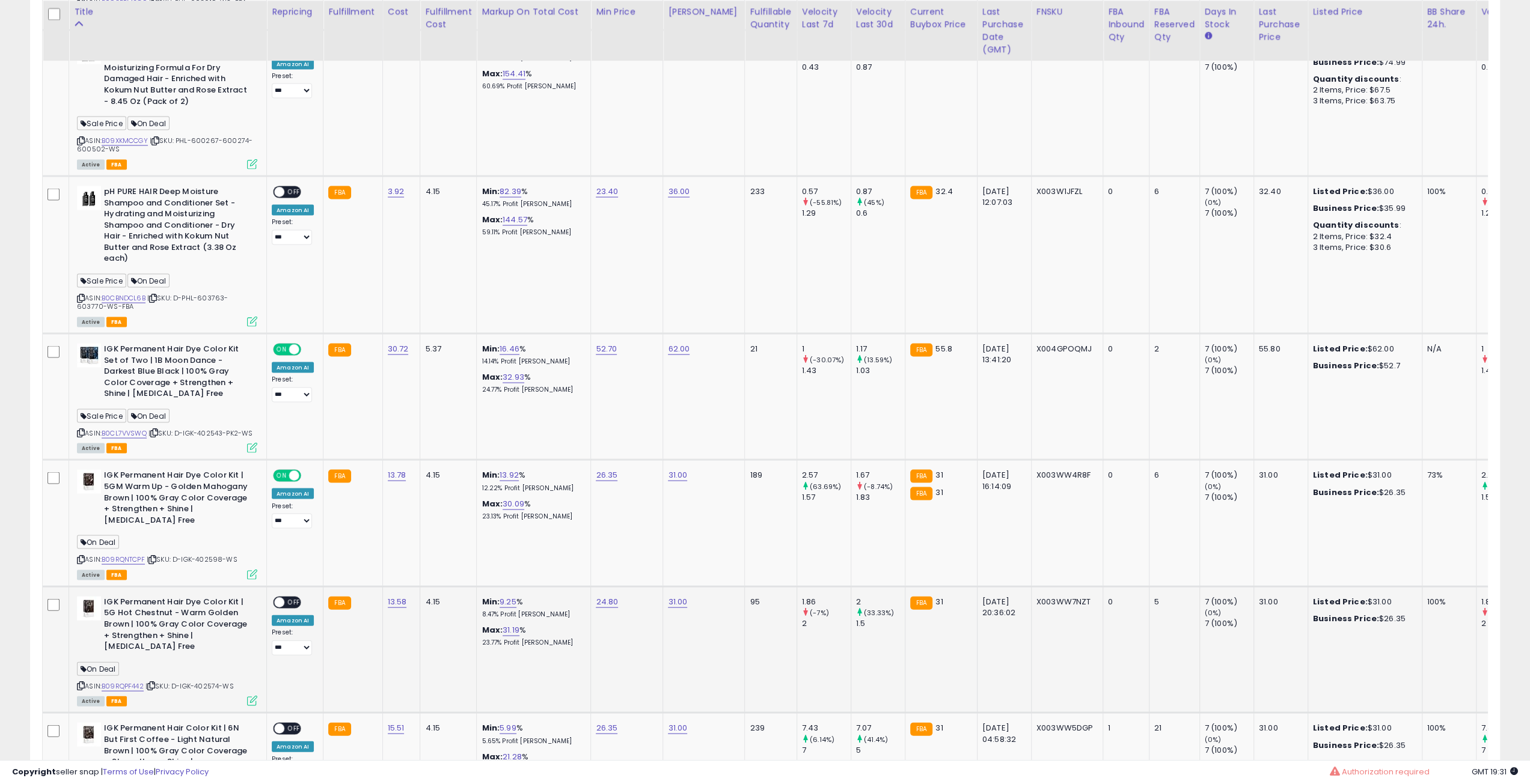
click at [289, 597] on span "OFF" at bounding box center [294, 602] width 19 height 10
drag, startPoint x: 291, startPoint y: 702, endPoint x: 300, endPoint y: 681, distance: 22.8
click at [291, 723] on span "OFF" at bounding box center [294, 728] width 19 height 10
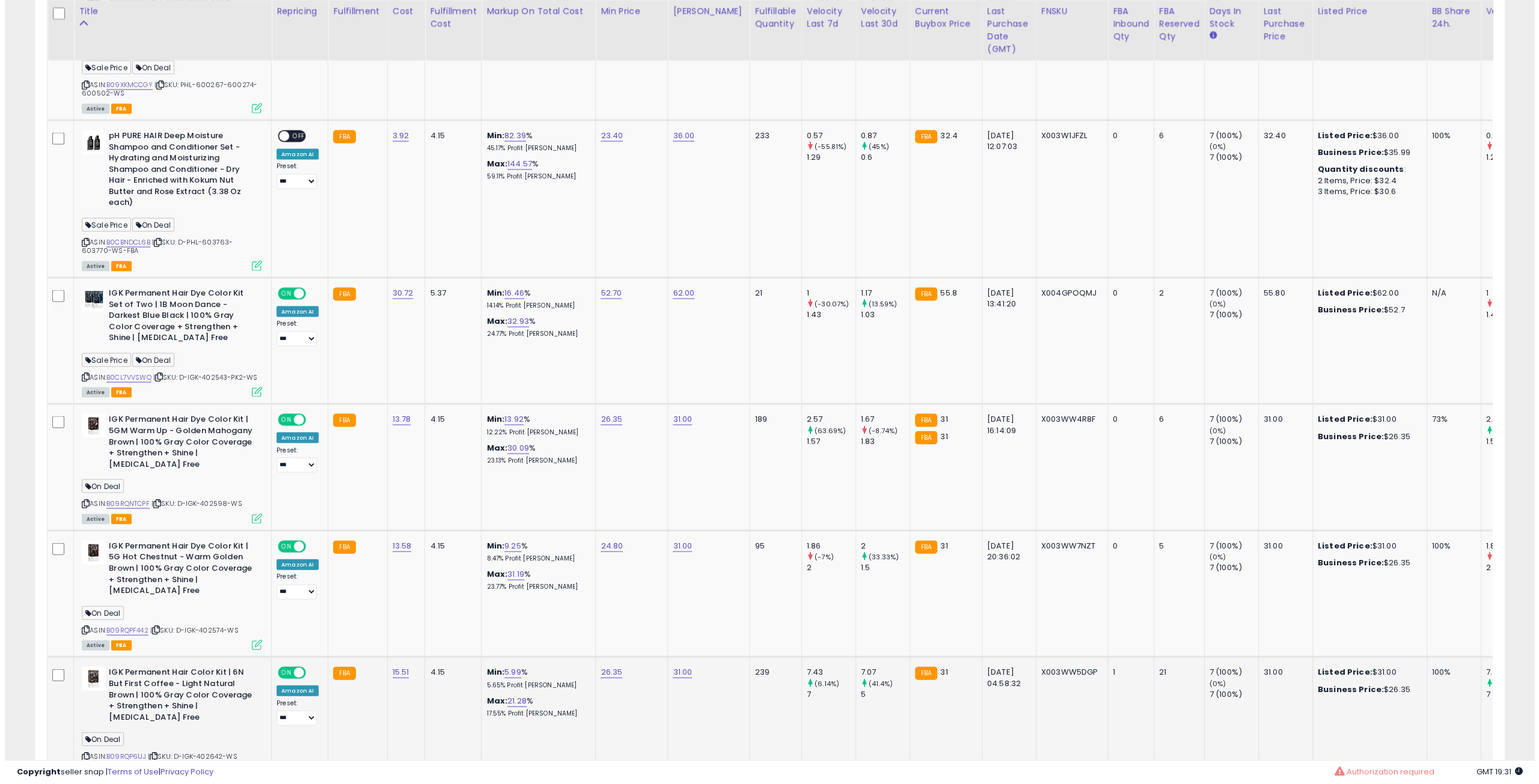
scroll to position [2403, 0]
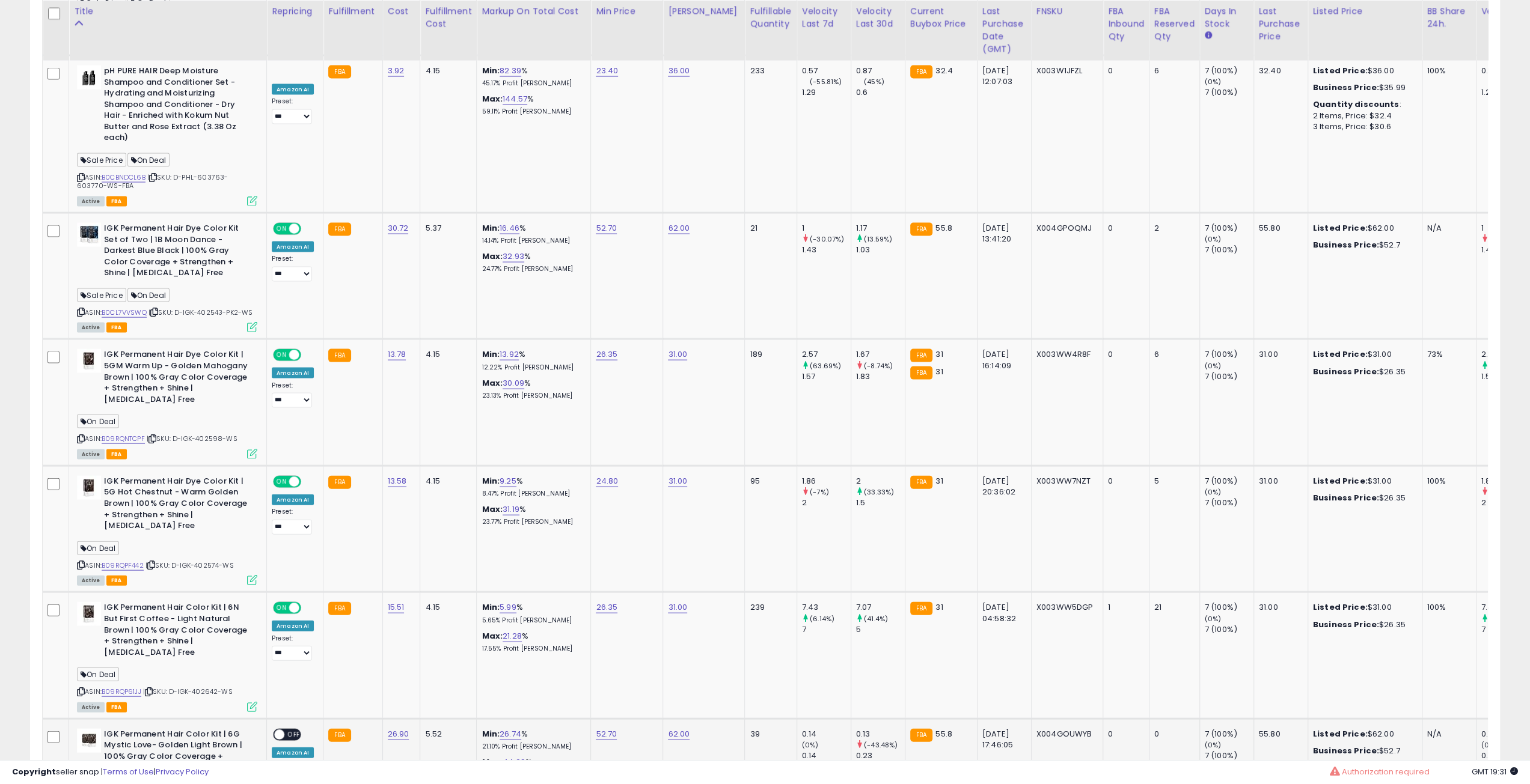
click at [287, 730] on span "OFF" at bounding box center [294, 734] width 19 height 10
click at [251, 322] on icon at bounding box center [252, 327] width 10 height 10
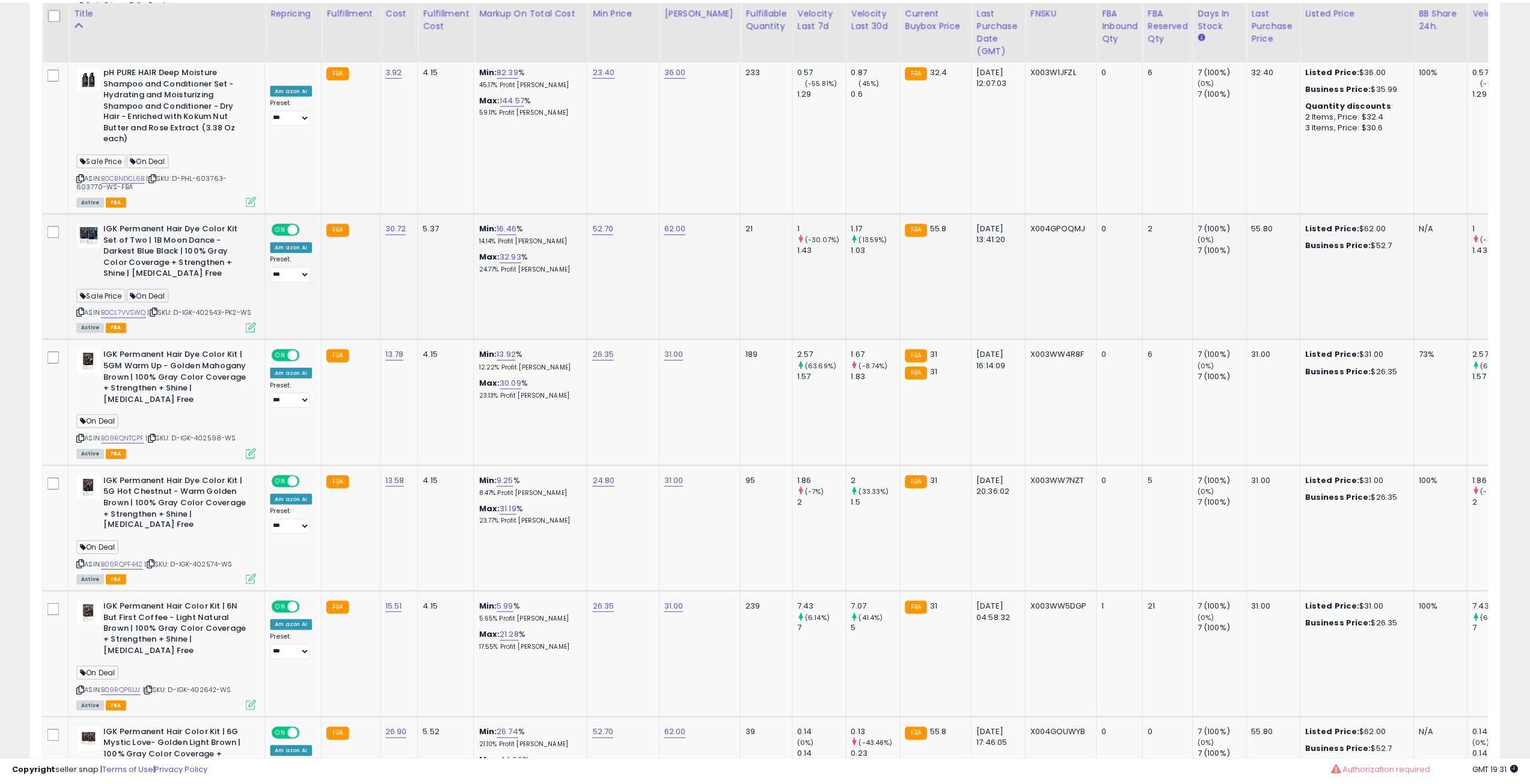
scroll to position [246, 859]
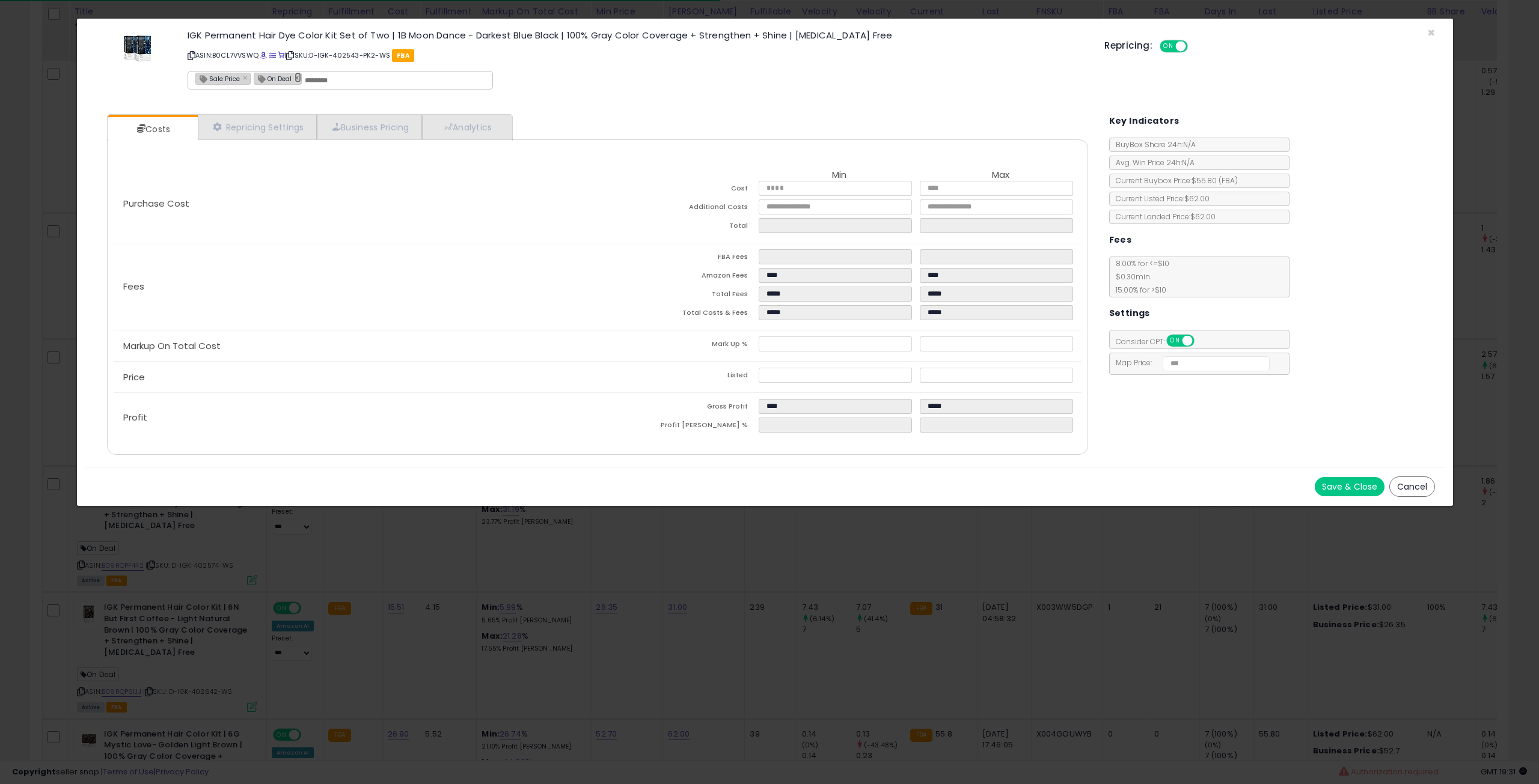
click at [296, 76] on link "×" at bounding box center [298, 78] width 7 height 11
type input "**********"
click at [1341, 490] on button "Save & Close" at bounding box center [1350, 487] width 69 height 19
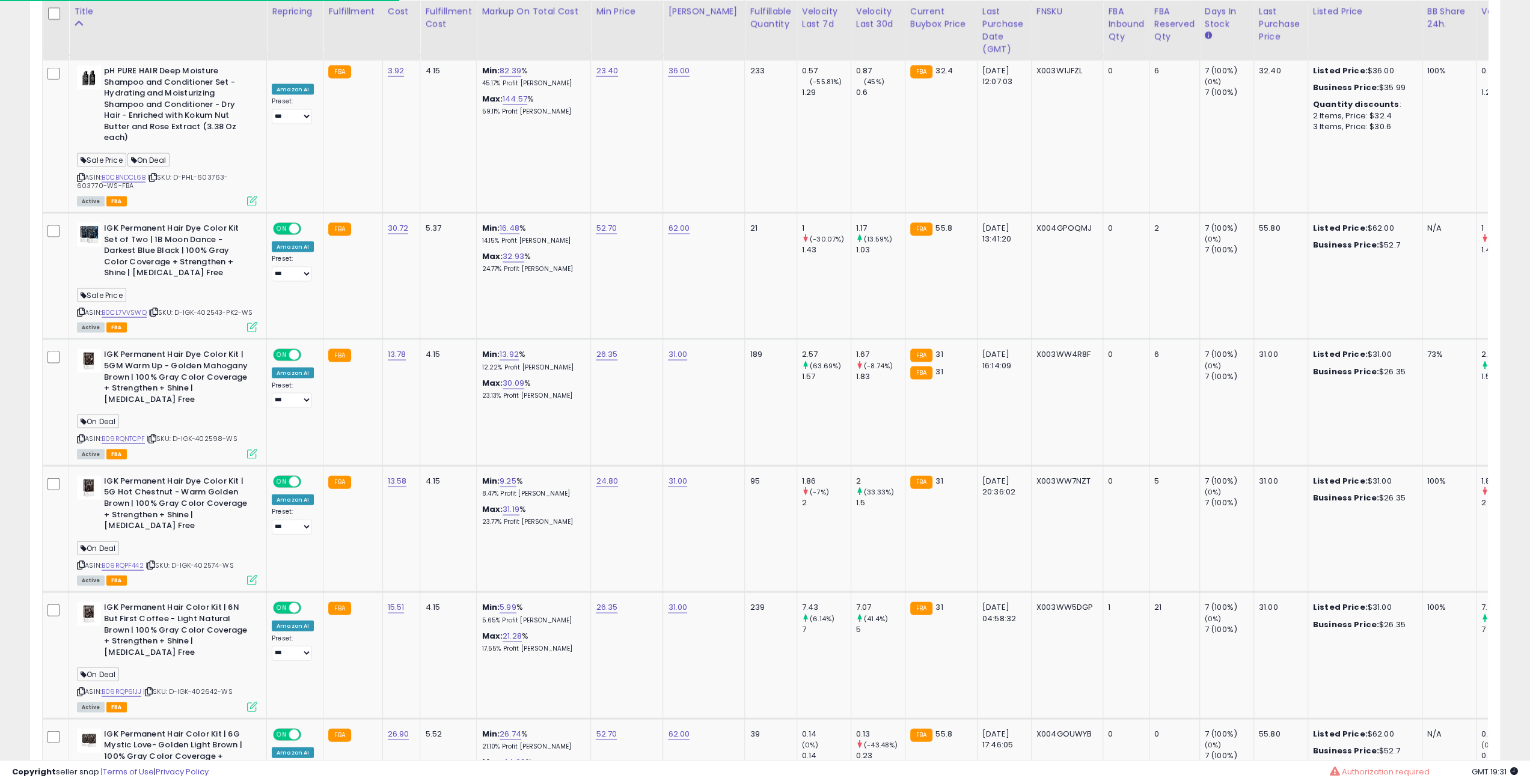
scroll to position [246, 854]
click at [251, 448] on icon at bounding box center [252, 453] width 10 height 10
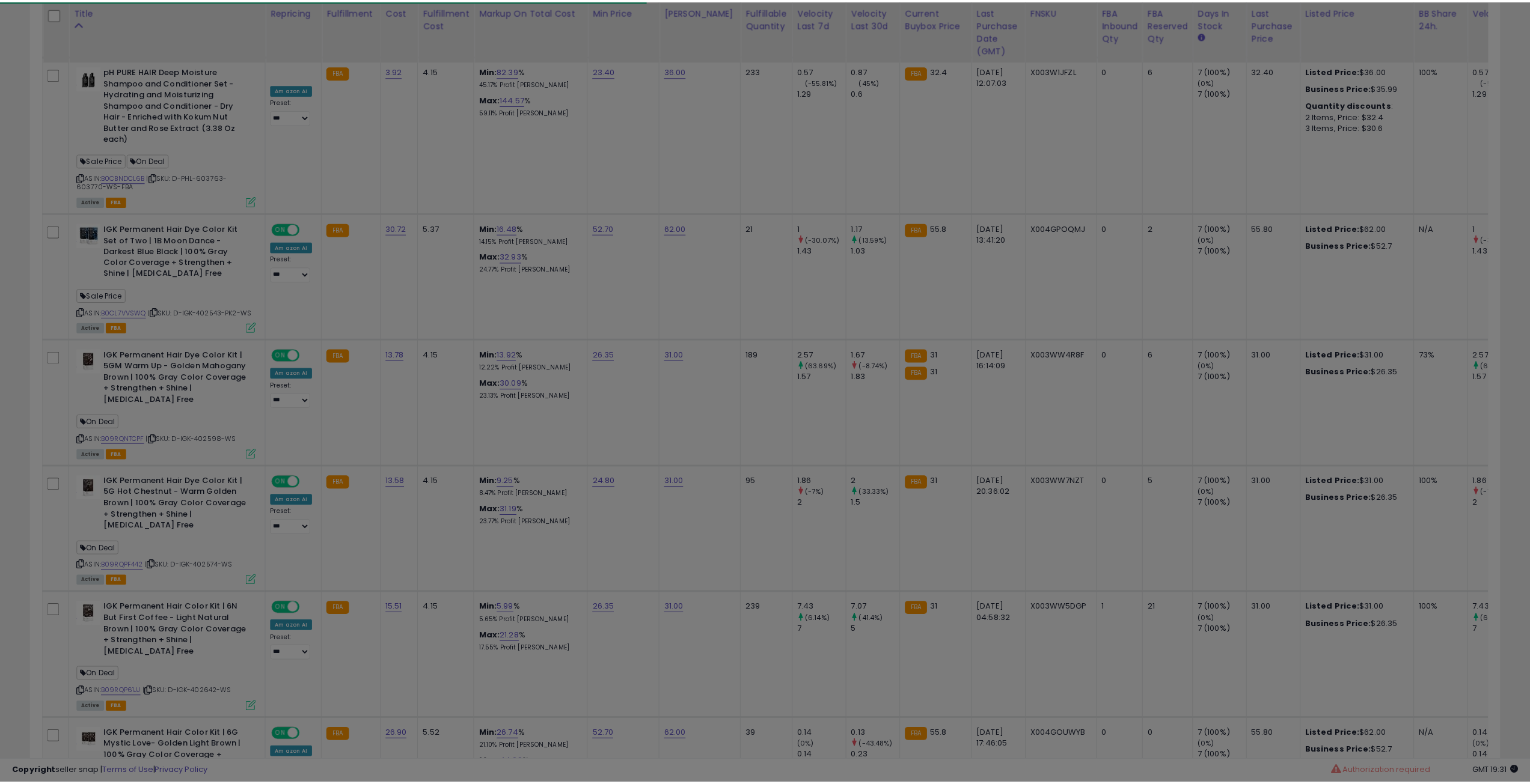
scroll to position [246, 859]
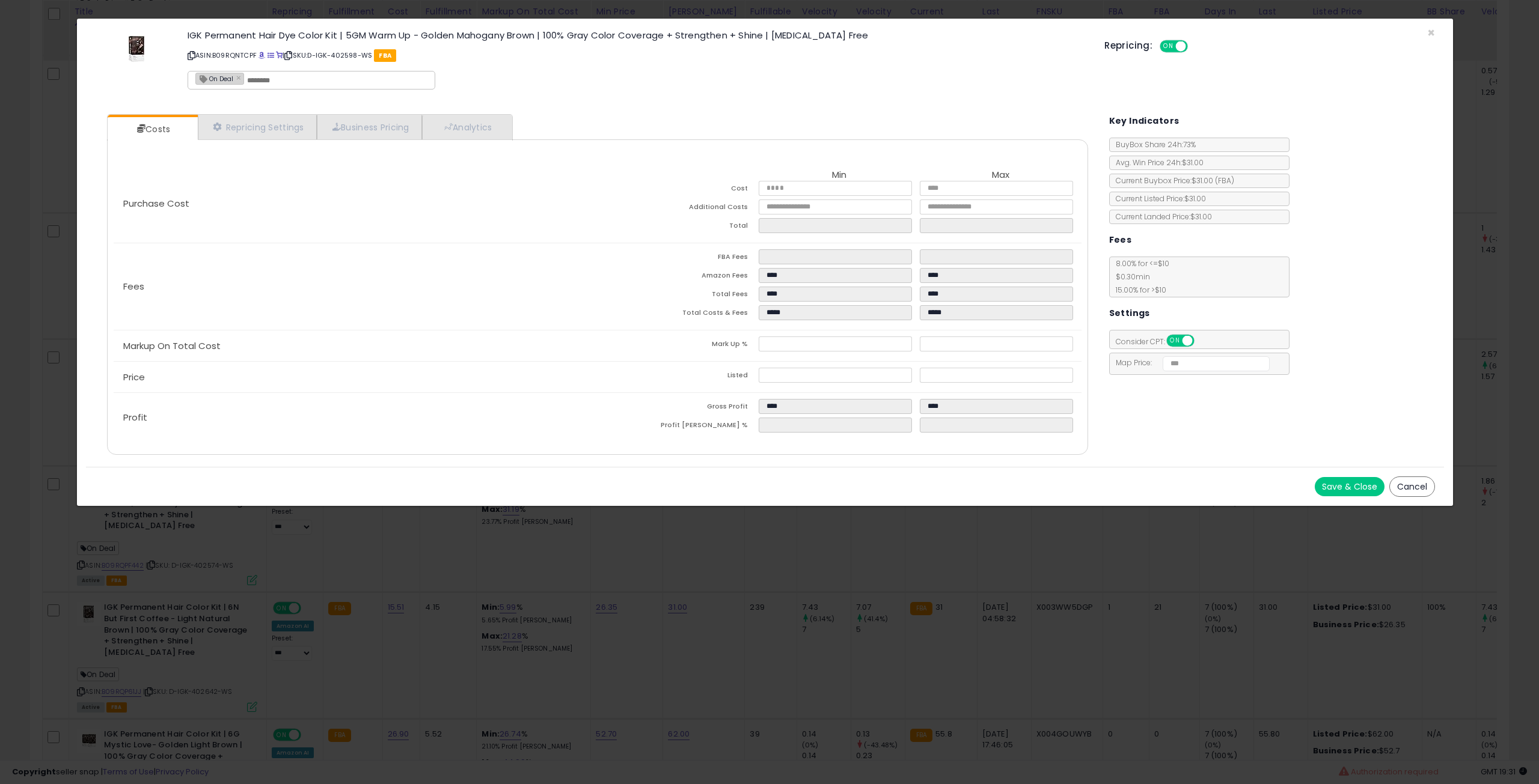
click at [244, 76] on div "On Deal ×" at bounding box center [311, 80] width 248 height 18
click at [238, 76] on link "×" at bounding box center [240, 78] width 7 height 11
click at [1380, 489] on button "Save & Close" at bounding box center [1350, 487] width 69 height 19
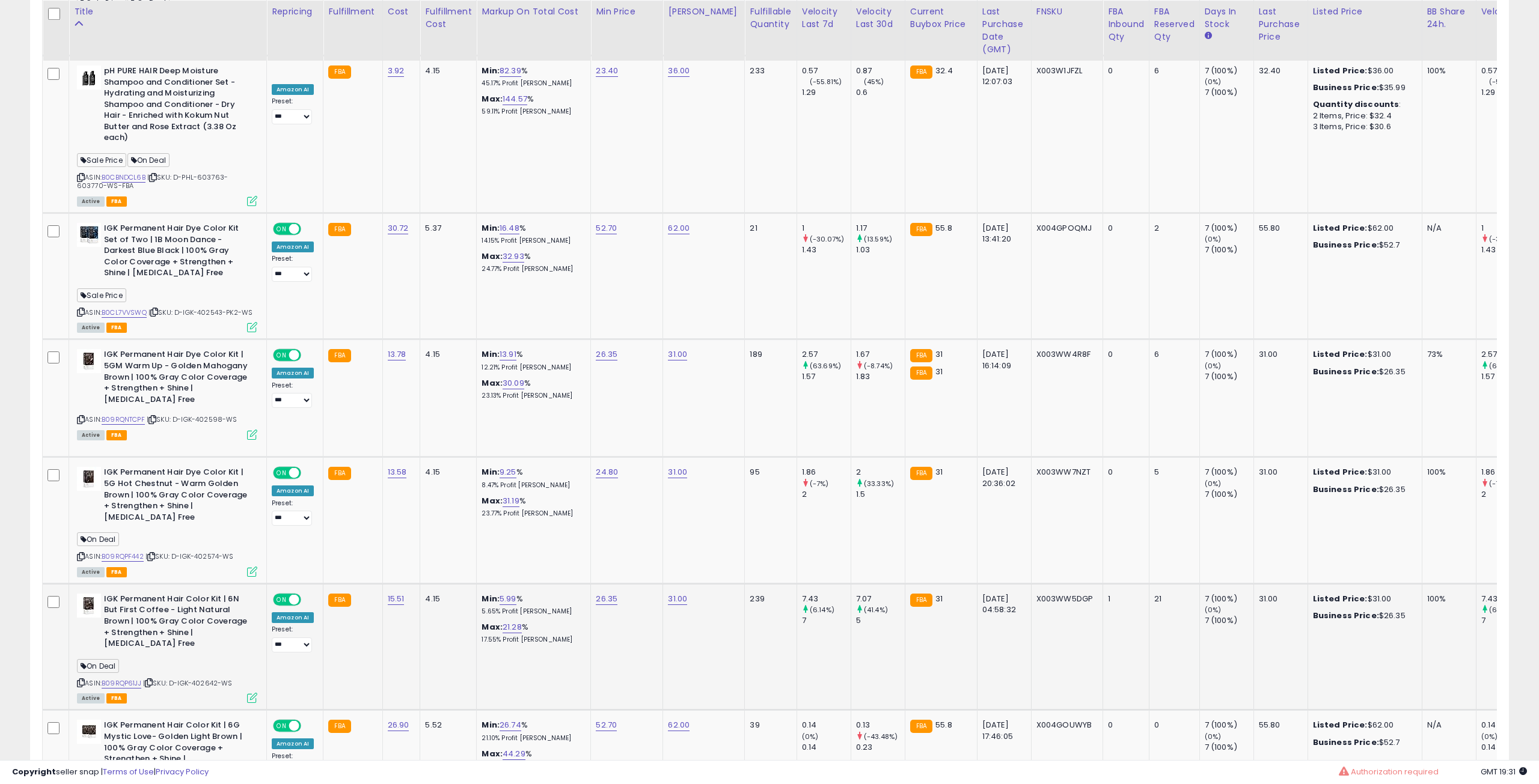
scroll to position [600515, 600276]
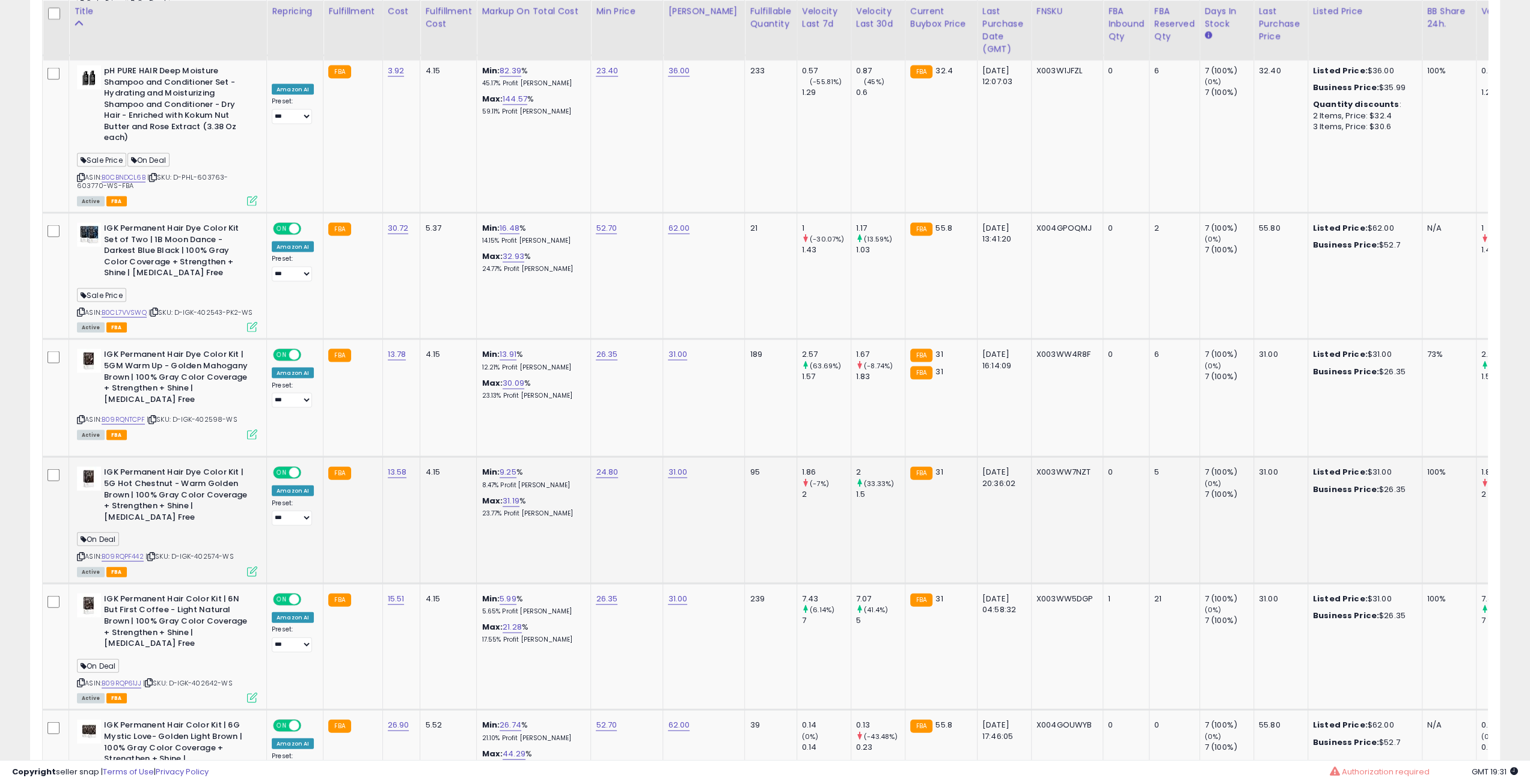
click at [251, 566] on icon at bounding box center [252, 571] width 10 height 10
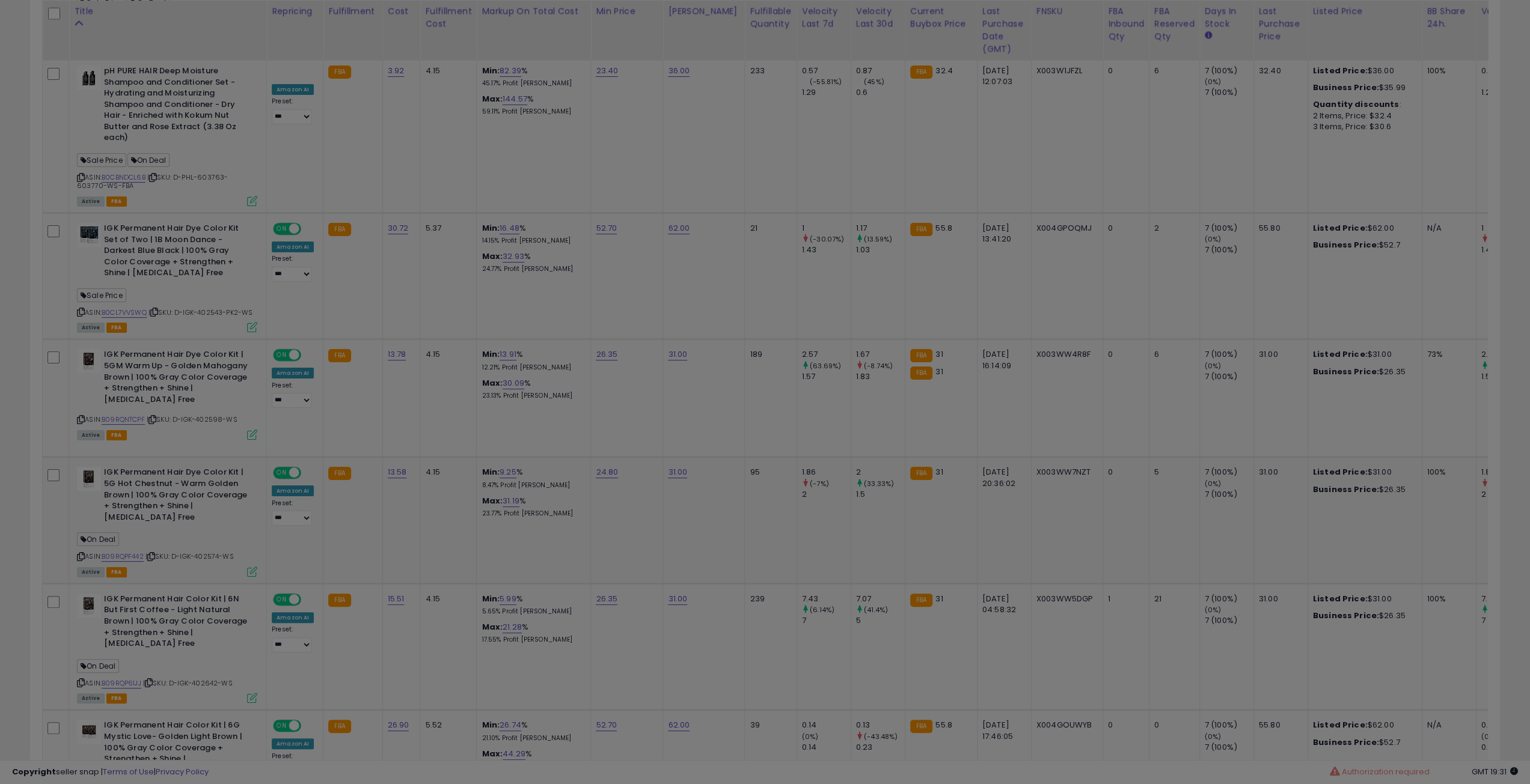
scroll to position [246, 859]
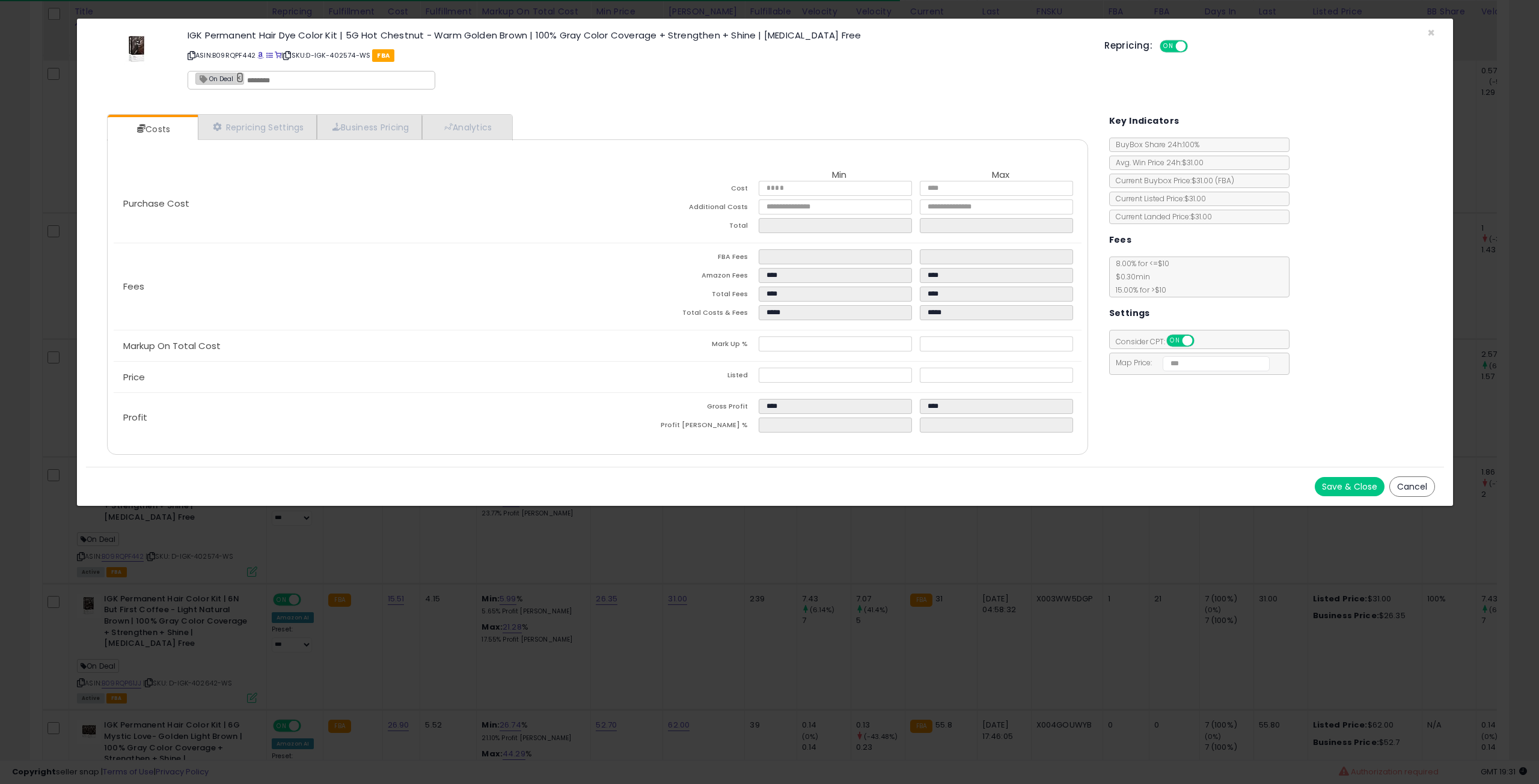
click at [237, 76] on link "×" at bounding box center [240, 78] width 7 height 11
click at [1335, 484] on button "Save & Close" at bounding box center [1350, 487] width 69 height 19
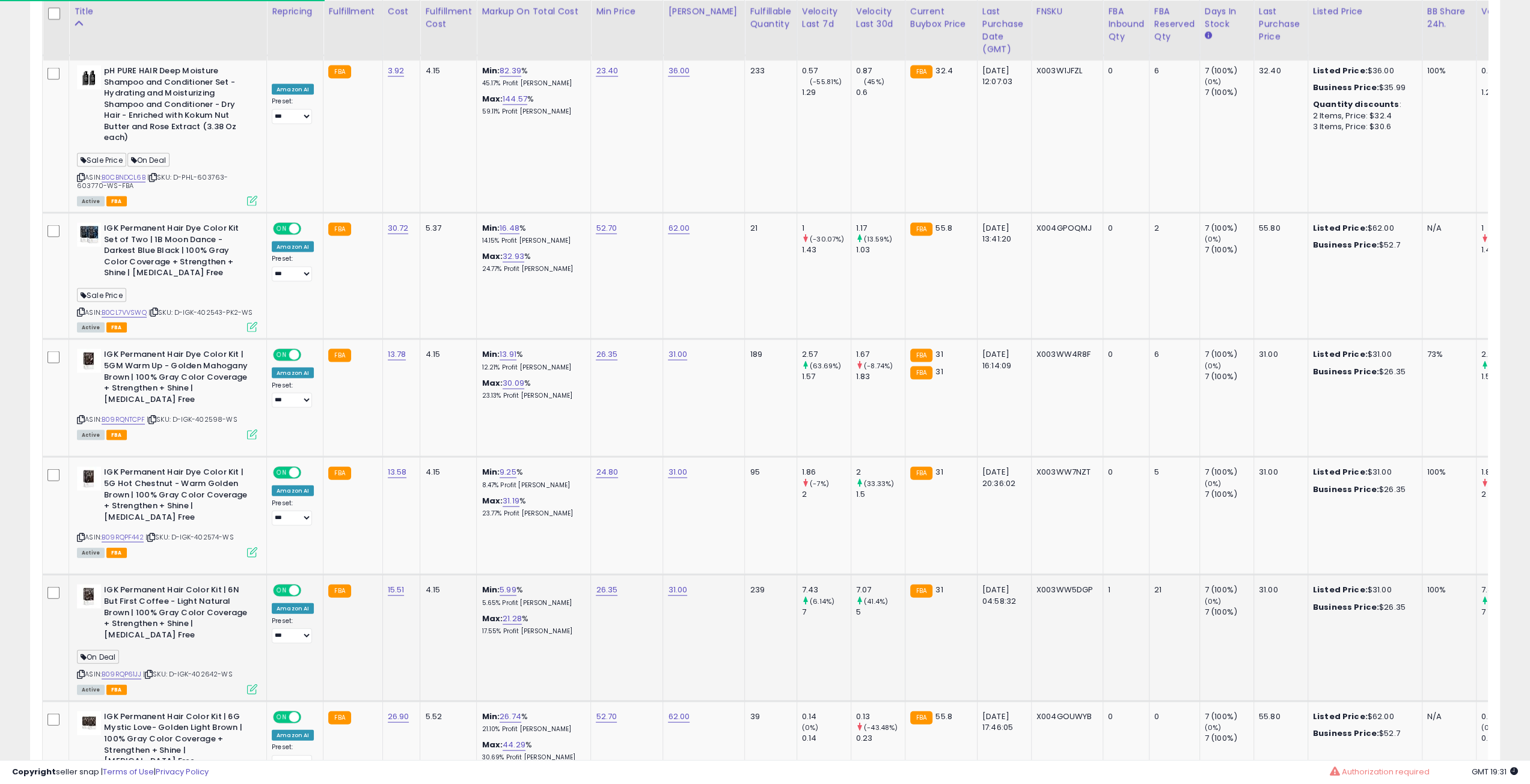
scroll to position [246, 854]
click at [251, 684] on icon at bounding box center [252, 689] width 10 height 10
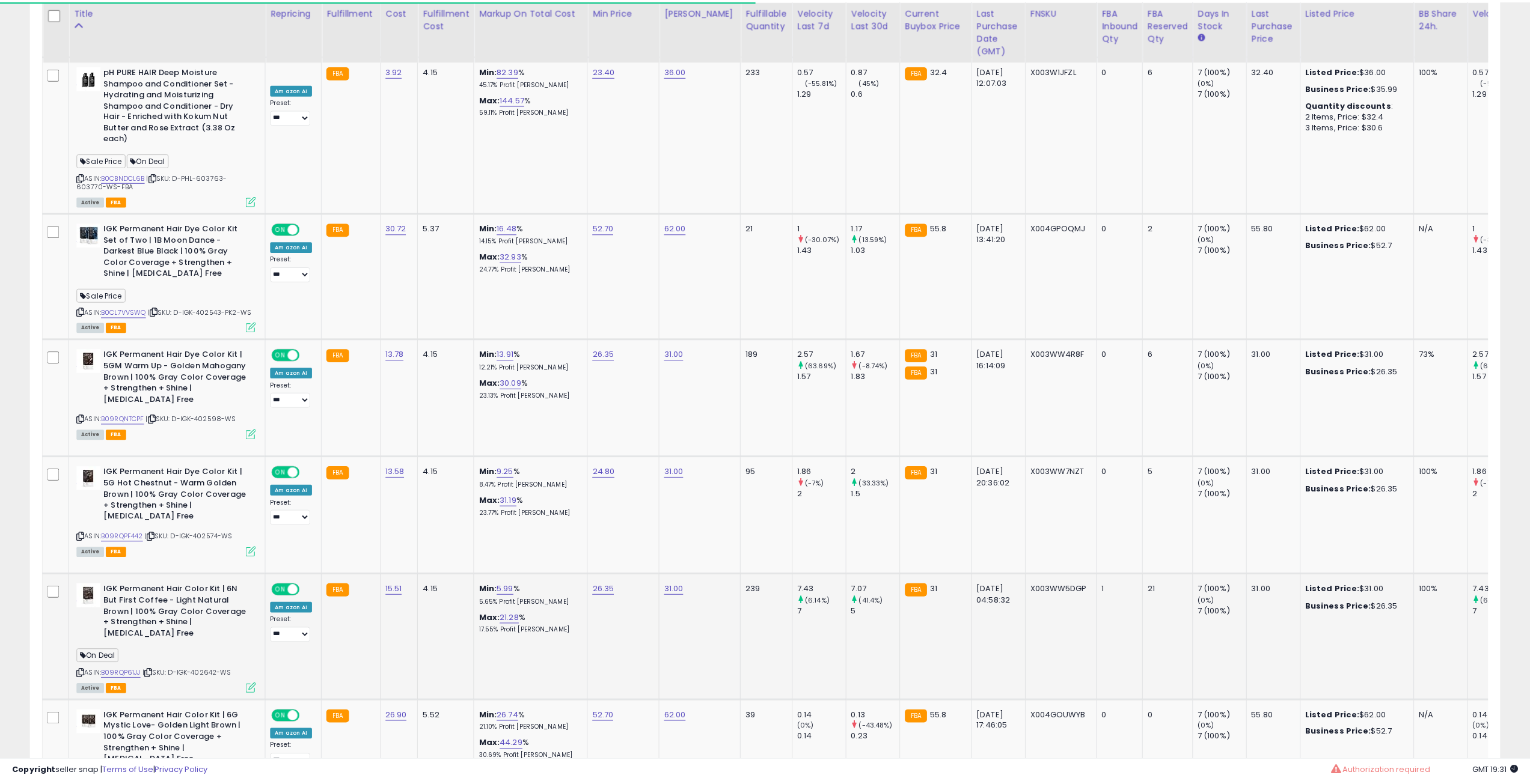
scroll to position [246, 859]
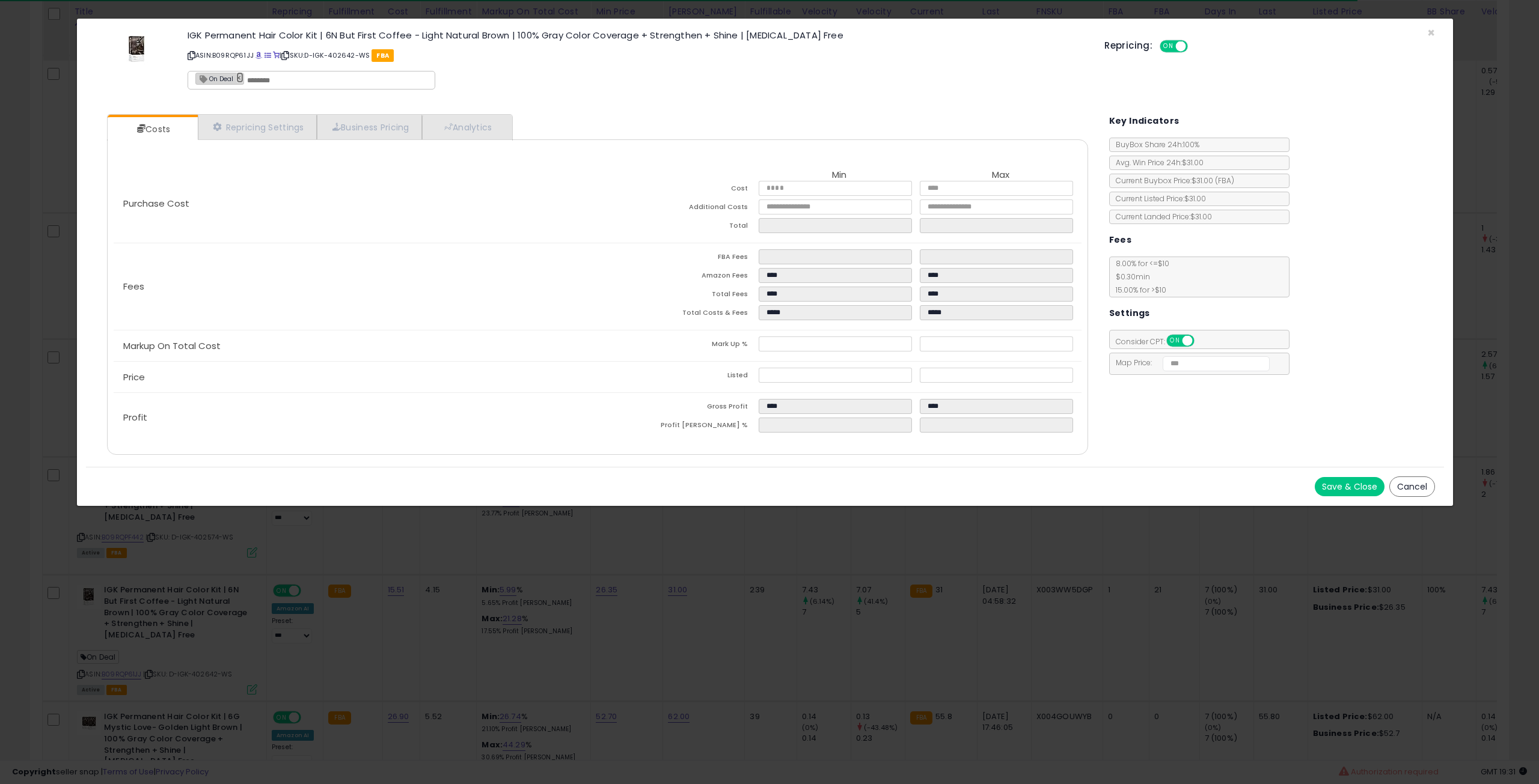
click at [238, 76] on link "×" at bounding box center [240, 78] width 7 height 11
click at [1334, 483] on button "Save & Close" at bounding box center [1350, 487] width 69 height 19
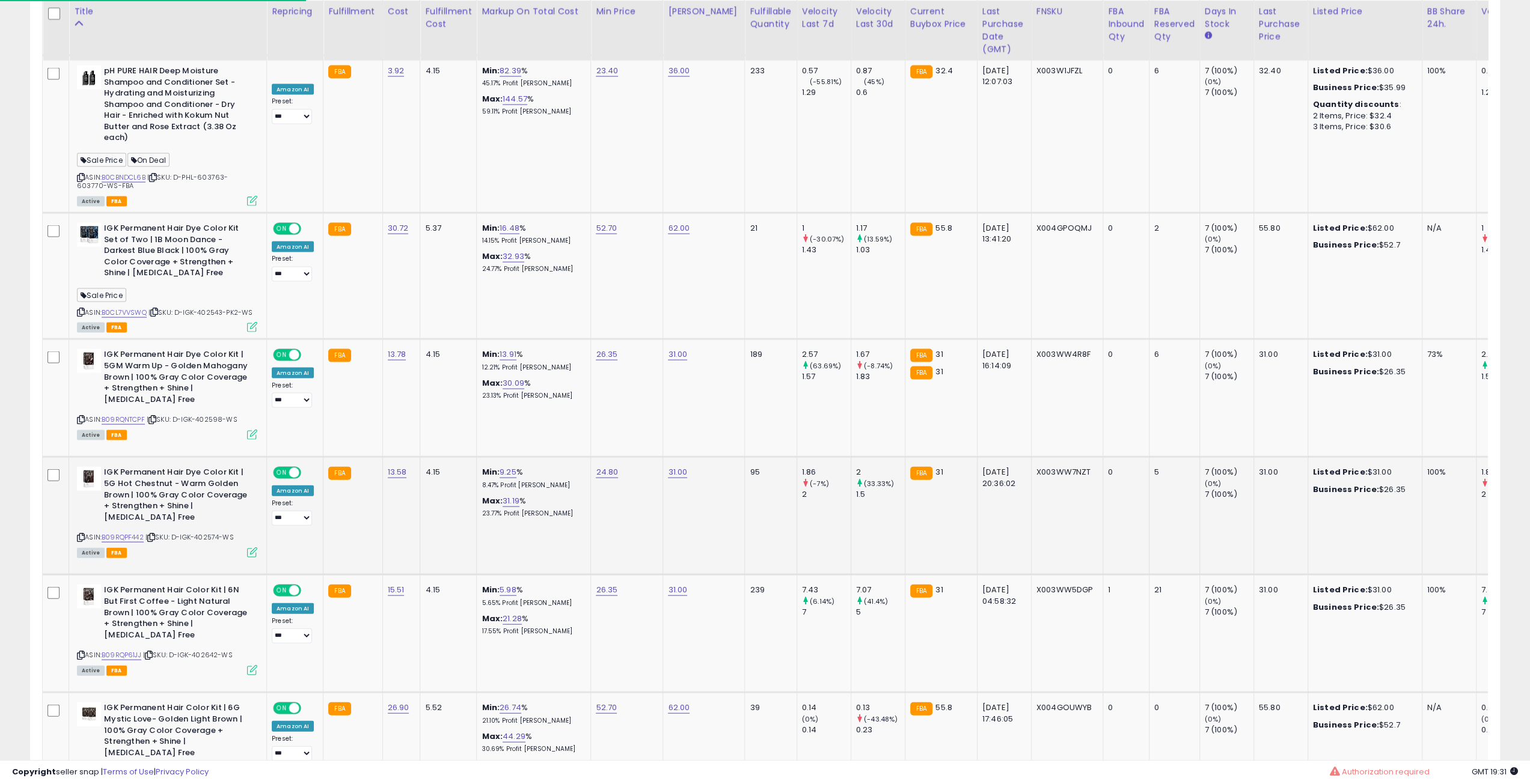
scroll to position [600515, 600218]
click at [158, 309] on icon at bounding box center [154, 312] width 7 height 7
click at [155, 416] on icon at bounding box center [152, 420] width 7 height 7
click at [155, 534] on icon at bounding box center [150, 538] width 7 height 7
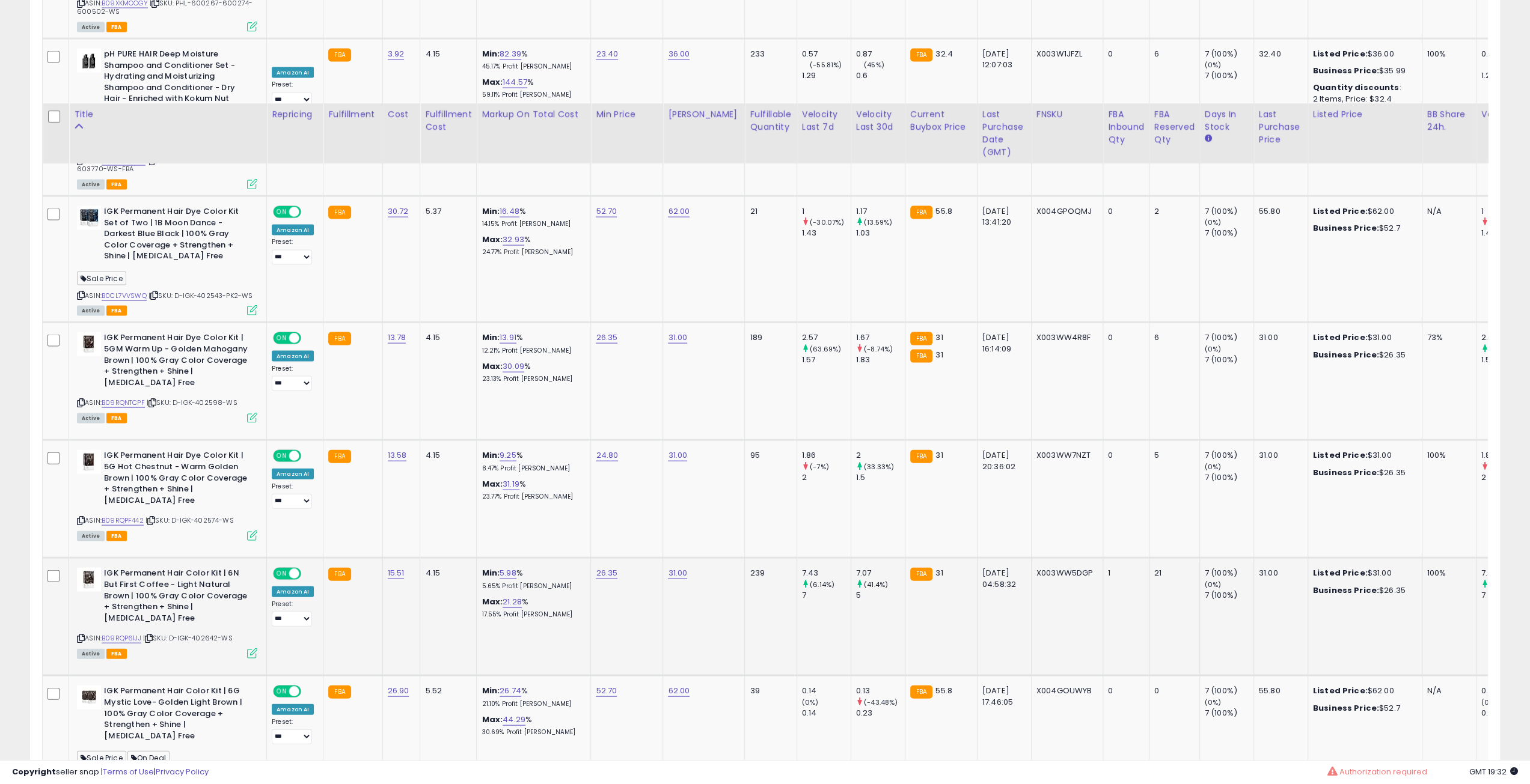
scroll to position [2524, 0]
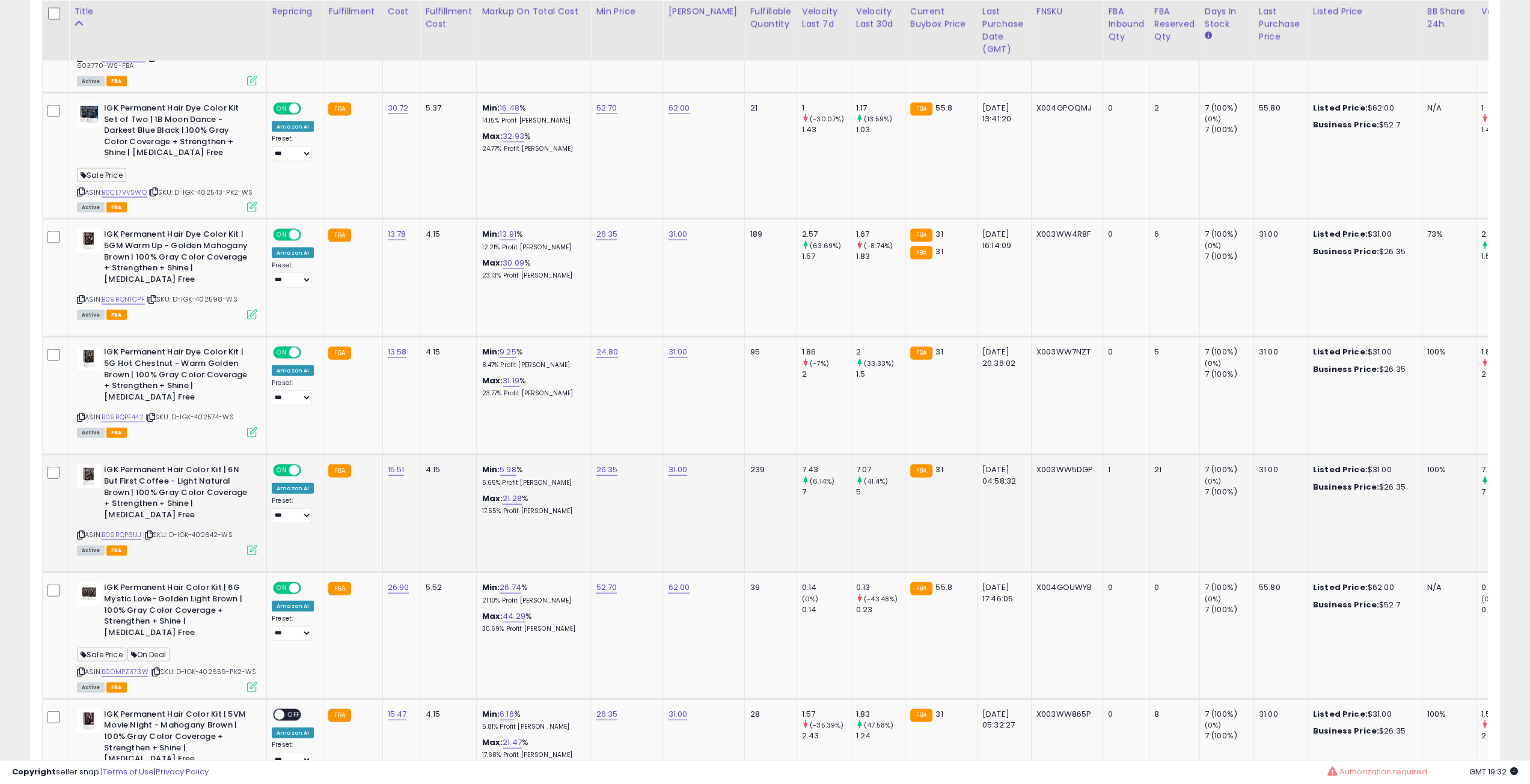
click at [152, 532] on icon at bounding box center [148, 535] width 7 height 7
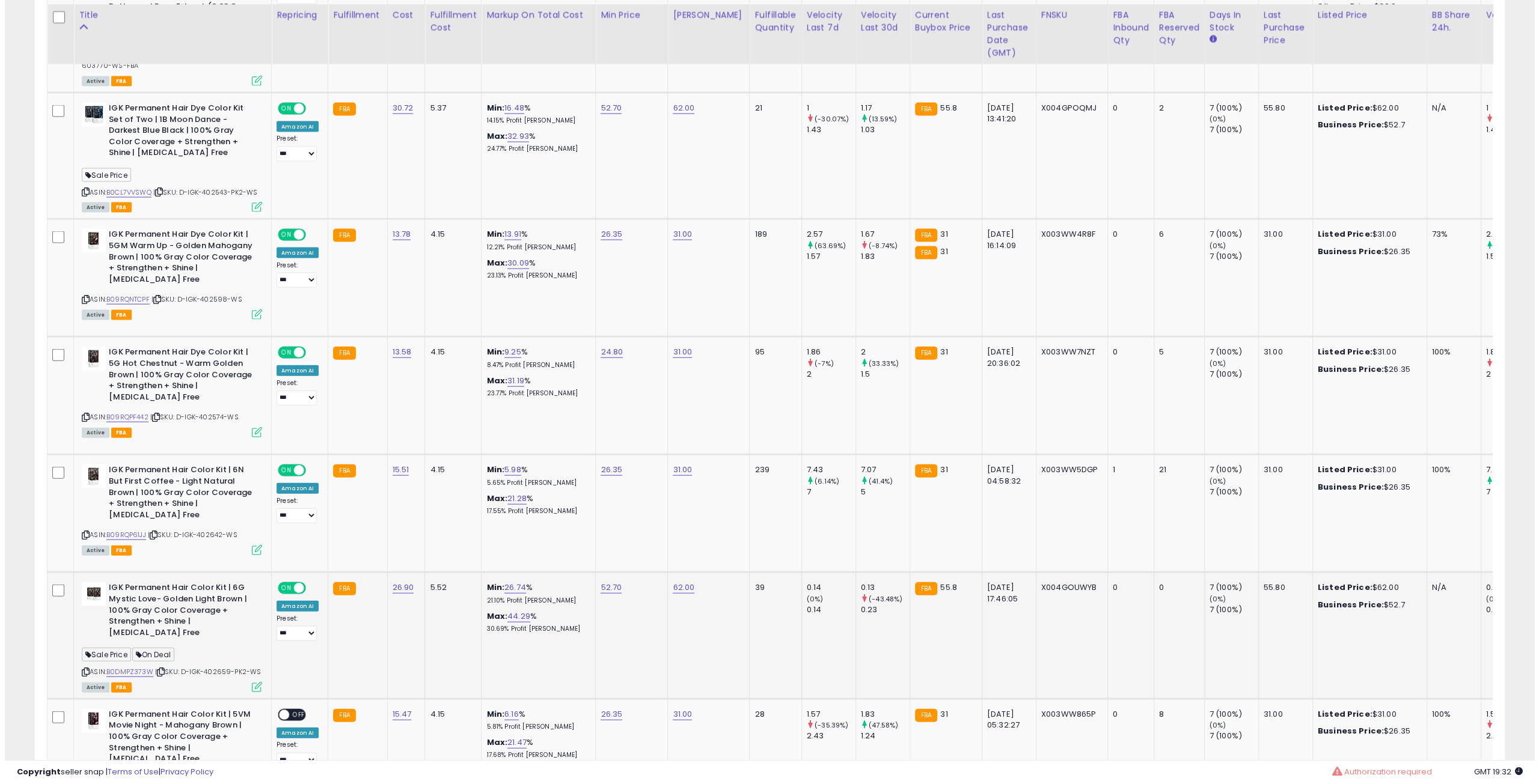
scroll to position [2643, 0]
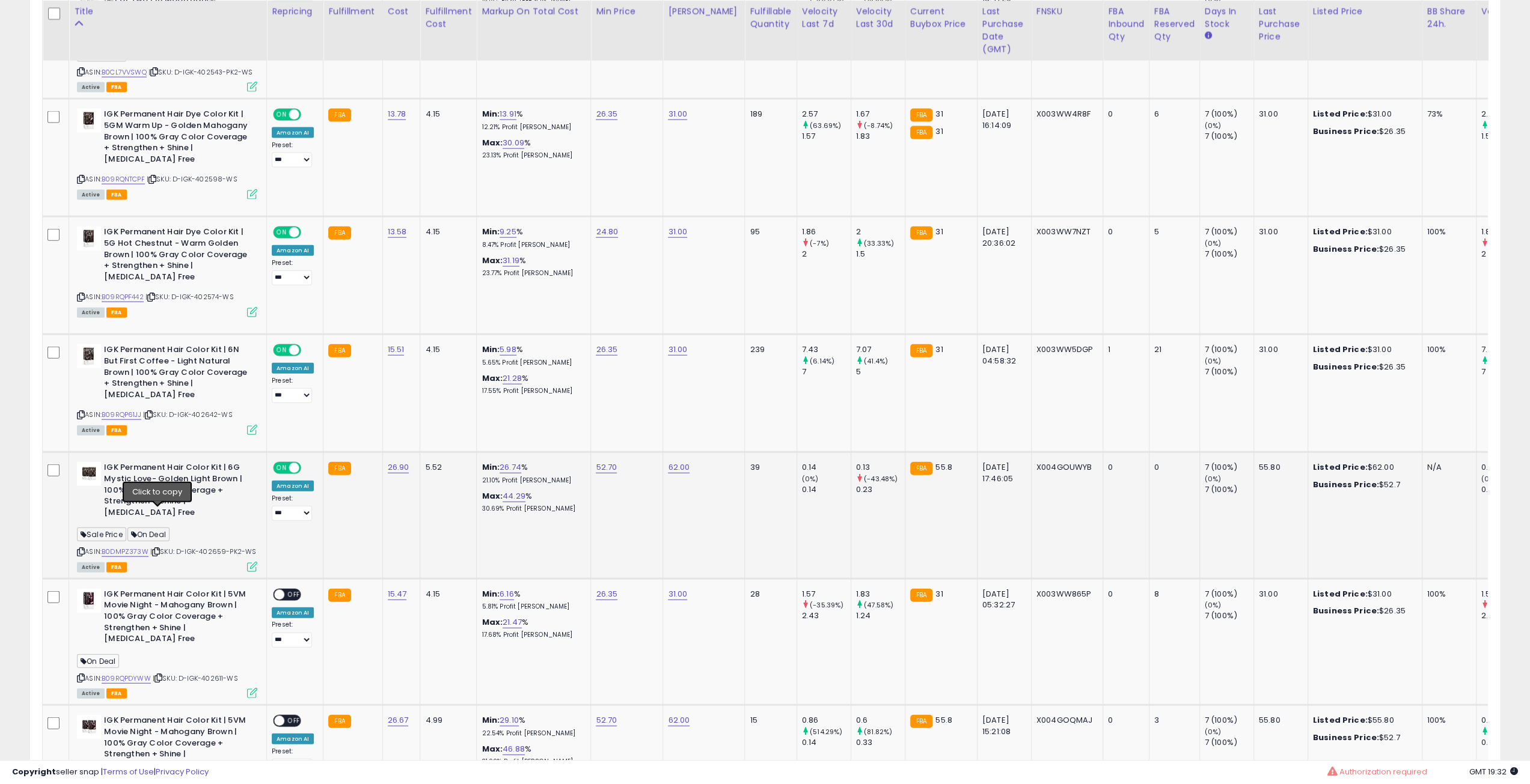
click at [158, 549] on icon at bounding box center [155, 552] width 7 height 7
click at [249, 561] on icon at bounding box center [252, 566] width 10 height 10
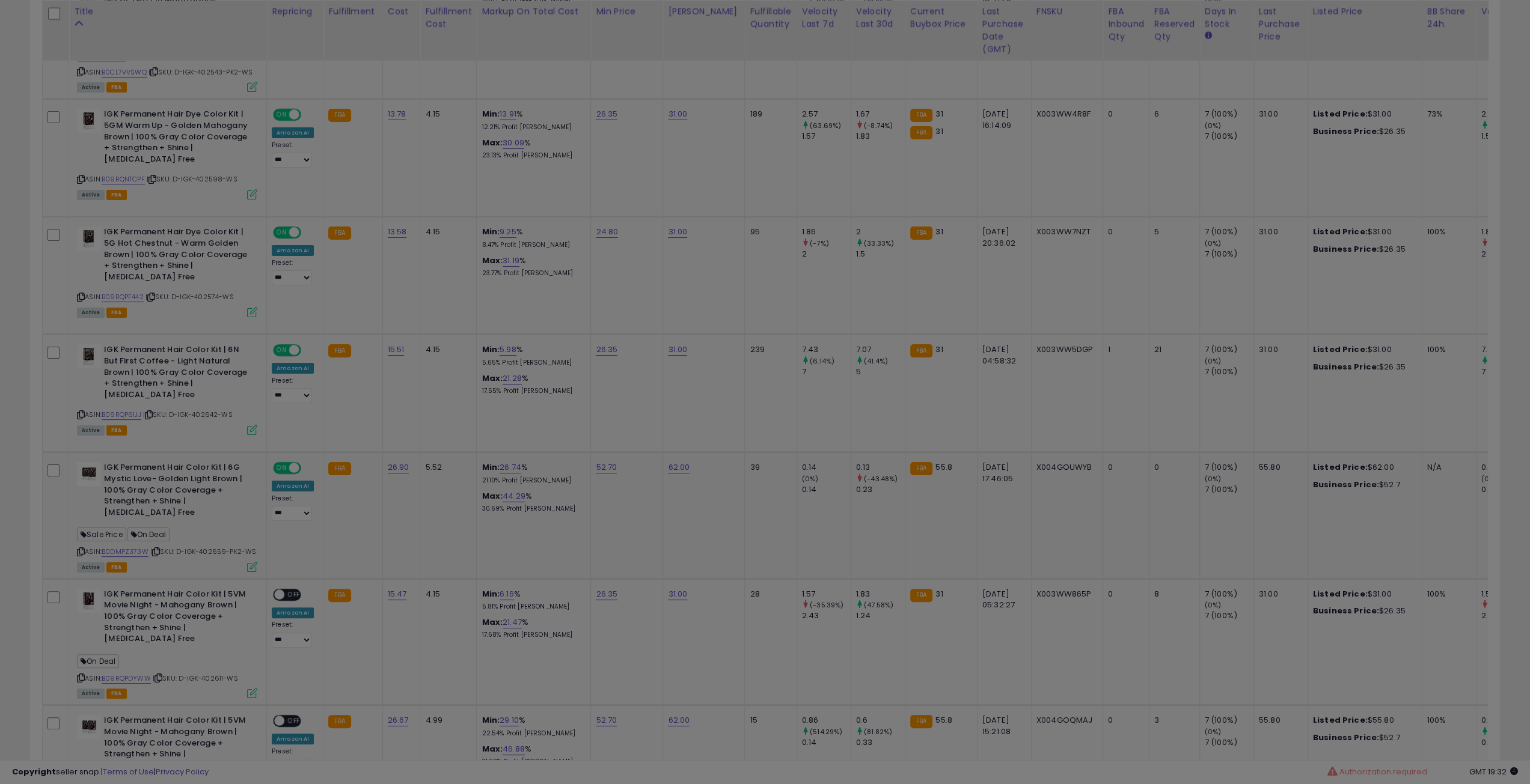
scroll to position [246, 859]
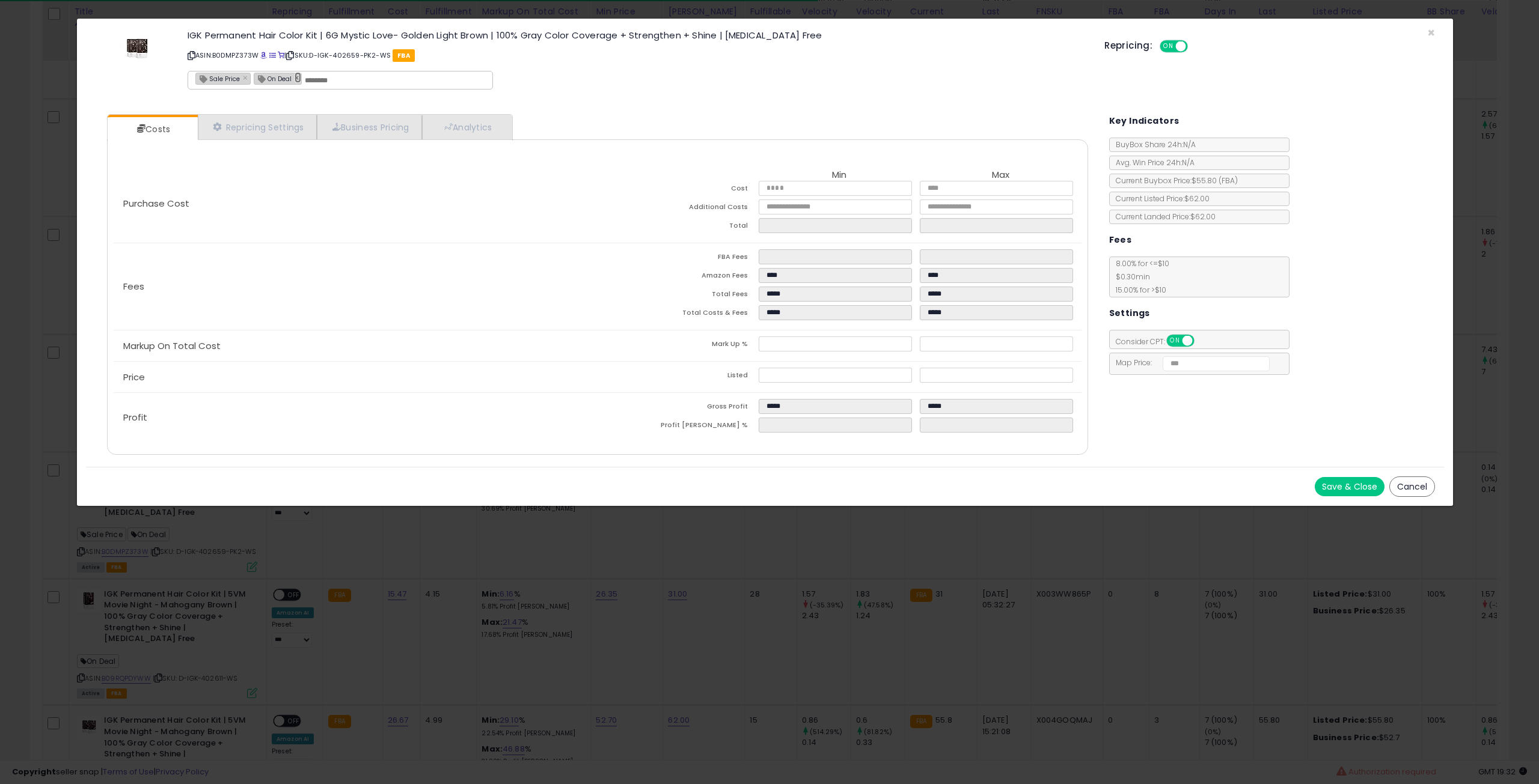
click at [295, 78] on link "×" at bounding box center [298, 78] width 7 height 11
type input "**********"
click at [1338, 492] on button "Save & Close" at bounding box center [1350, 487] width 69 height 19
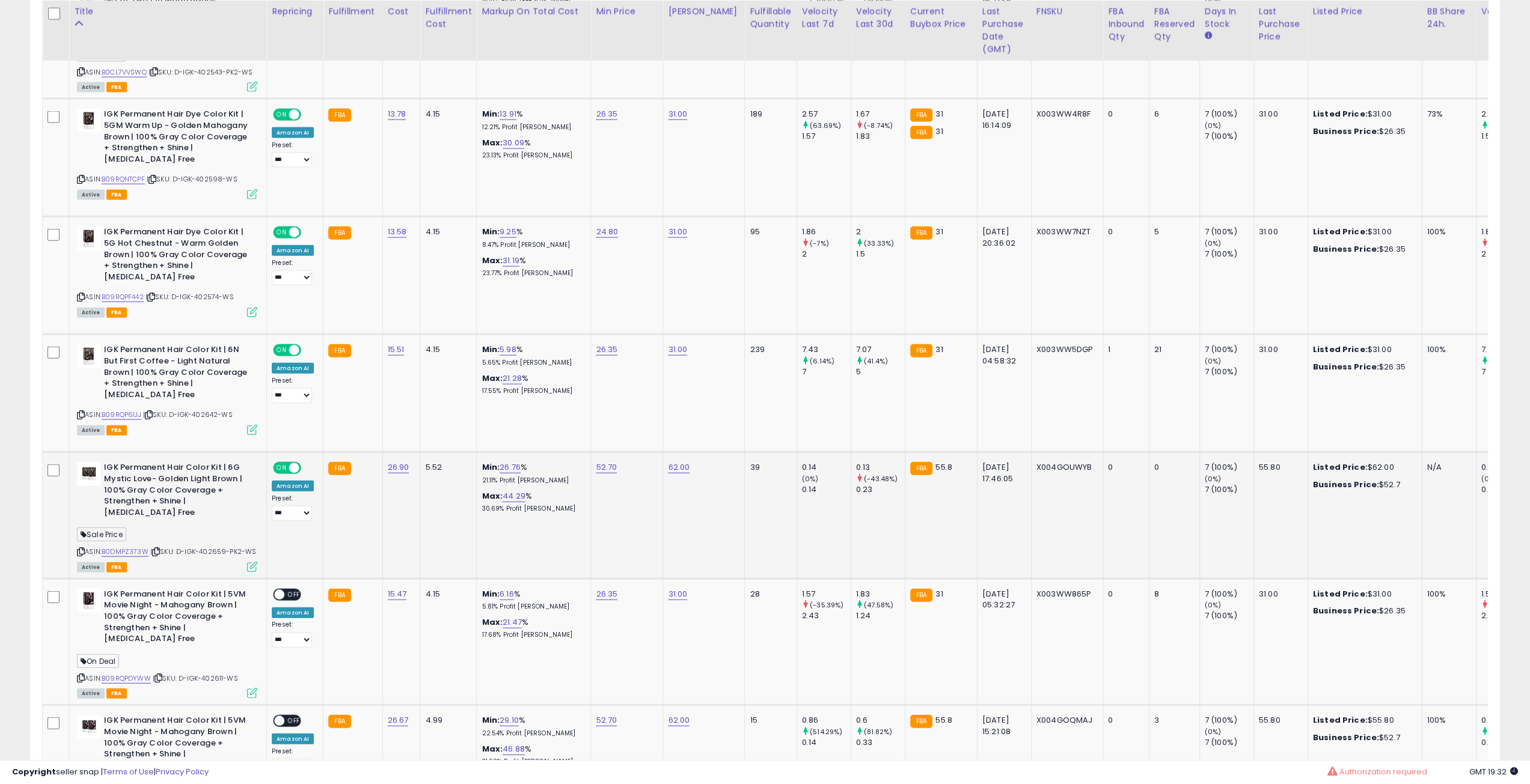
scroll to position [600515, 600218]
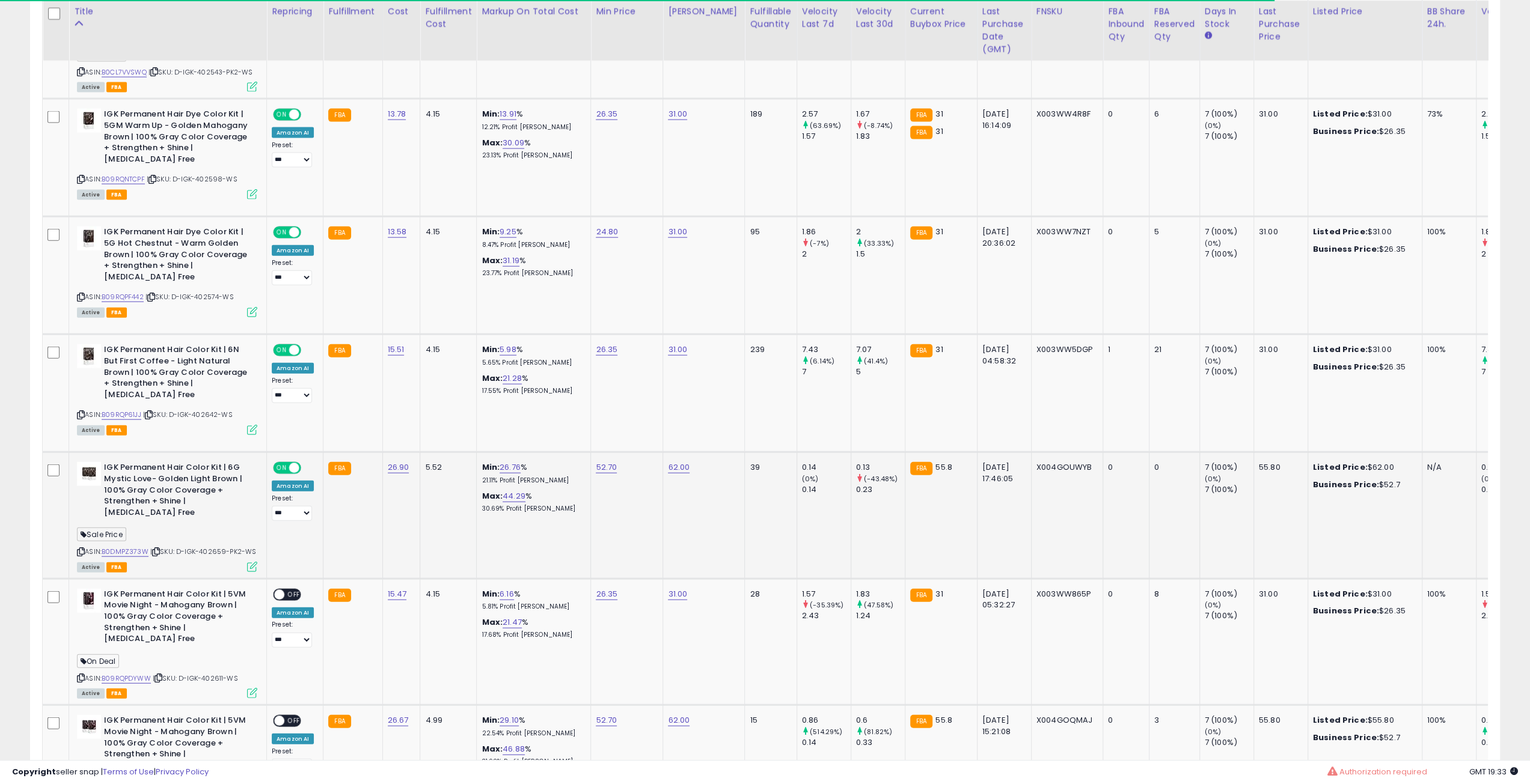
type button "on"
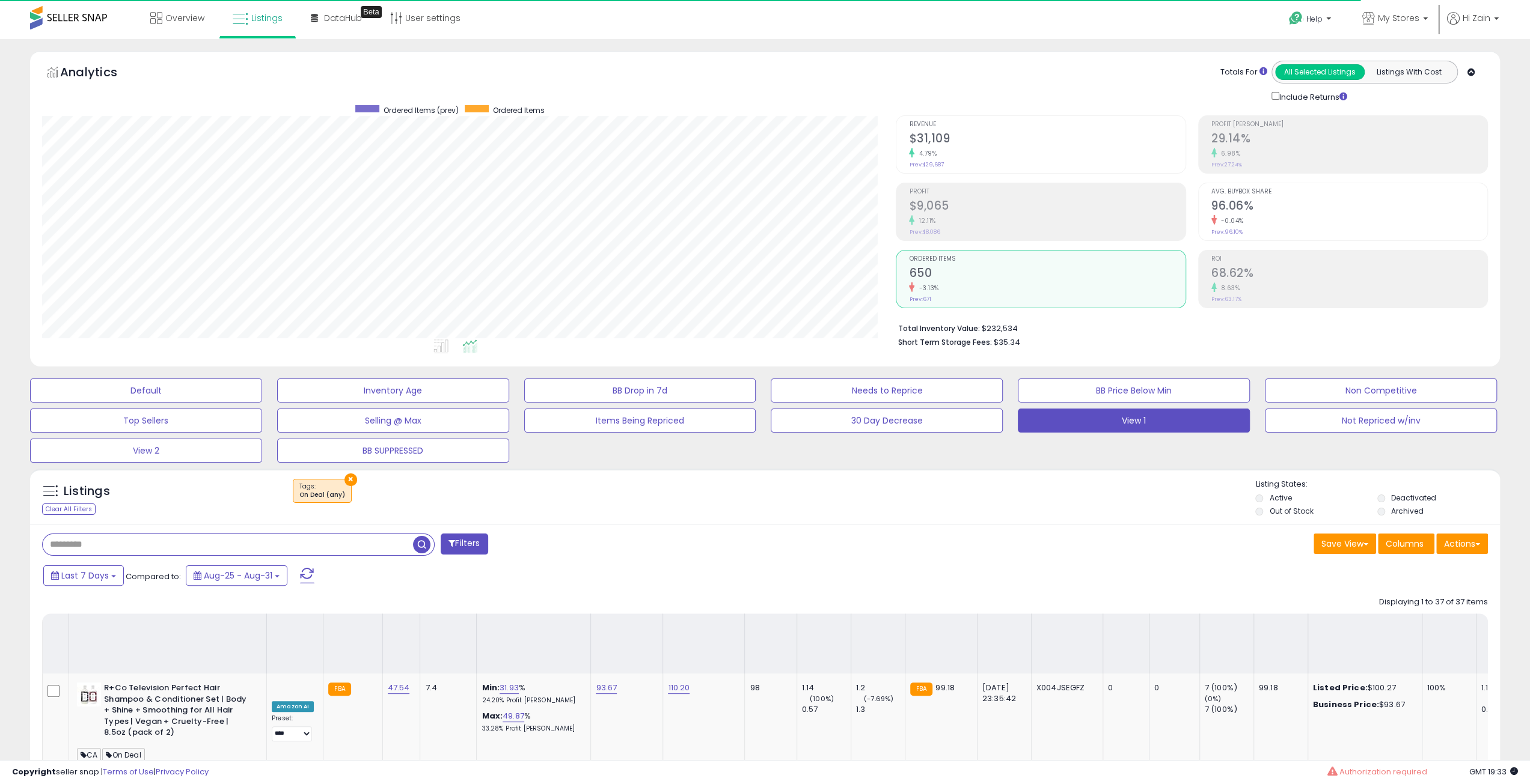
type button "all_selected"
type button "listings_with_cost"
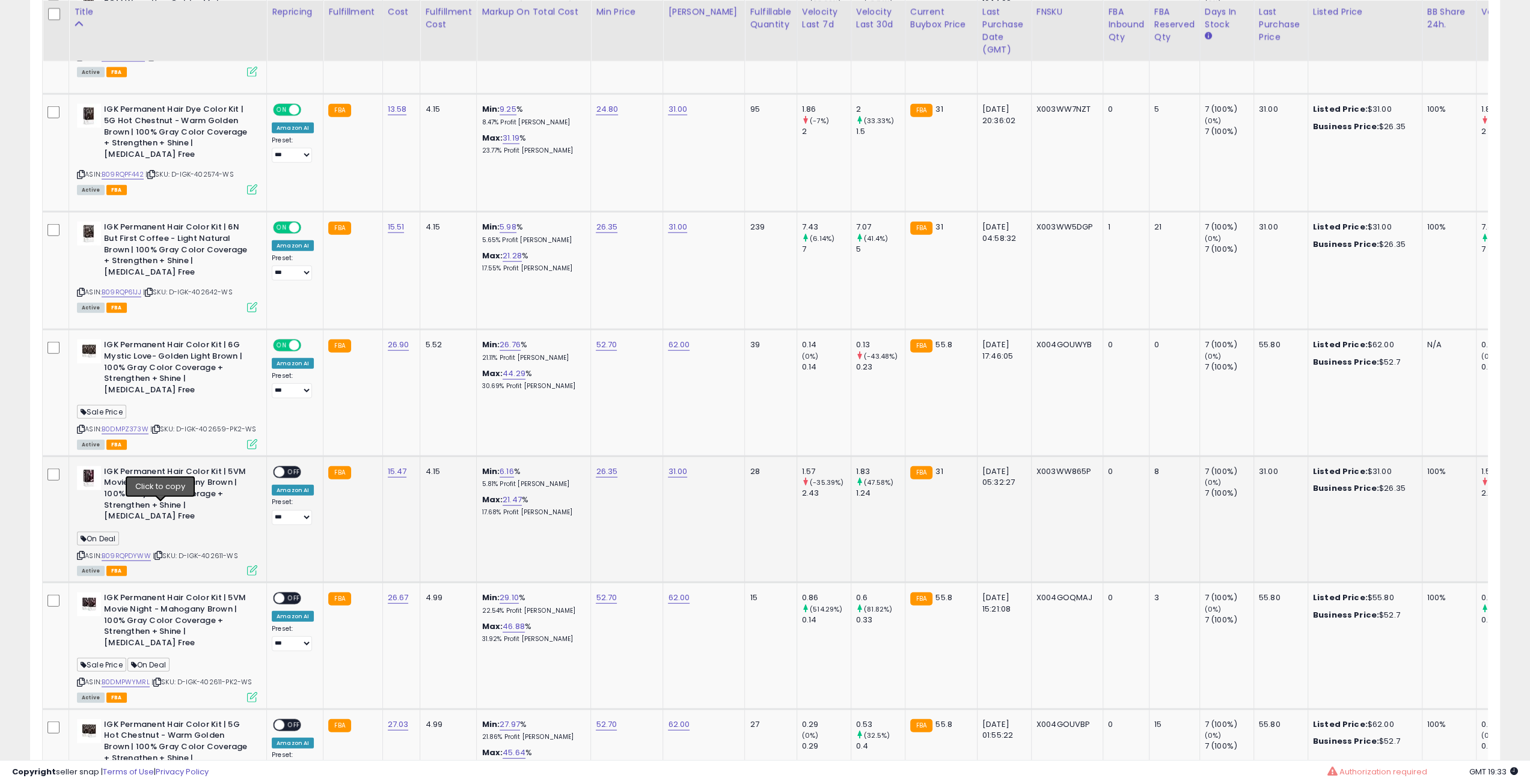
click at [160, 552] on icon at bounding box center [158, 555] width 7 height 7
click at [285, 468] on span "OFF" at bounding box center [294, 472] width 19 height 10
click at [251, 566] on icon at bounding box center [252, 570] width 10 height 10
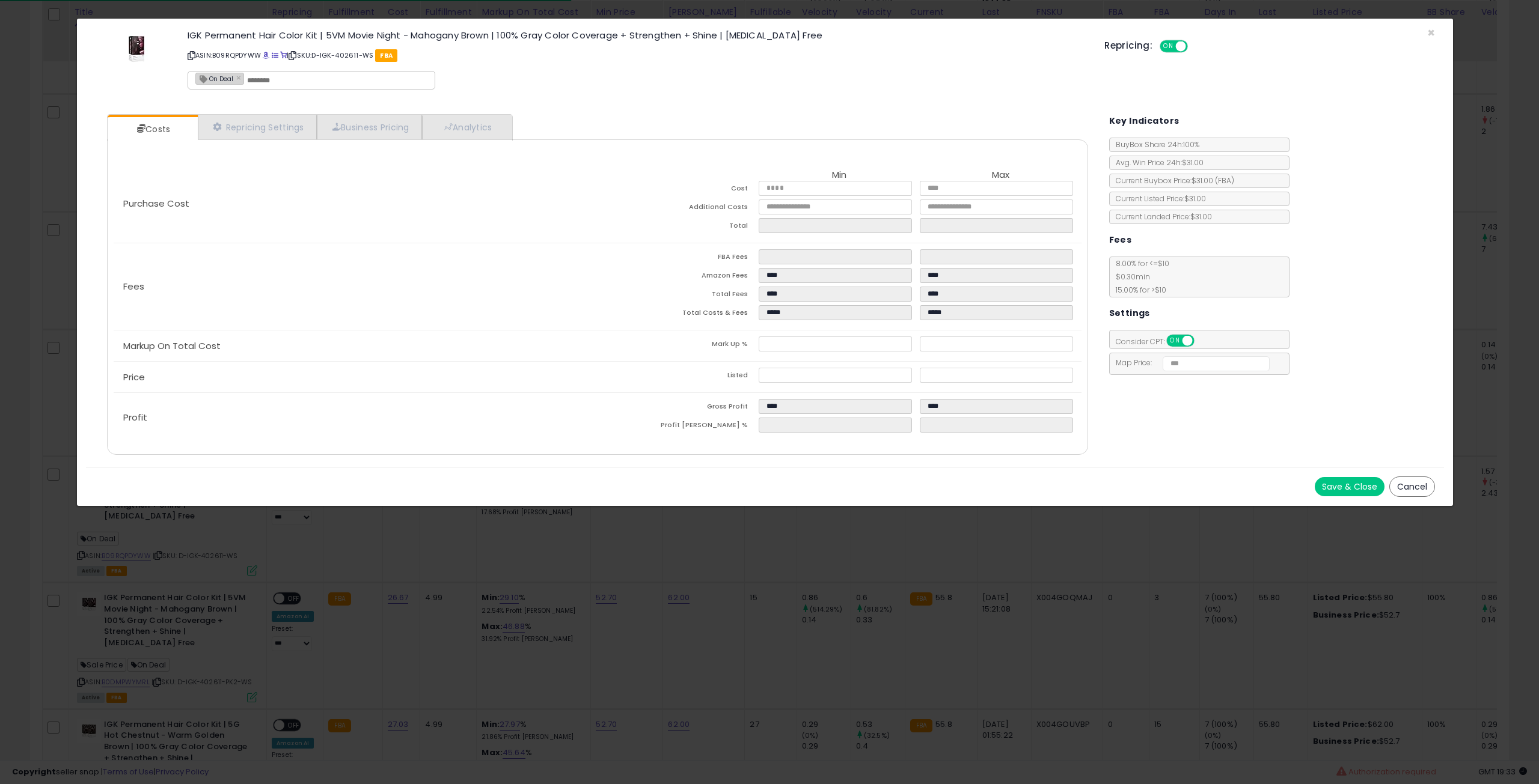
click at [248, 80] on div "On Deal ×" at bounding box center [311, 80] width 248 height 18
click at [238, 78] on link "×" at bounding box center [240, 78] width 7 height 11
click at [1362, 481] on button "Save & Close" at bounding box center [1350, 487] width 69 height 19
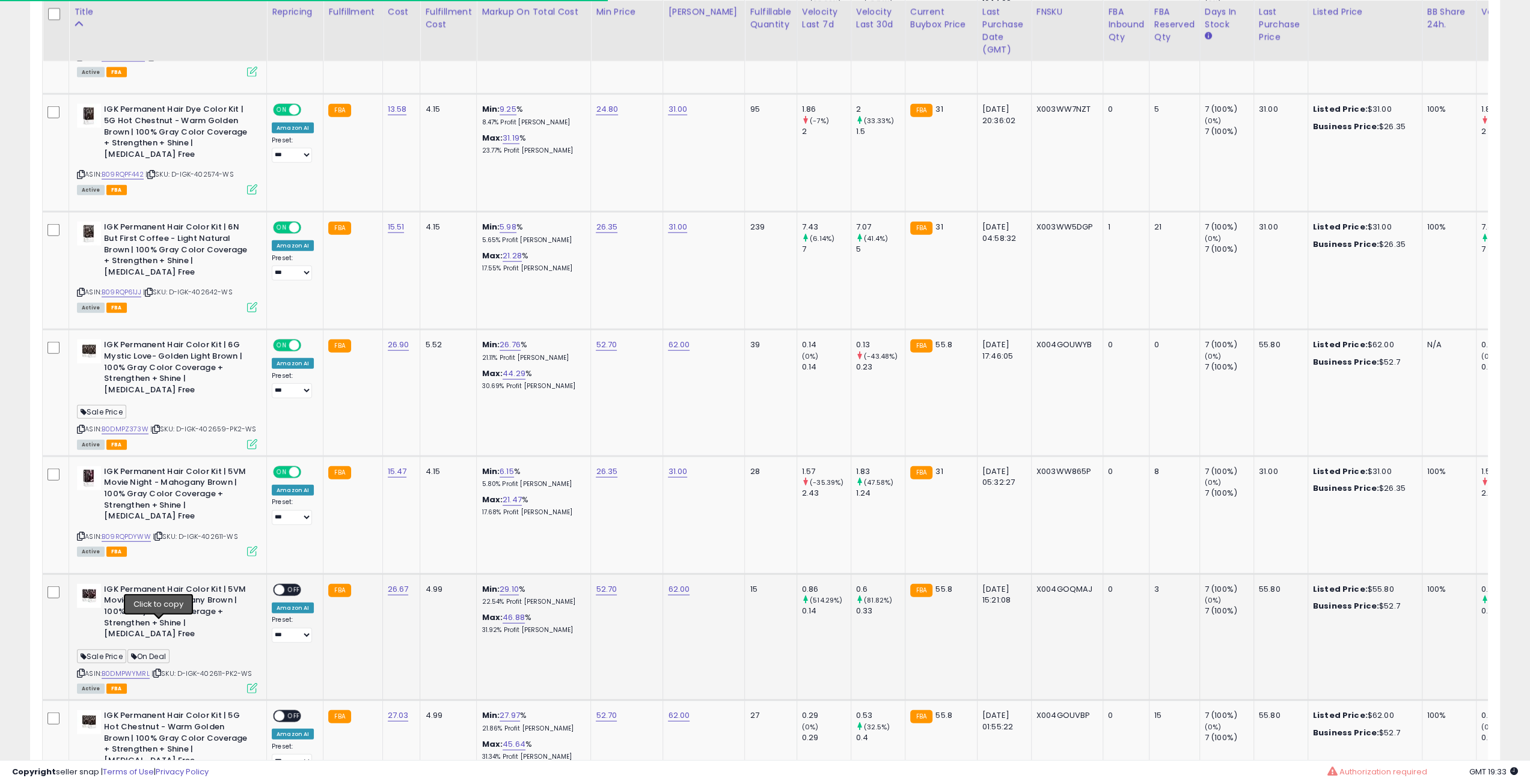
click at [159, 670] on icon at bounding box center [157, 673] width 7 height 7
click at [292, 585] on span "OFF" at bounding box center [294, 590] width 19 height 10
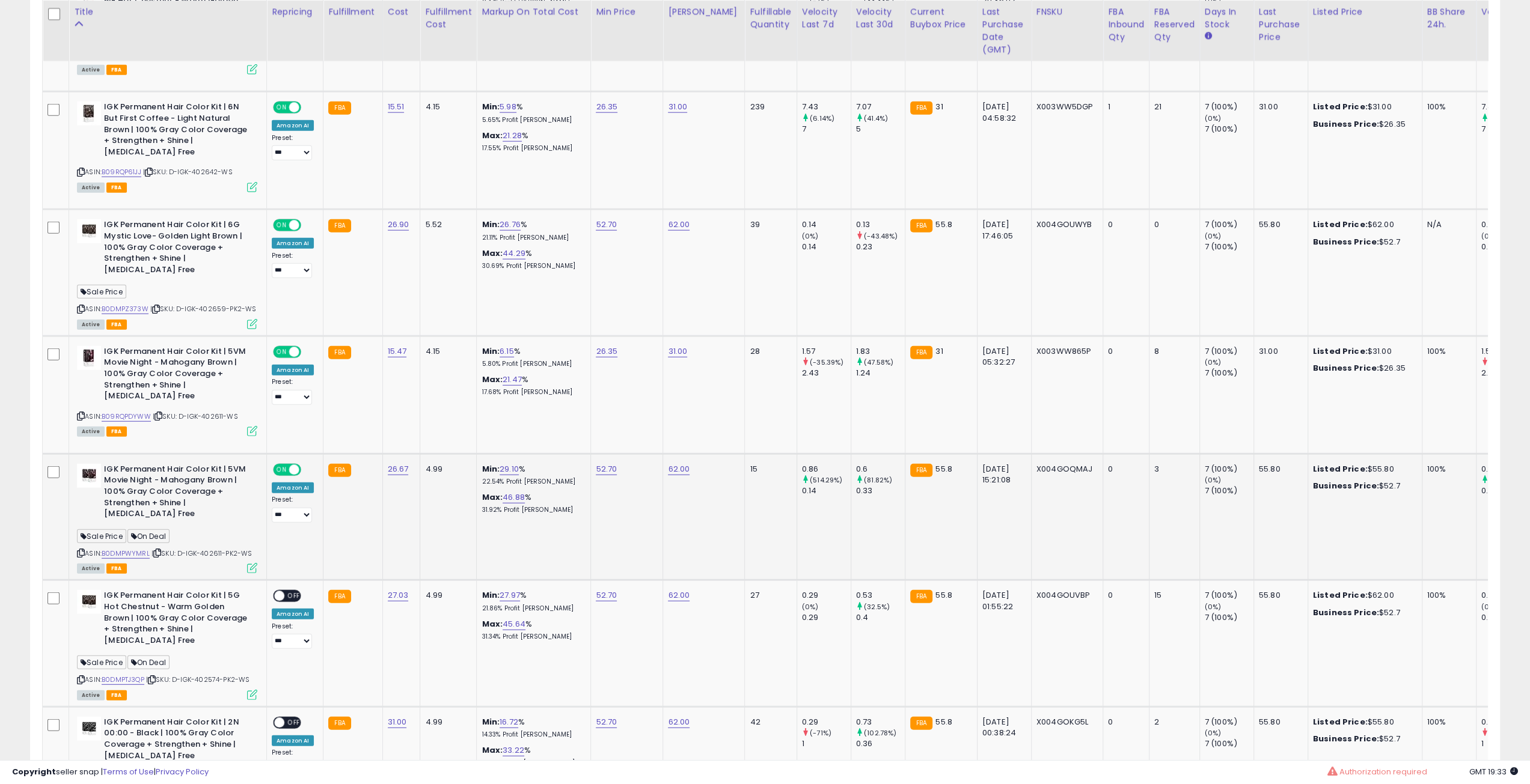
click at [248, 515] on div "ASIN: B0DMPWYMRL | SKU: D-IGK-402611-PK2-WS Active FBA" at bounding box center [167, 517] width 180 height 108
click at [250, 563] on icon at bounding box center [252, 568] width 10 height 10
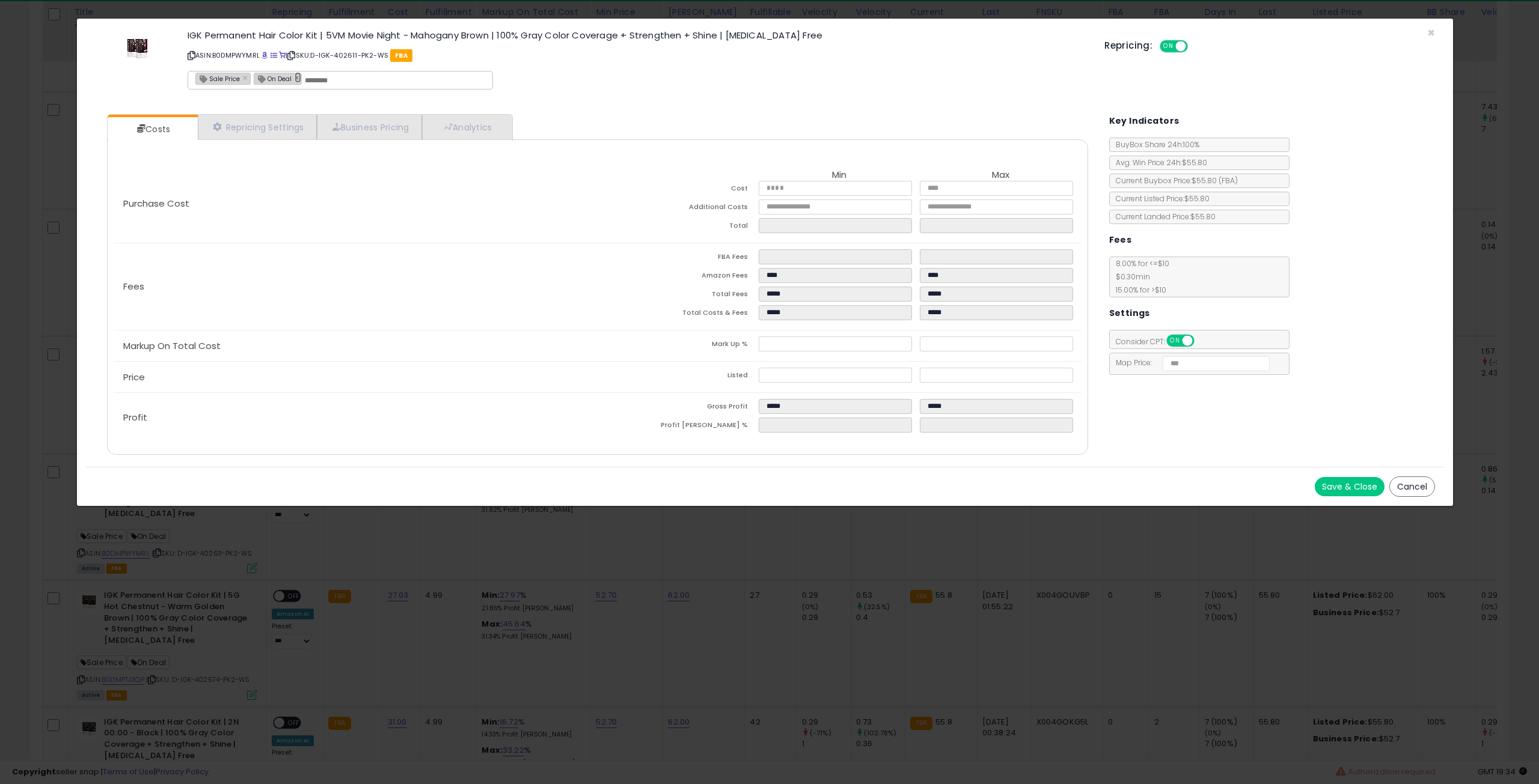
click at [297, 75] on link "×" at bounding box center [298, 78] width 7 height 11
type input "**********"
click at [1350, 483] on button "Save & Close" at bounding box center [1350, 487] width 69 height 19
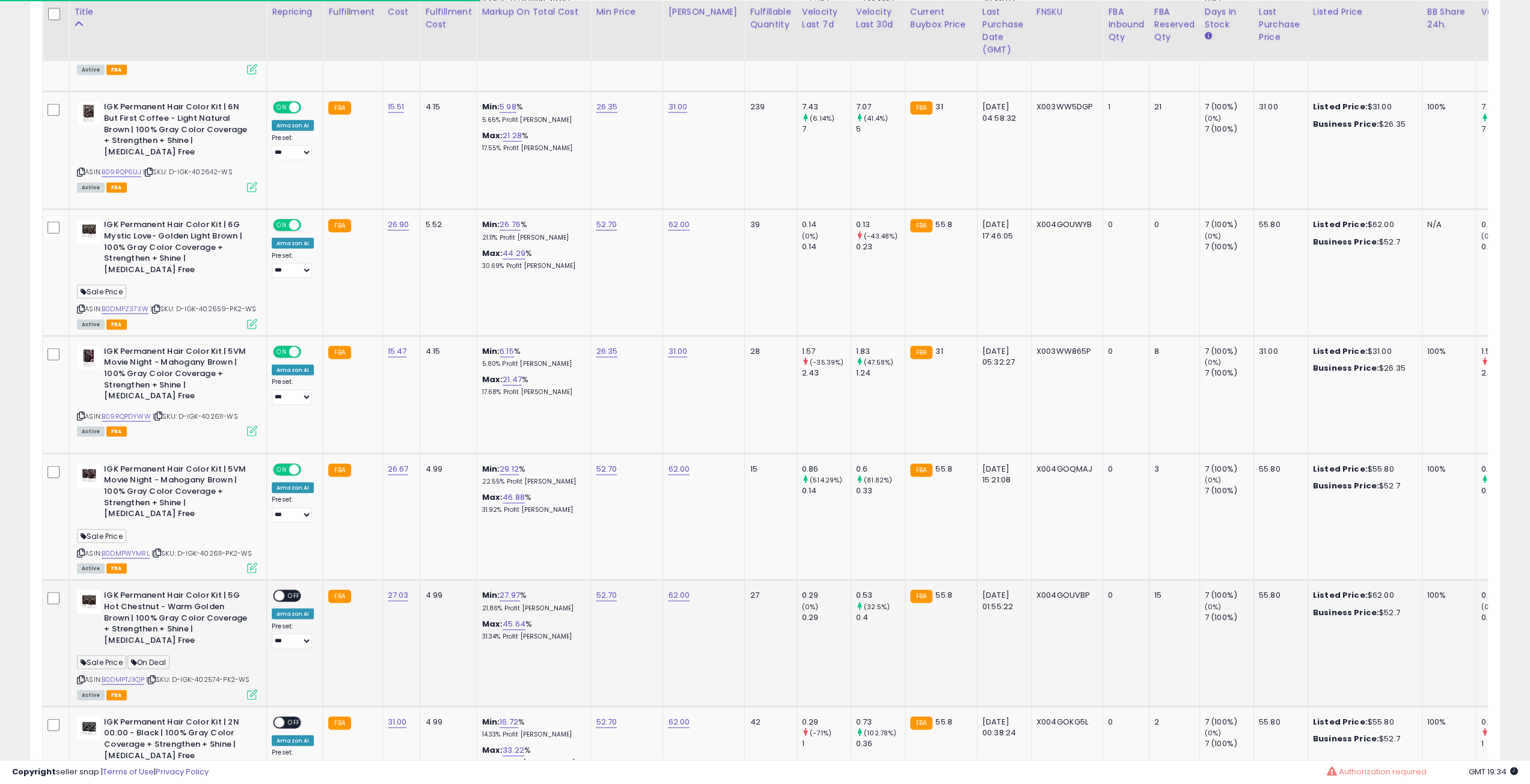
click at [156, 676] on icon at bounding box center [151, 680] width 7 height 7
click at [287, 591] on span "OFF" at bounding box center [294, 596] width 19 height 10
click at [253, 689] on icon at bounding box center [252, 694] width 10 height 10
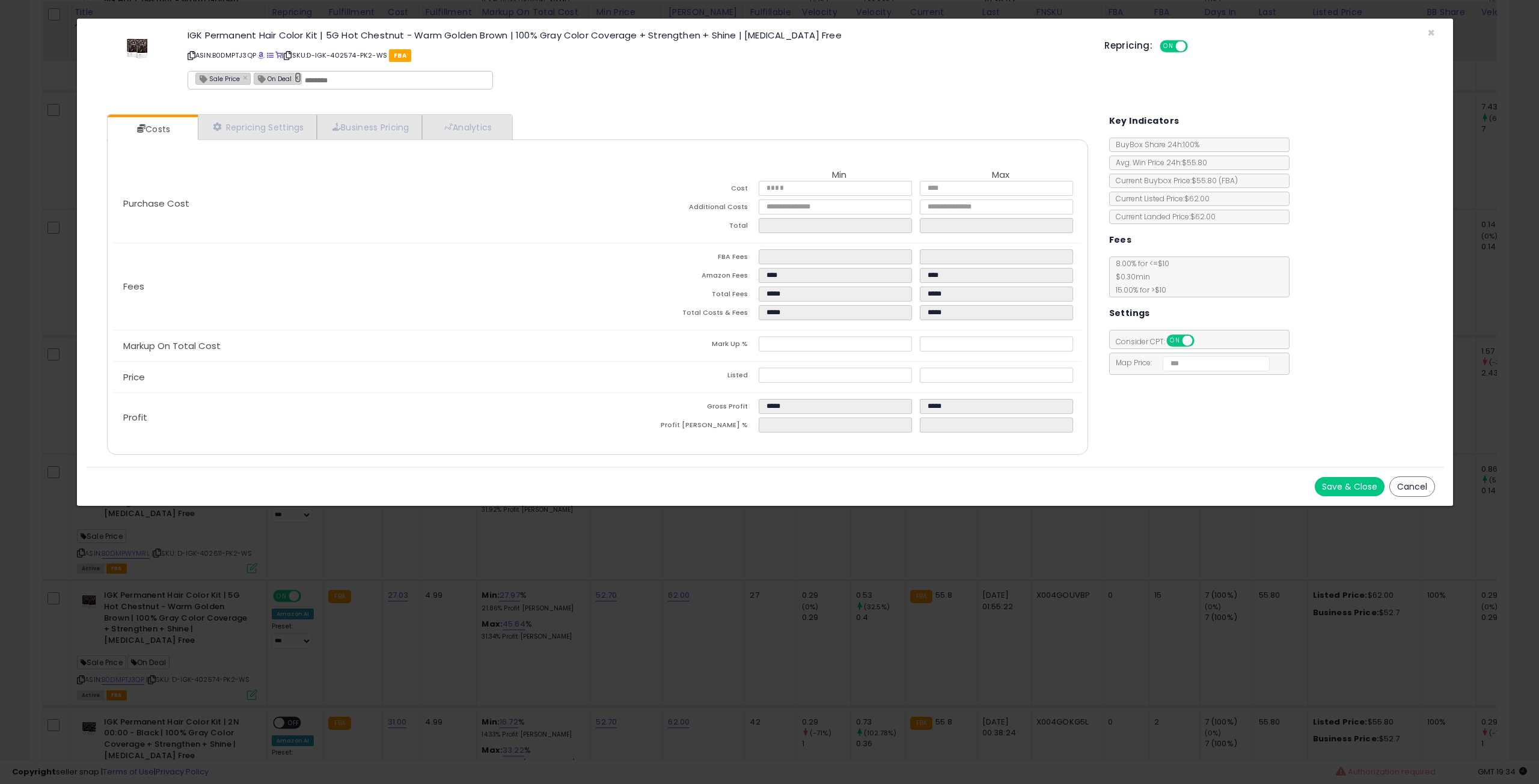
drag, startPoint x: 253, startPoint y: 633, endPoint x: 296, endPoint y: 78, distance: 556.7
click at [296, 78] on link "×" at bounding box center [298, 78] width 7 height 11
type input "**********"
click at [1340, 485] on button "Save & Close" at bounding box center [1350, 487] width 69 height 19
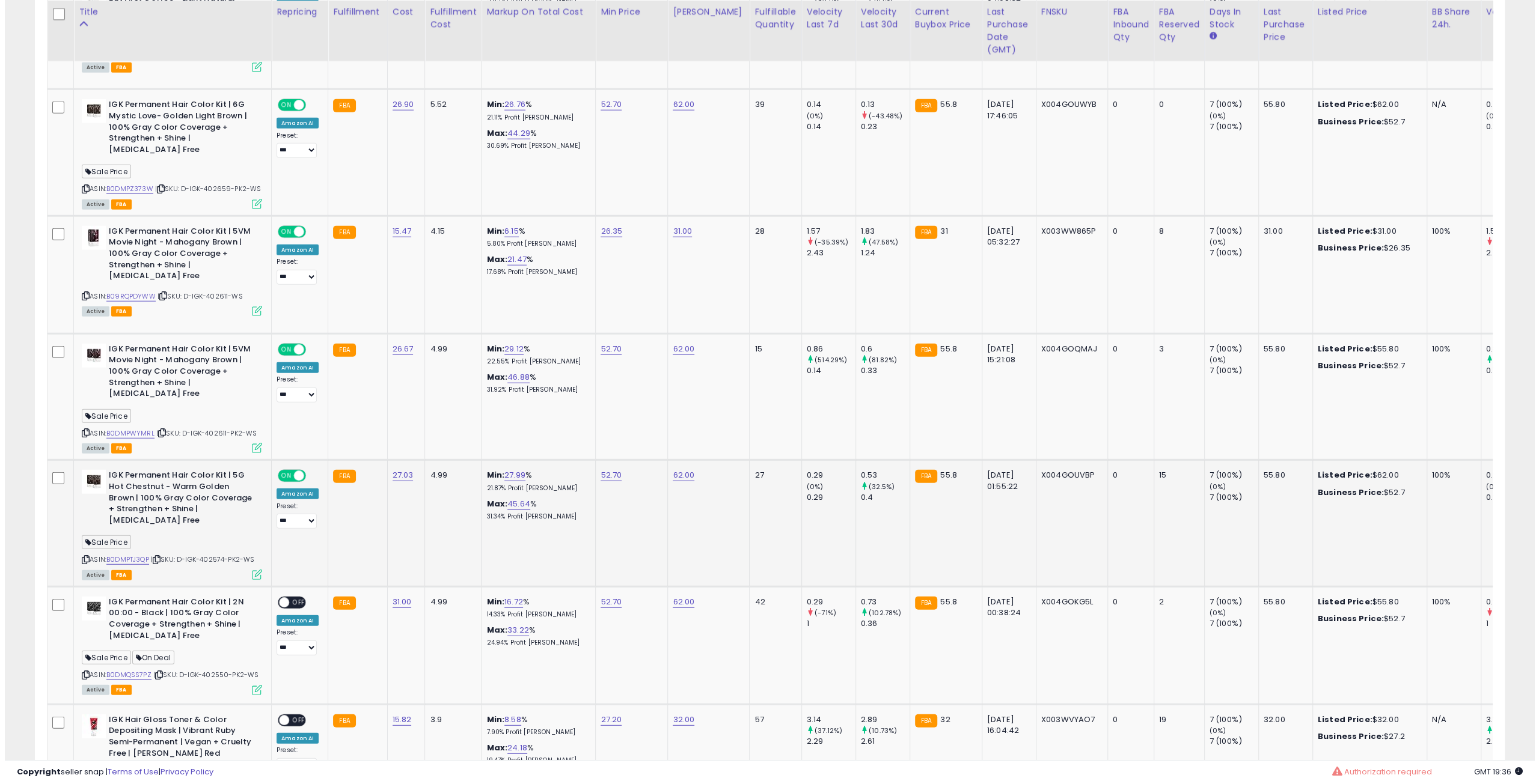
scroll to position [3067, 0]
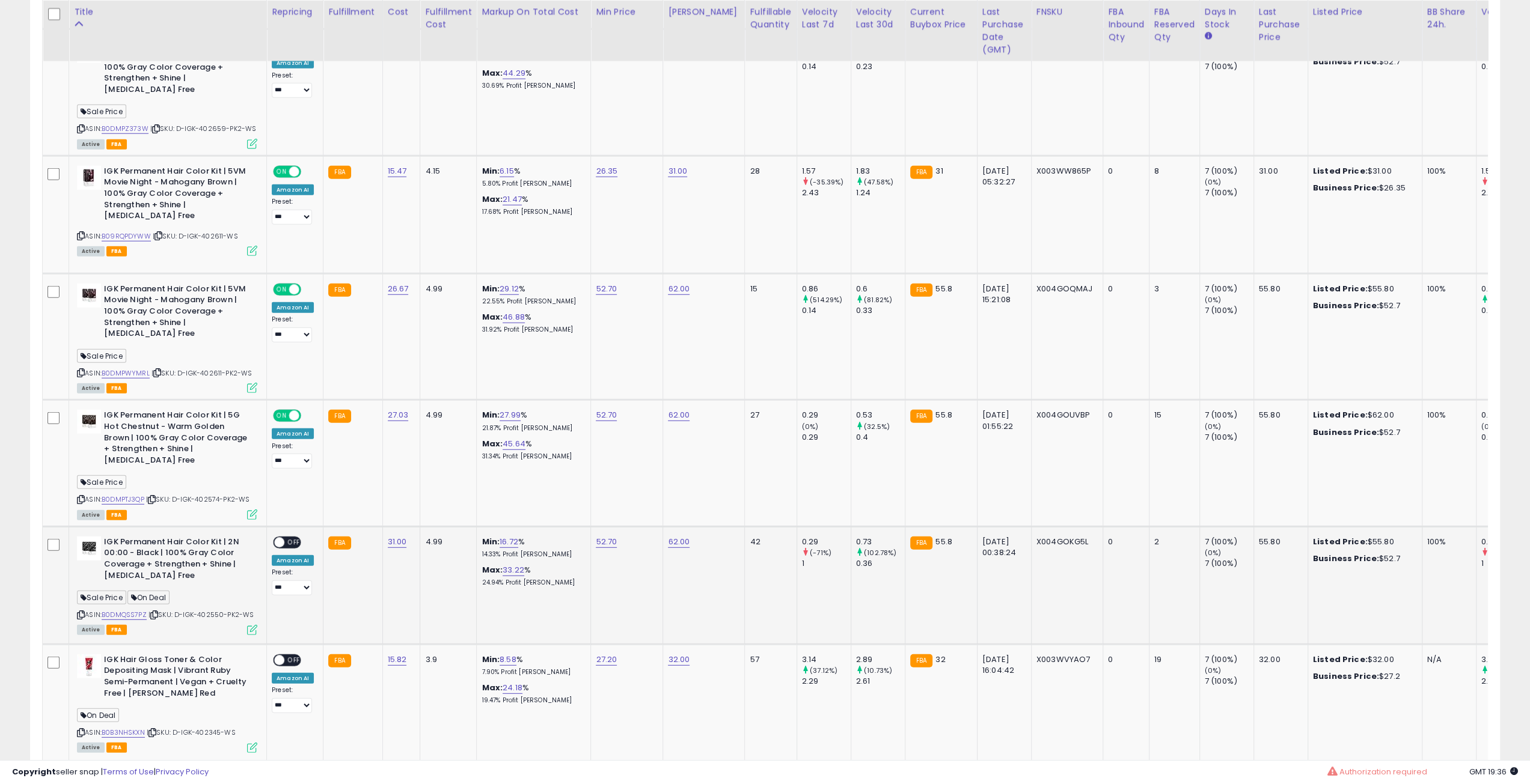
click at [155, 612] on icon at bounding box center [154, 615] width 7 height 7
click at [291, 537] on span "OFF" at bounding box center [294, 542] width 19 height 10
click at [251, 625] on icon at bounding box center [252, 630] width 10 height 10
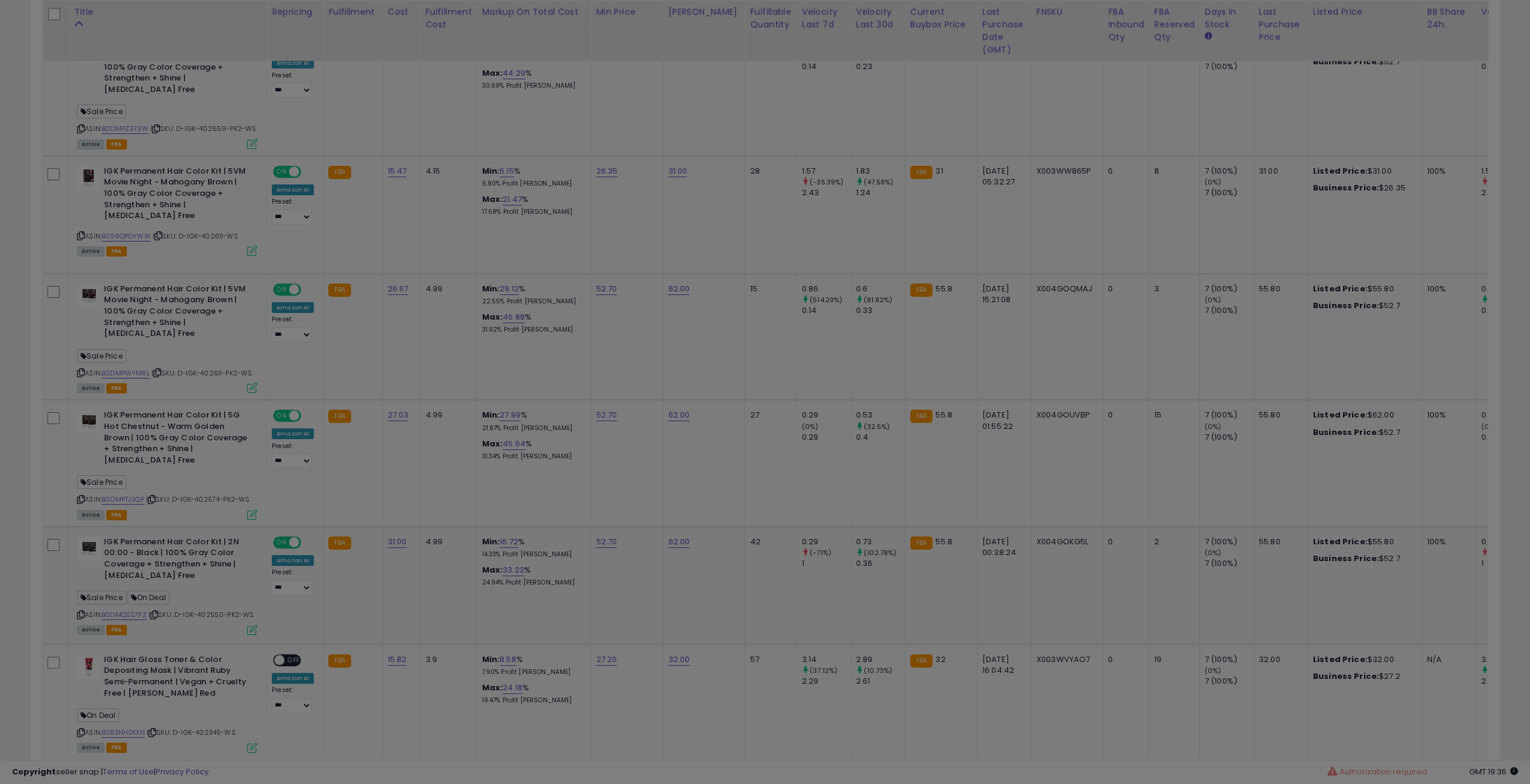
scroll to position [246, 859]
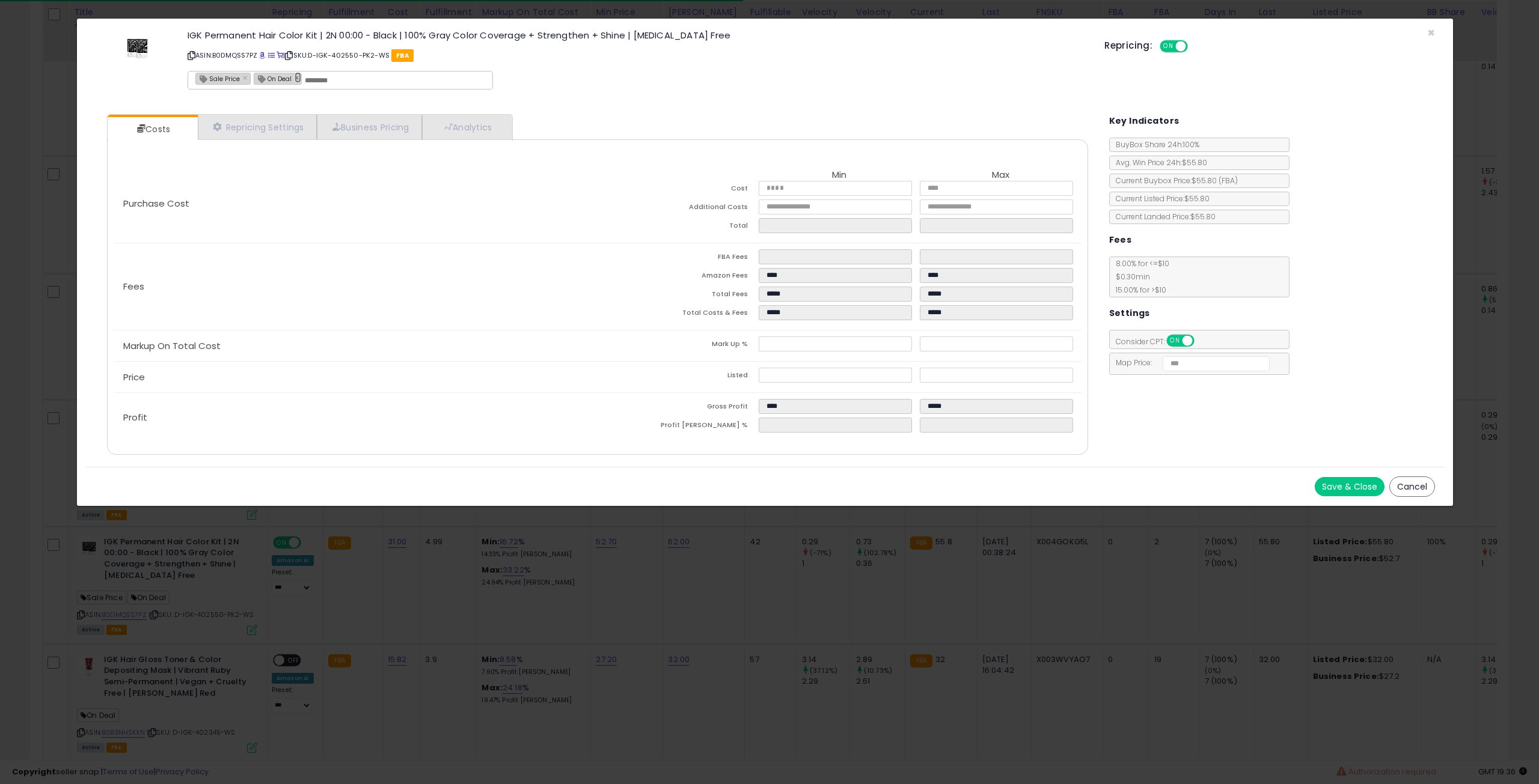
click at [296, 76] on link "×" at bounding box center [298, 78] width 7 height 11
type input "**********"
click at [1337, 479] on button "Save & Close" at bounding box center [1350, 487] width 69 height 19
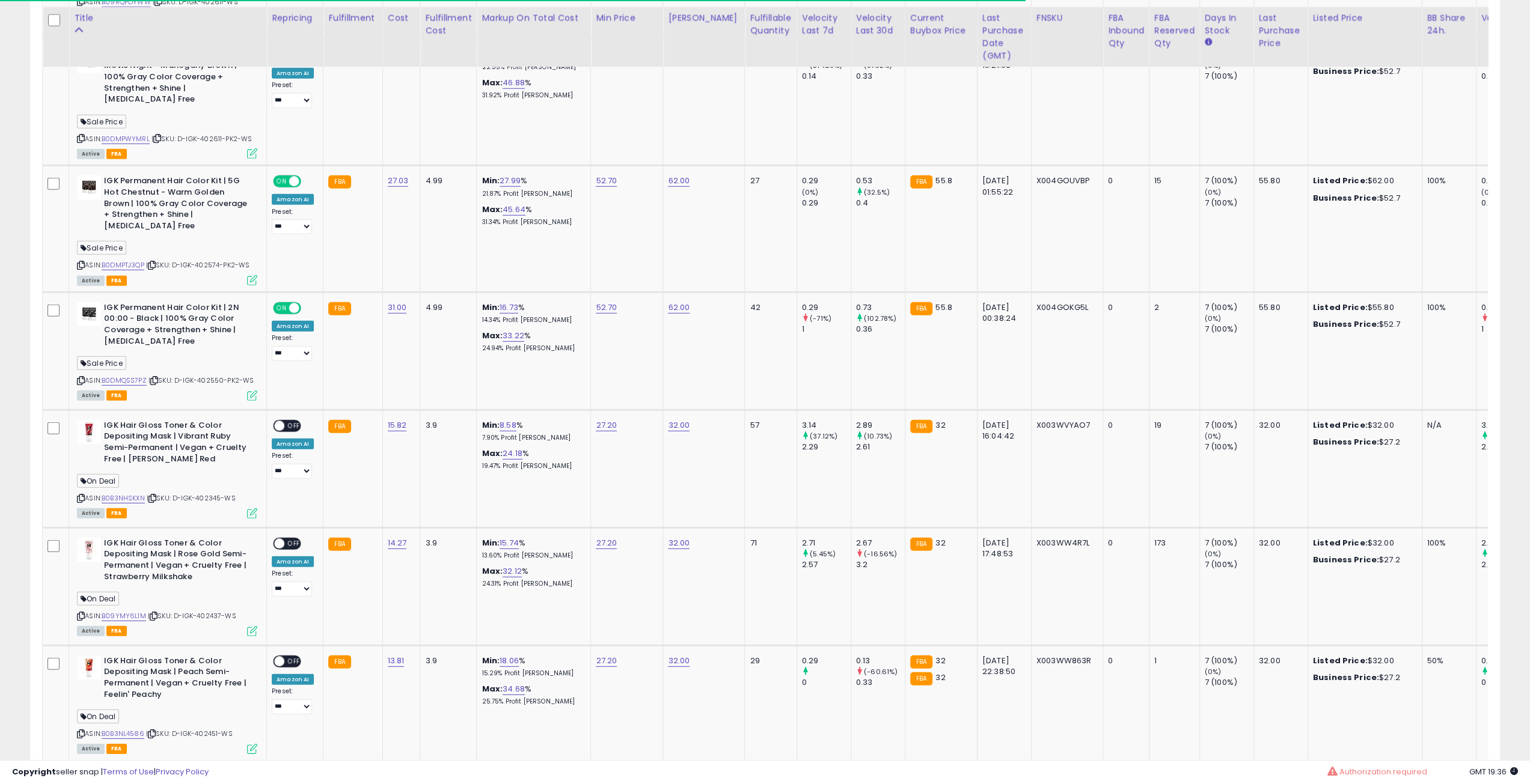
scroll to position [3307, 0]
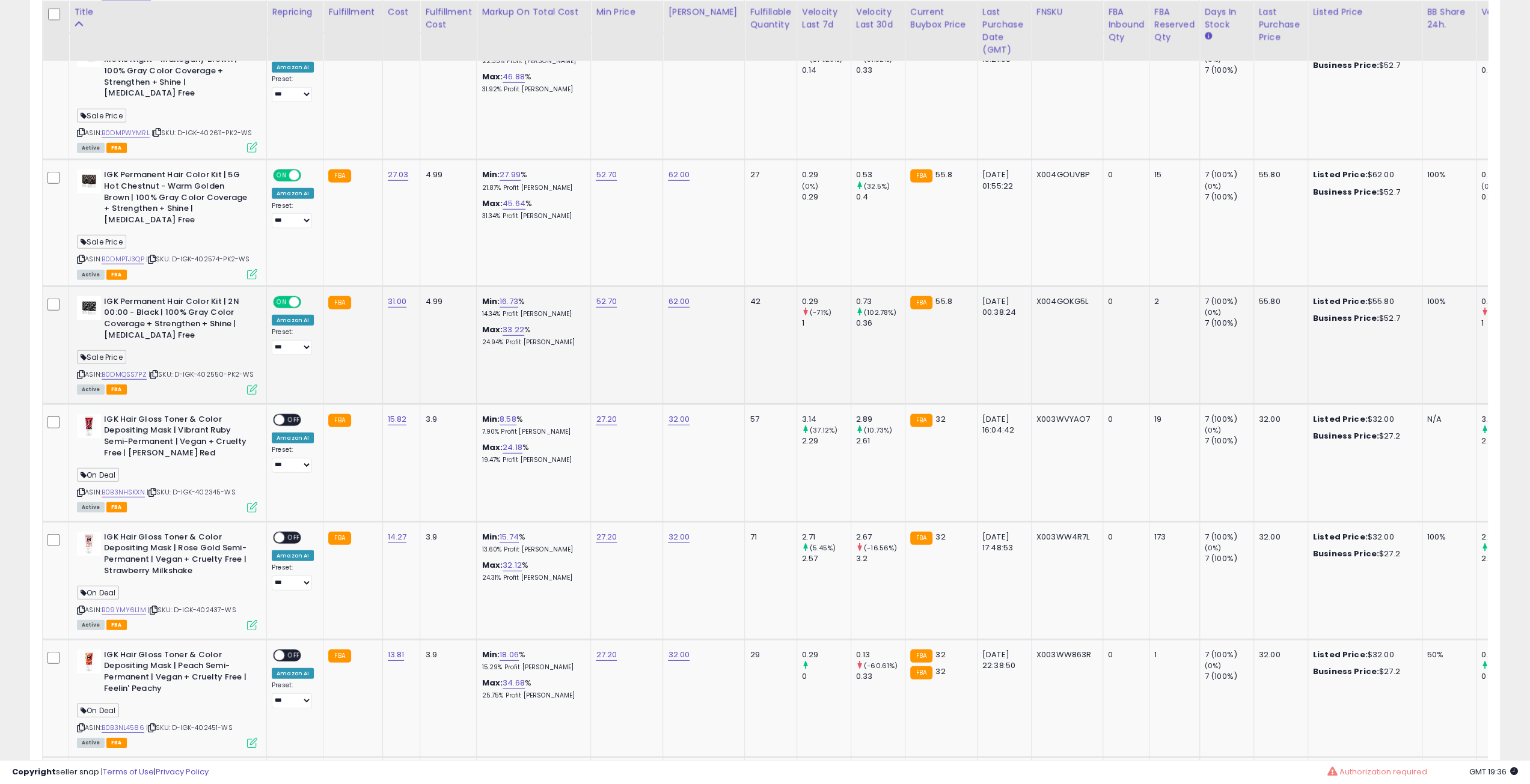
click at [156, 372] on icon at bounding box center [154, 375] width 7 height 7
click at [156, 256] on icon at bounding box center [151, 259] width 7 height 7
